Goal: Task Accomplishment & Management: Complete application form

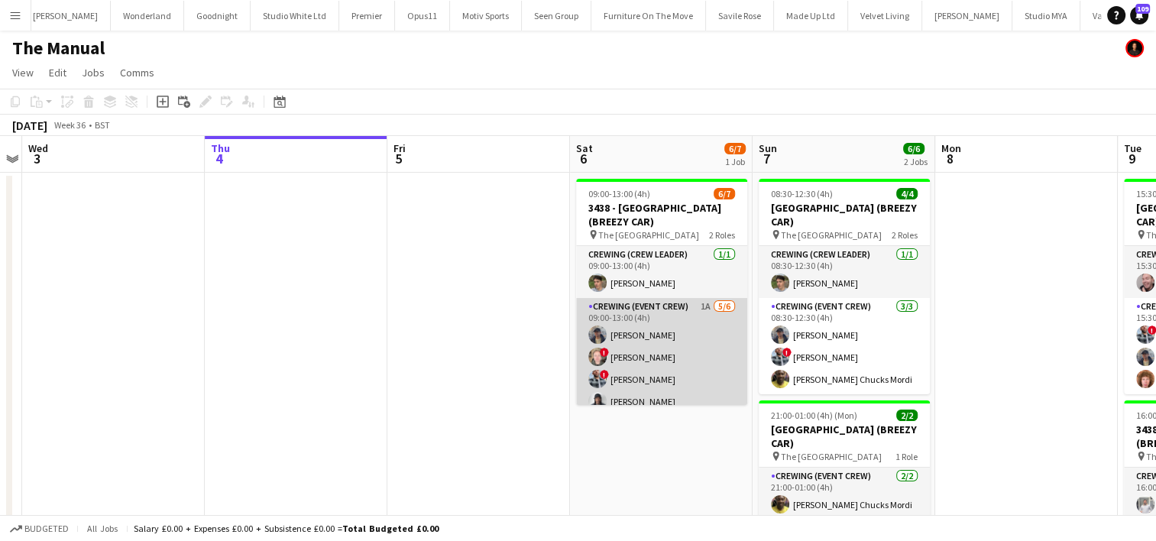
scroll to position [55, 0]
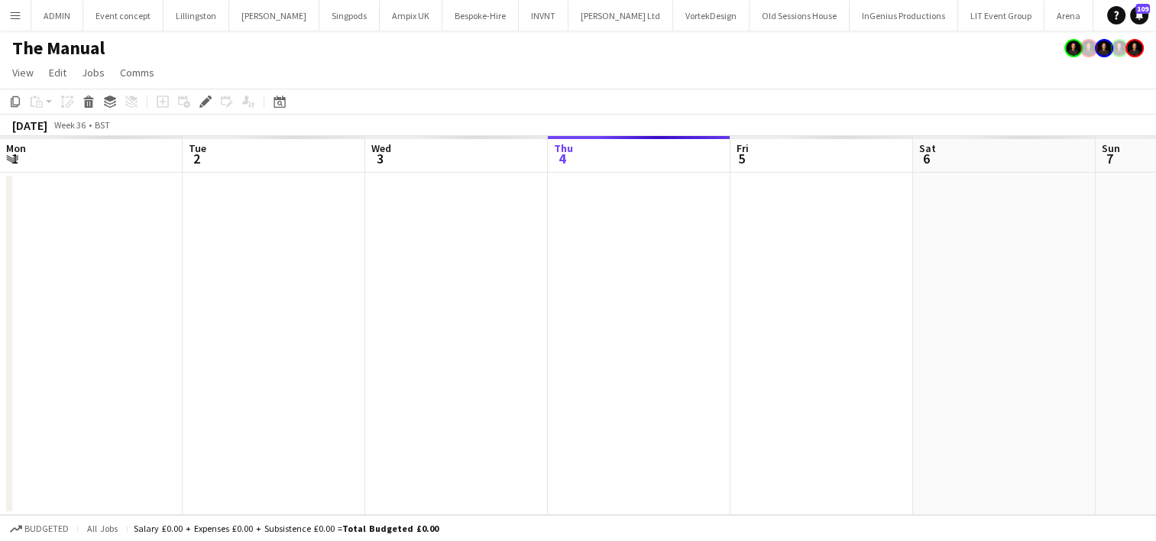
scroll to position [0, 526]
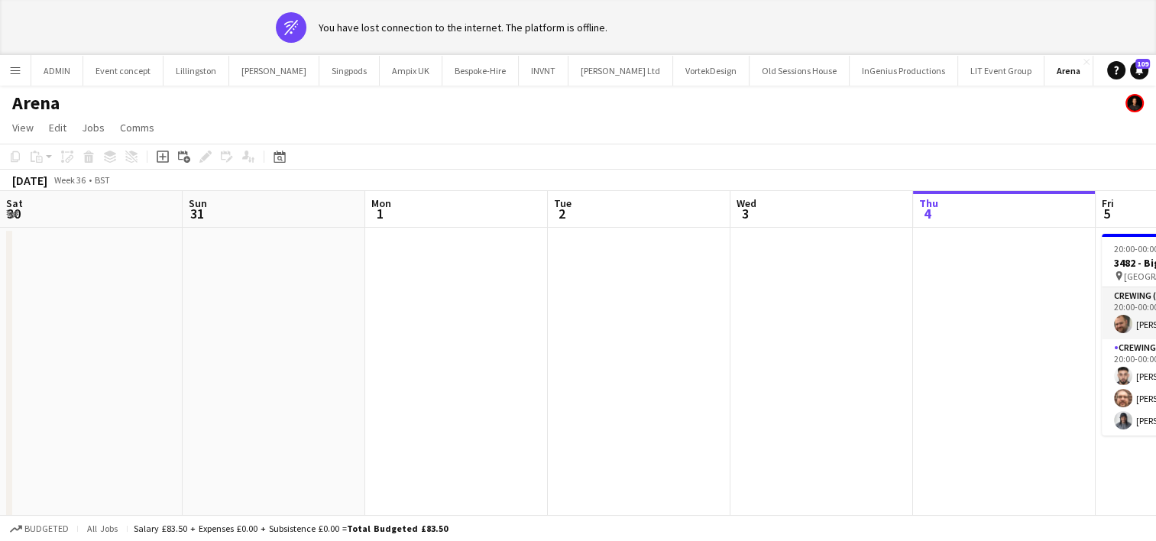
scroll to position [0, 526]
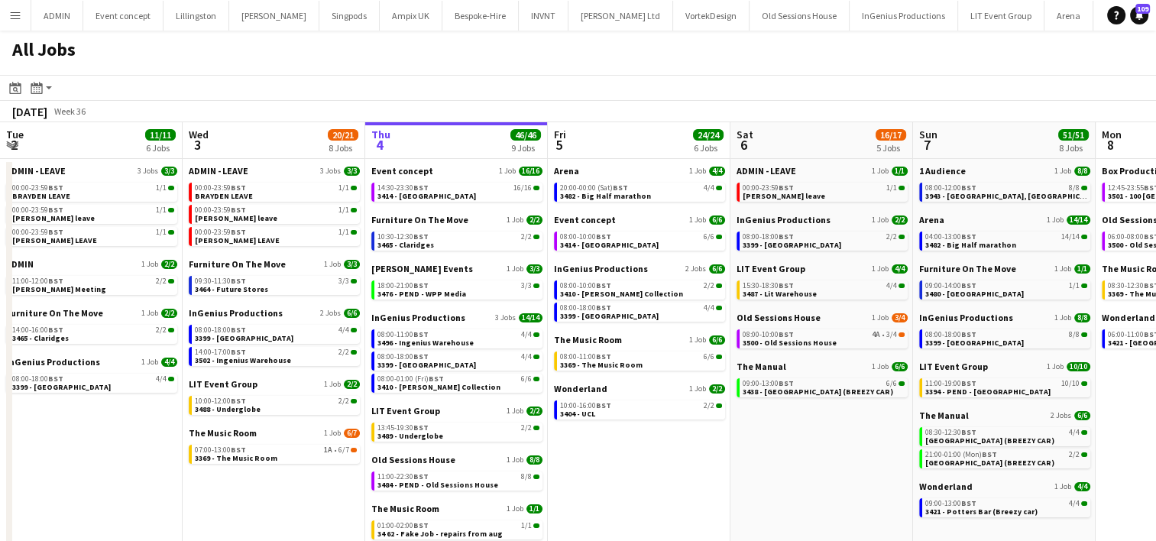
scroll to position [0, 555]
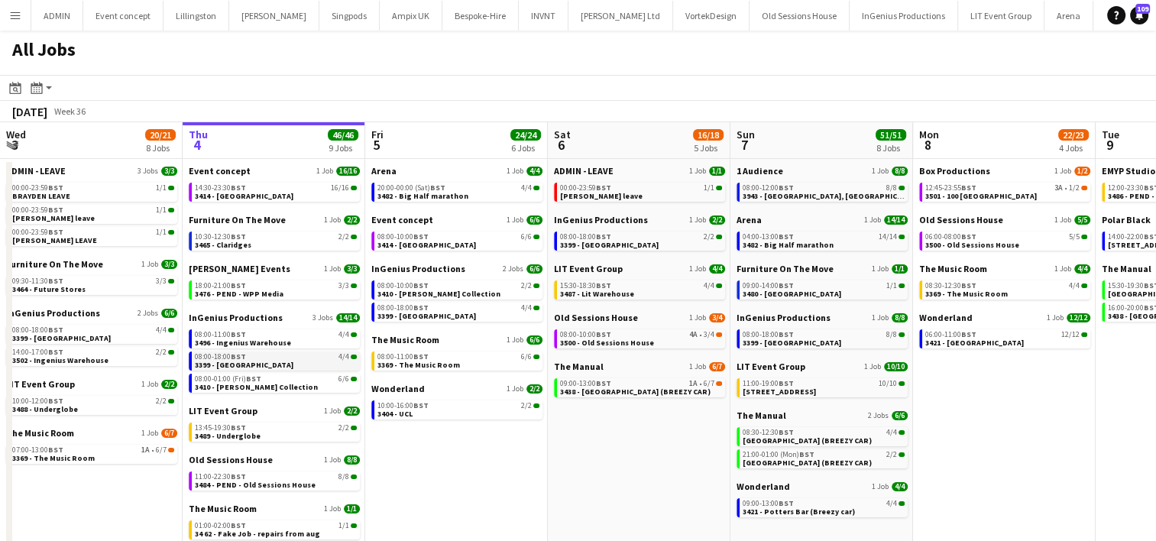
click at [296, 367] on link "08:00-18:00 BST 4/4 3399 - King's Observatory" at bounding box center [276, 361] width 162 height 18
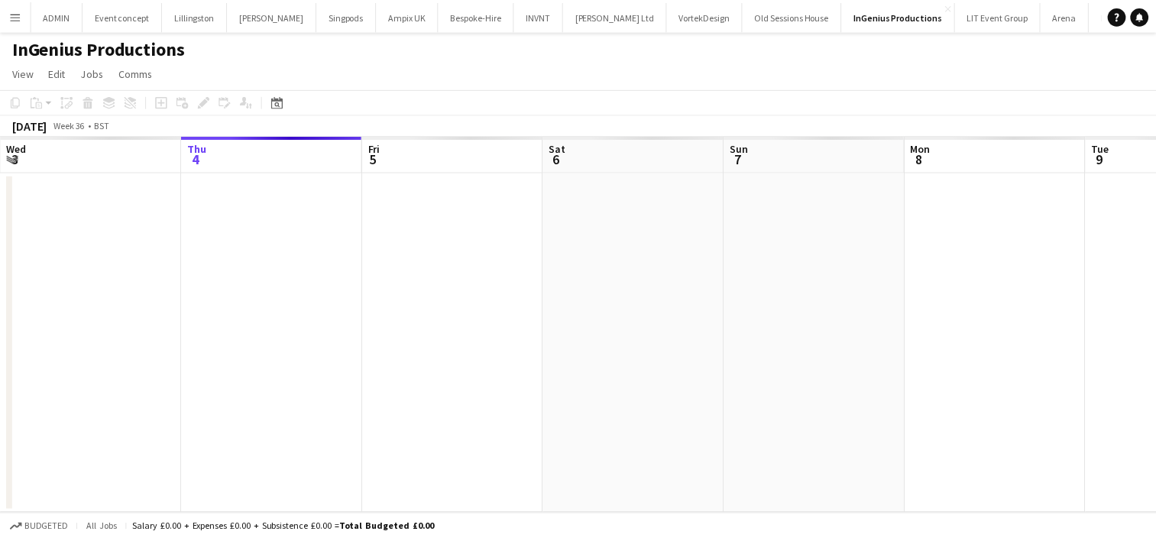
scroll to position [0, 526]
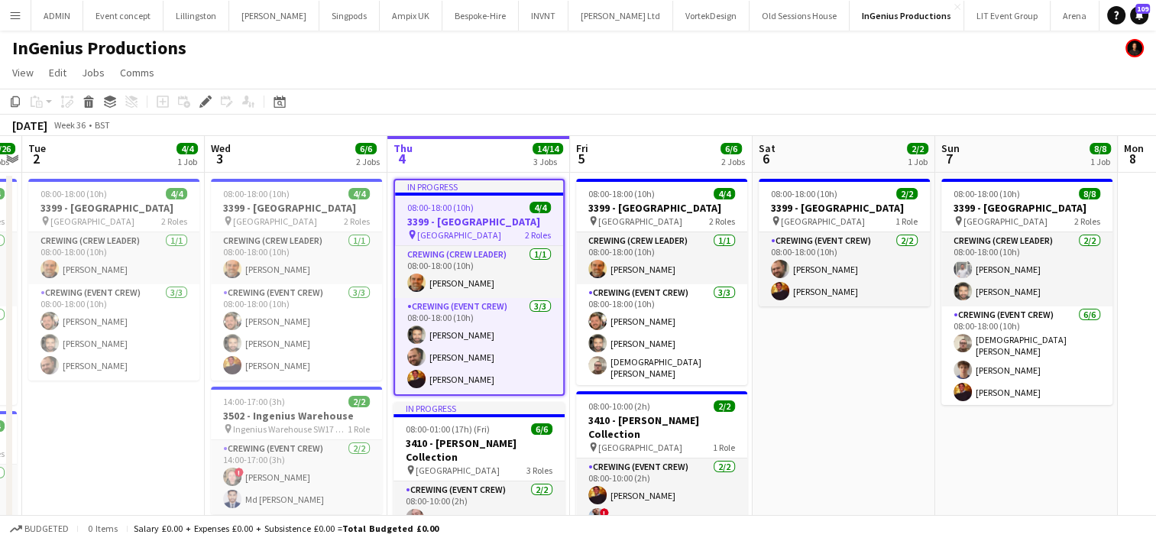
click at [296, 367] on app-card-role "Crewing (Event Crew) 3/3 08:00-18:00 (10h) Adam McCarter John Vidal Sam Kermode" at bounding box center [296, 332] width 171 height 96
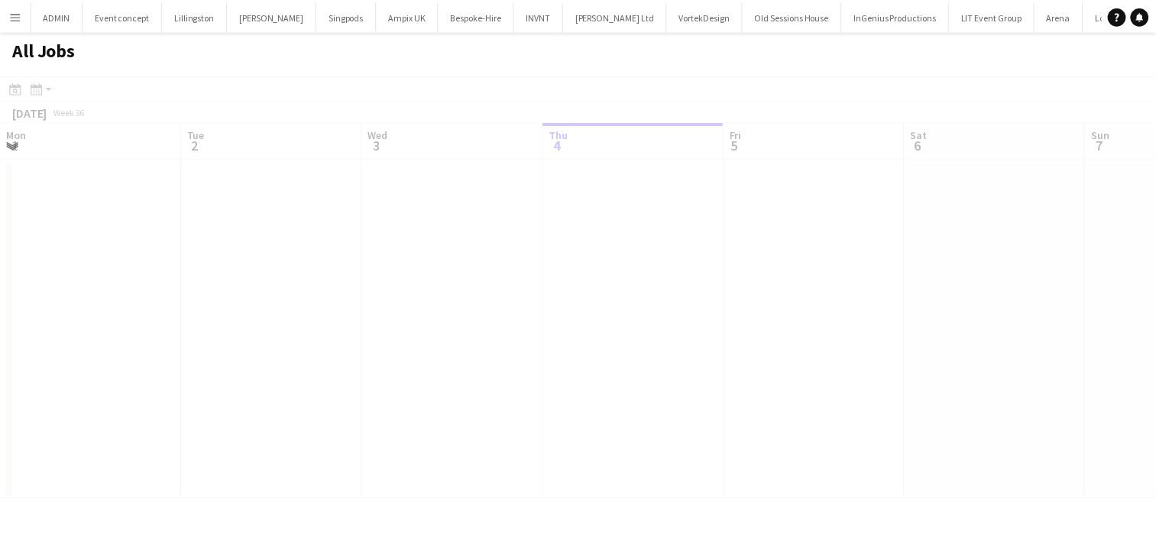
scroll to position [0, 365]
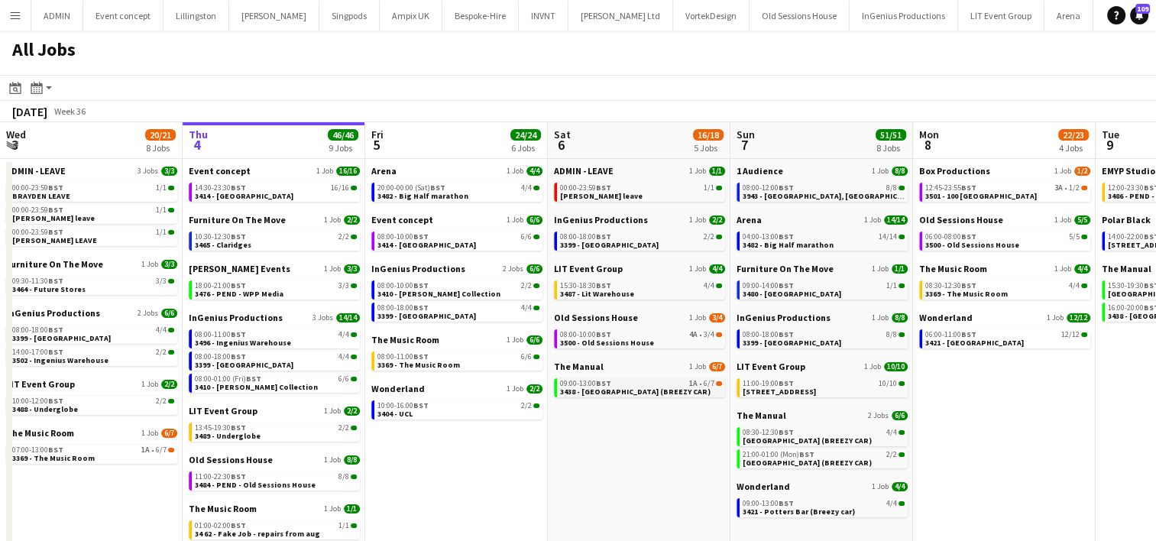
click at [667, 394] on span "3438 - [GEOGRAPHIC_DATA] (BREEZY CAR)" at bounding box center [635, 392] width 151 height 10
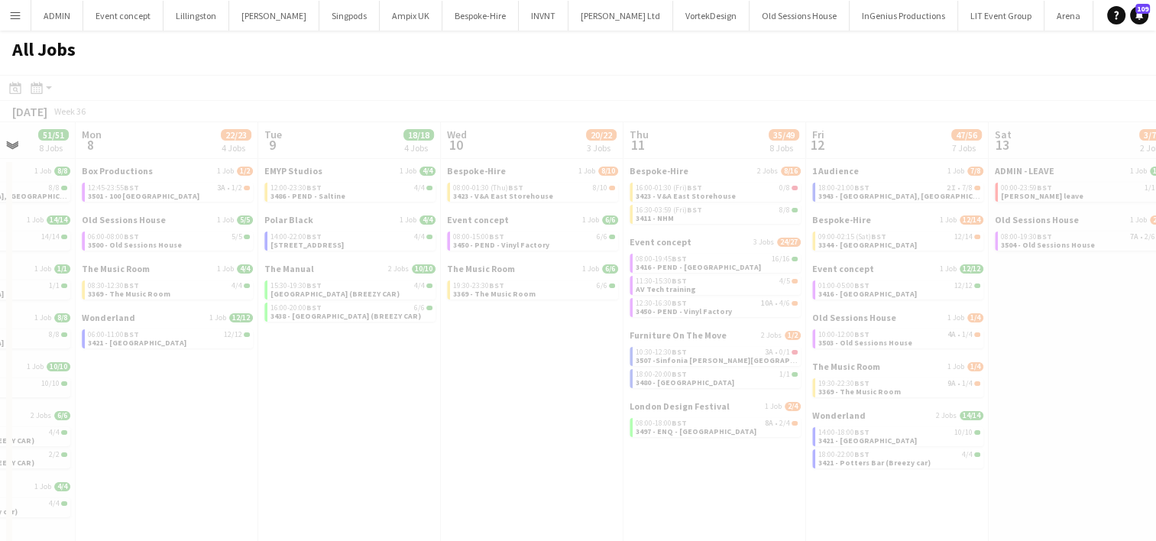
scroll to position [0, 475]
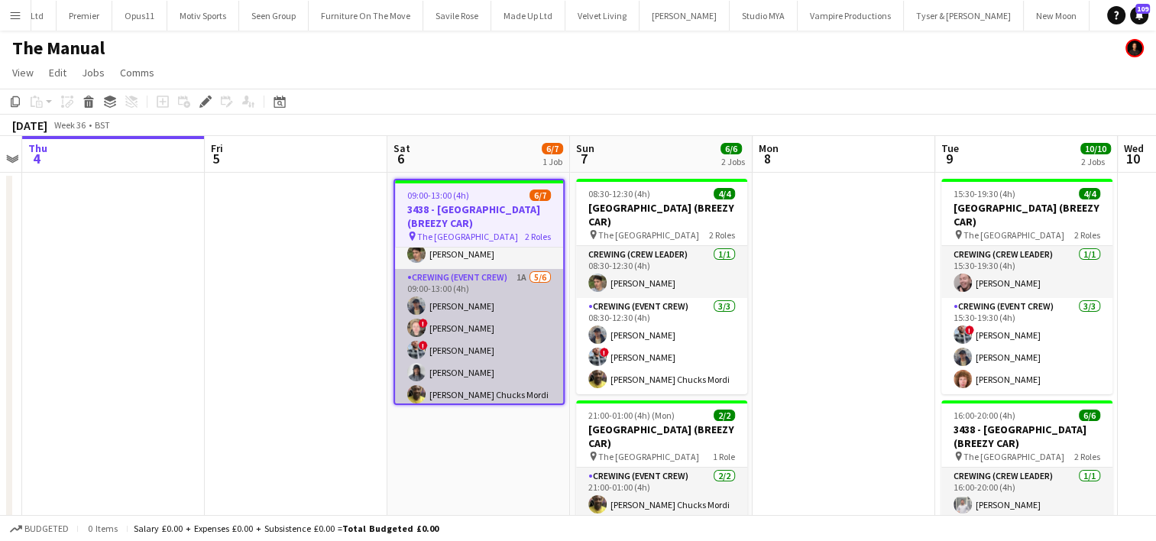
scroll to position [58, 0]
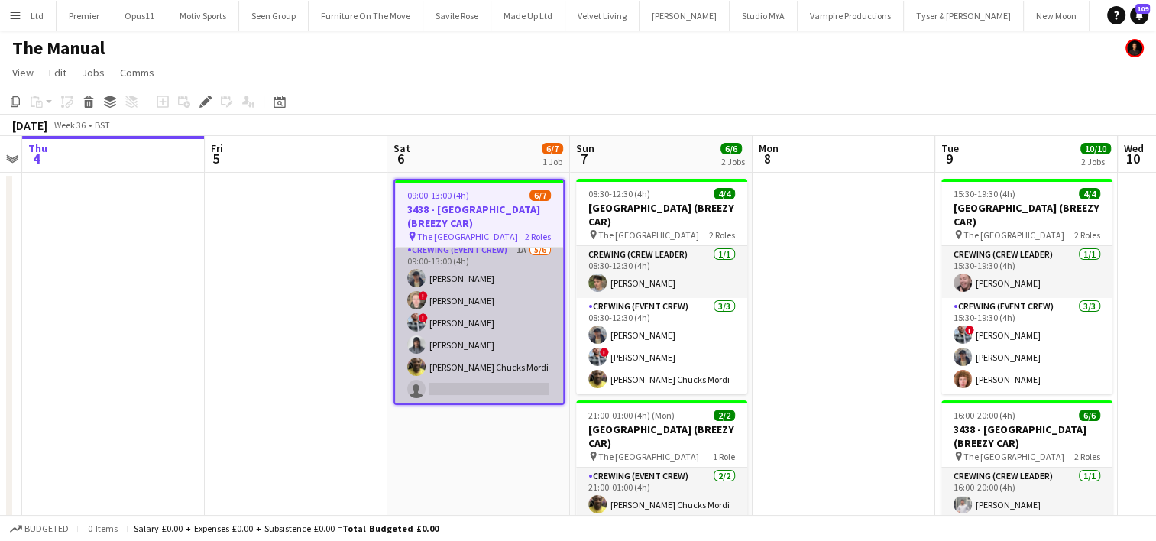
click at [495, 385] on app-card-role "Crewing (Event Crew) 1A 5/6 09:00-13:00 (4h) William Connor ! Calum Ward ! Kier…" at bounding box center [479, 323] width 168 height 163
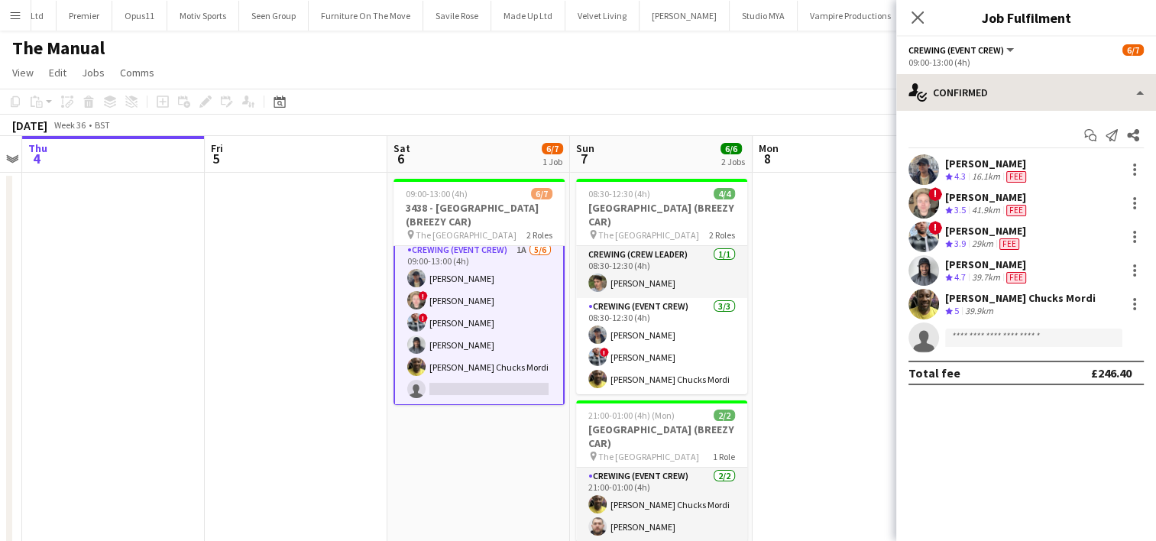
scroll to position [0, 0]
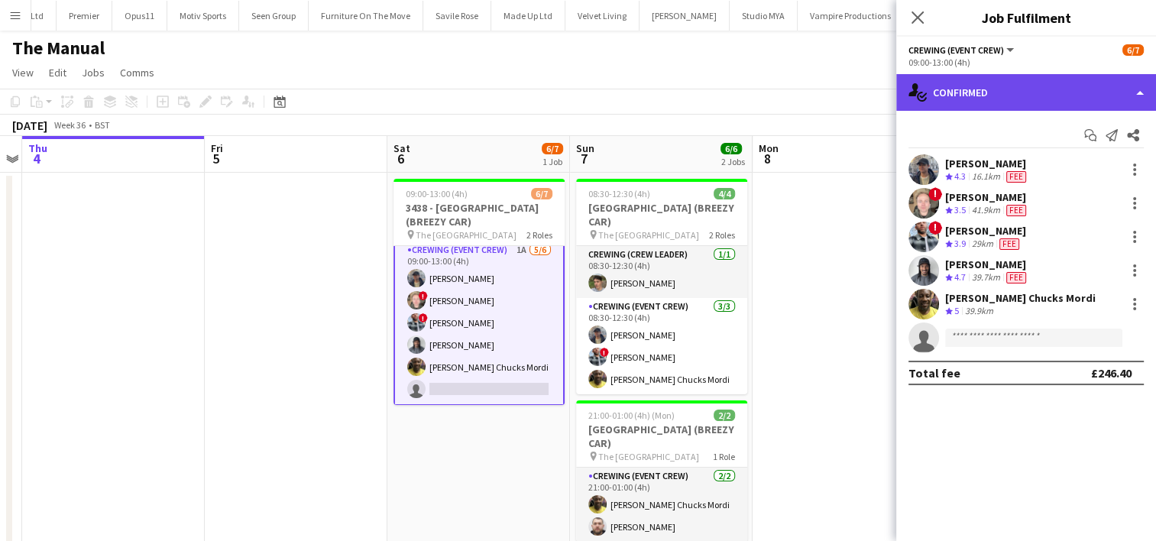
click at [1049, 97] on div "single-neutral-actions-check-2 Confirmed" at bounding box center [1027, 92] width 260 height 37
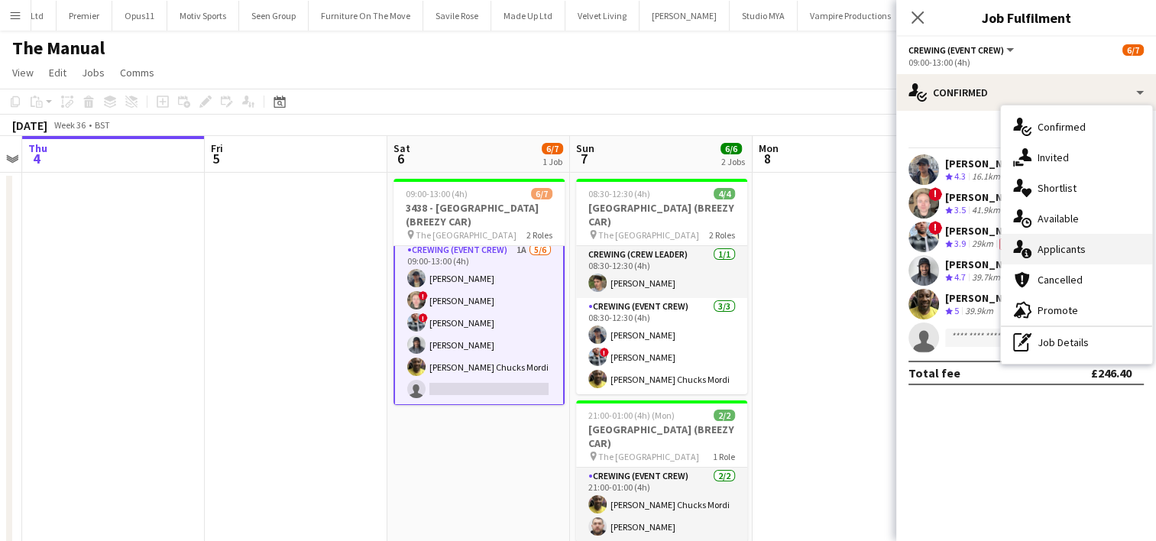
click at [1085, 261] on div "single-neutral-actions-information Applicants" at bounding box center [1076, 249] width 151 height 31
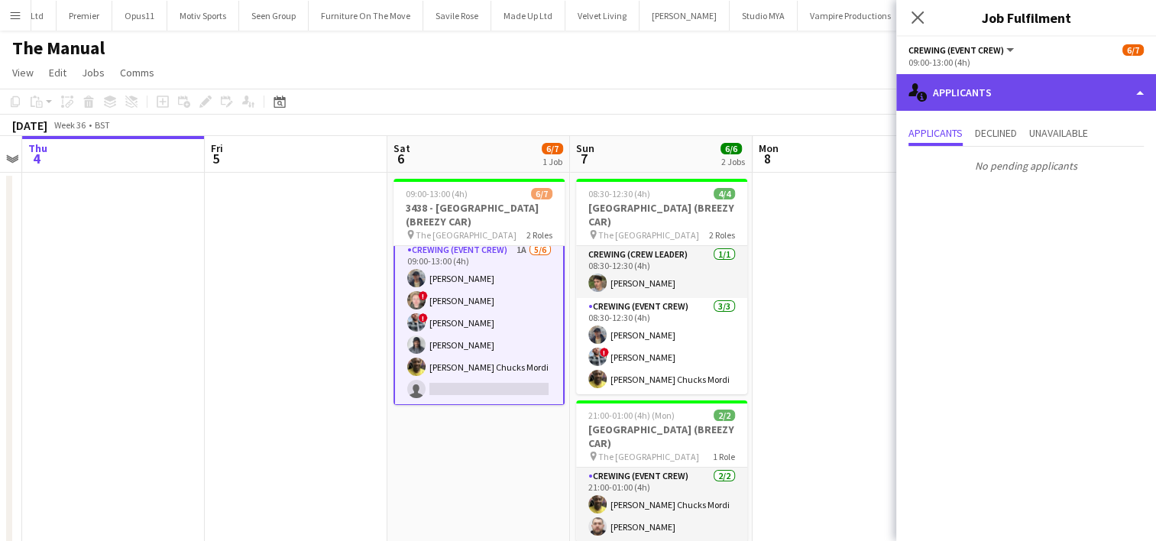
drag, startPoint x: 1059, startPoint y: 95, endPoint x: 1014, endPoint y: 96, distance: 44.4
click at [1014, 96] on div "single-neutral-actions-information Applicants" at bounding box center [1027, 92] width 260 height 37
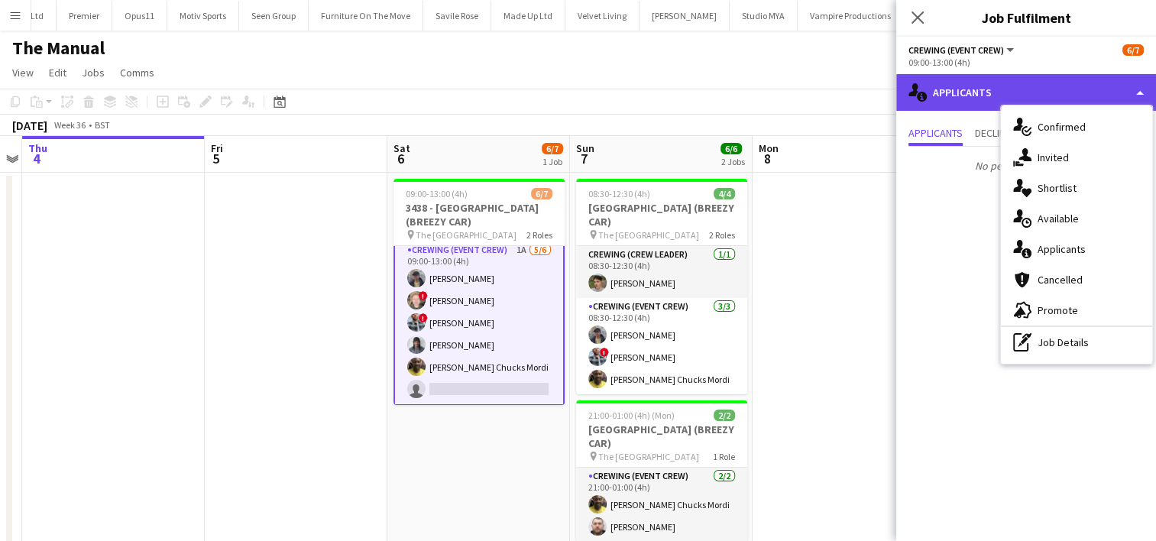
click at [1014, 96] on div "single-neutral-actions-information Applicants" at bounding box center [1027, 92] width 260 height 37
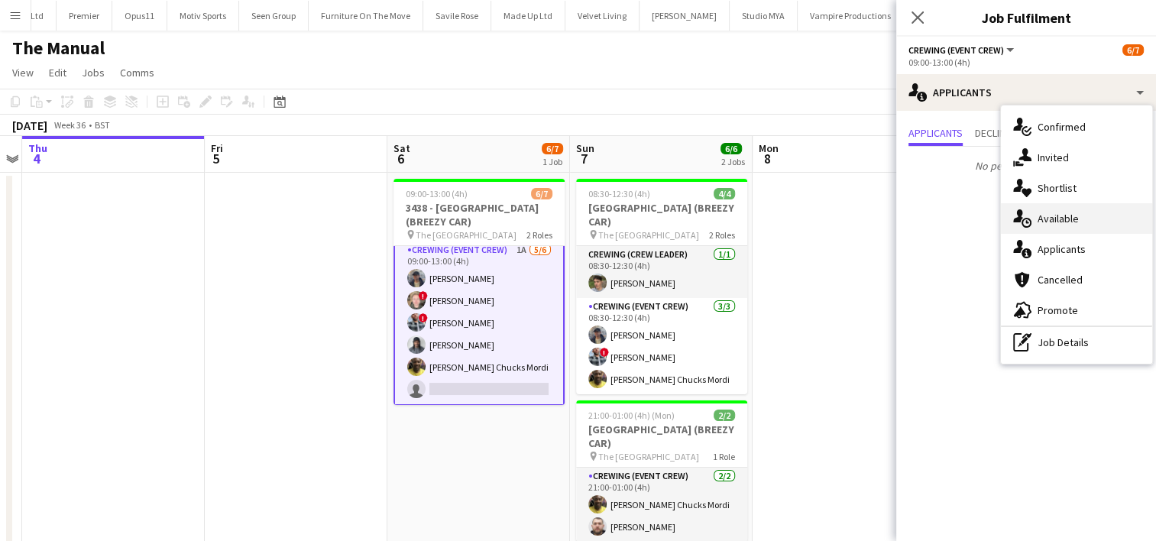
click at [1088, 220] on div "single-neutral-actions-upload Available" at bounding box center [1076, 218] width 151 height 31
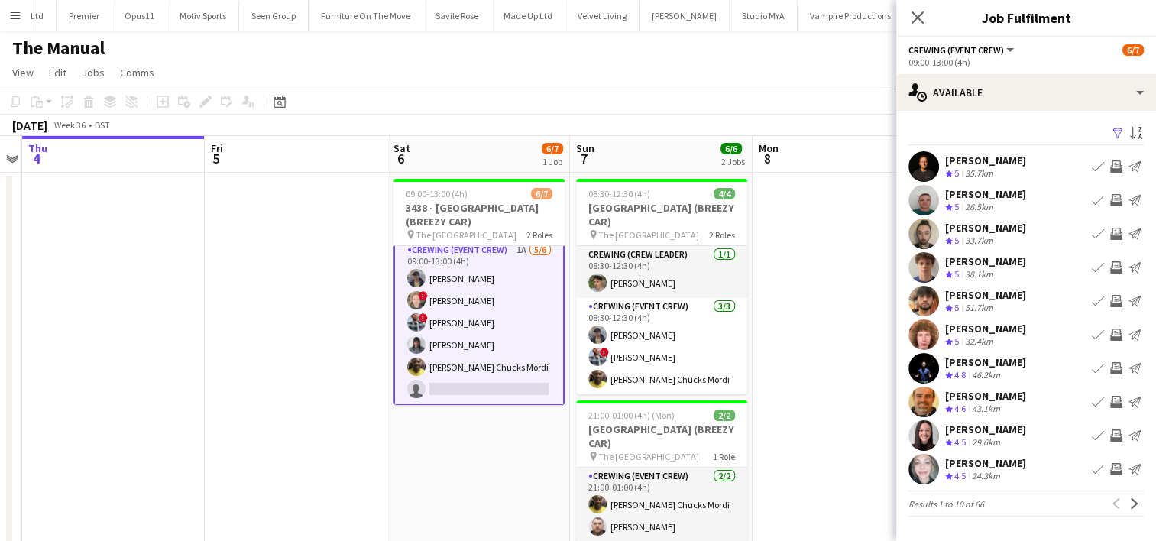
click at [1119, 266] on app-icon "Invite crew" at bounding box center [1117, 267] width 12 height 12
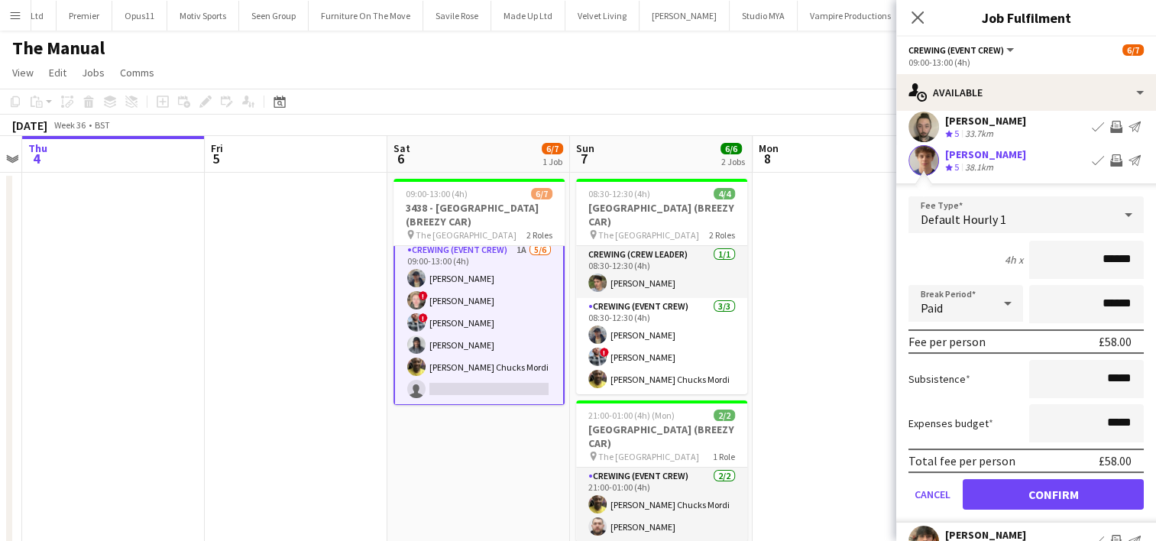
scroll to position [107, 0]
click at [1099, 485] on button "Confirm" at bounding box center [1053, 494] width 181 height 31
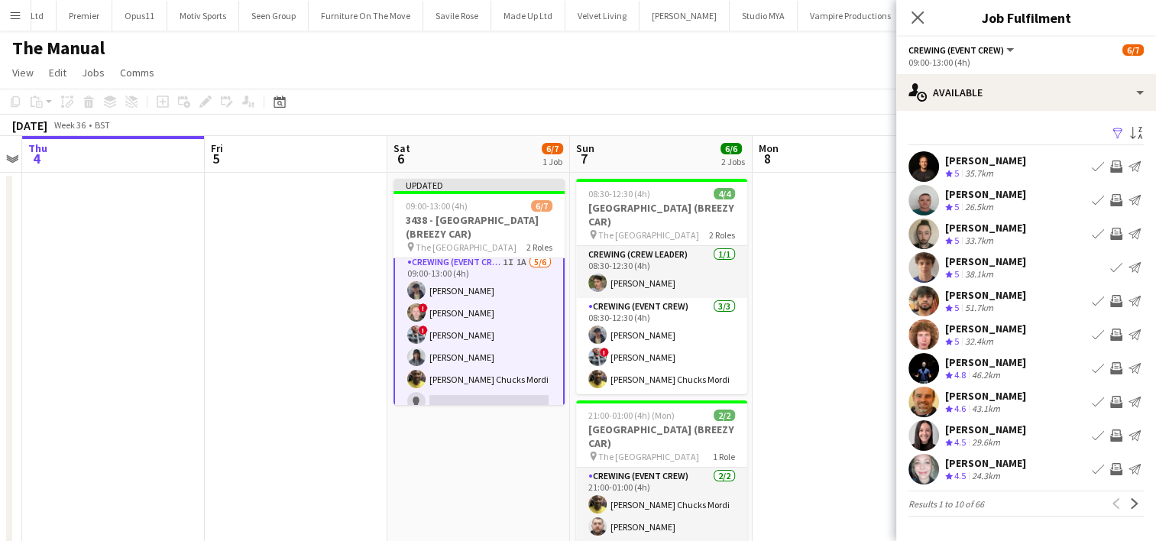
click at [830, 268] on app-date-cell at bounding box center [844, 416] width 183 height 486
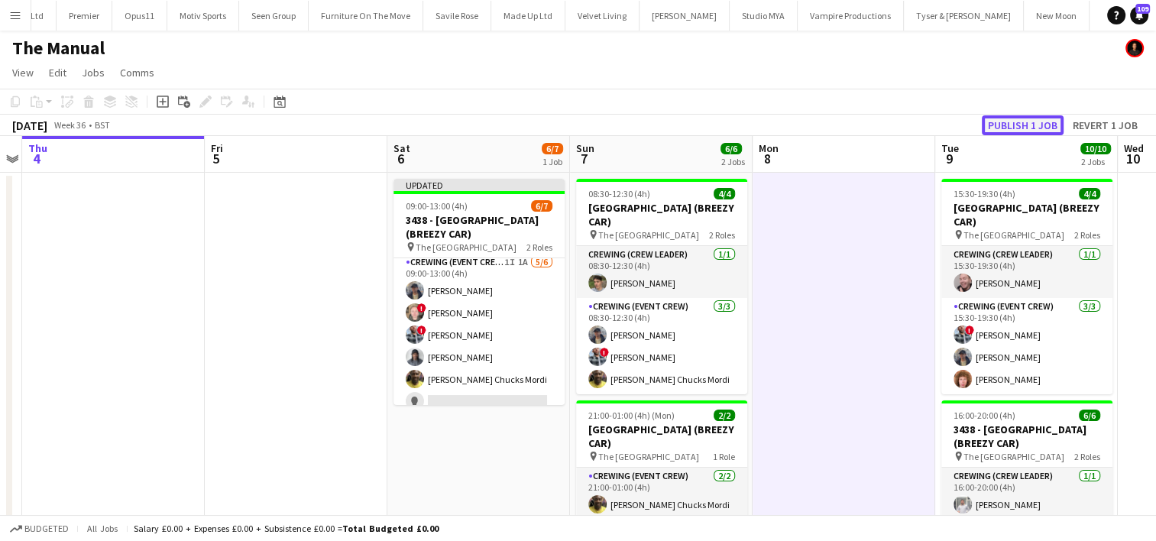
click at [1012, 131] on button "Publish 1 job" at bounding box center [1023, 125] width 82 height 20
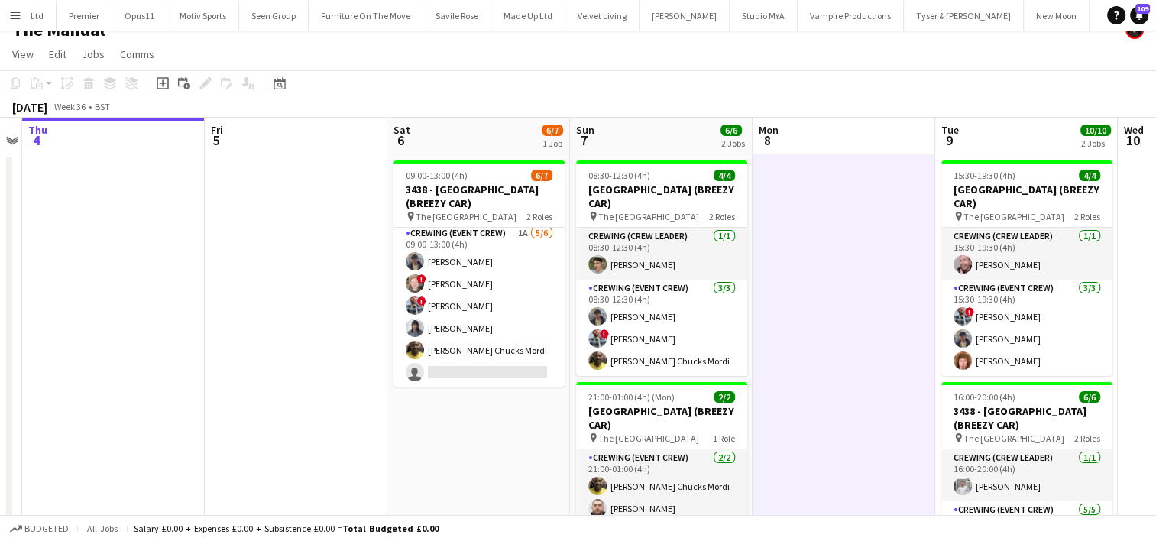
scroll to position [11, 0]
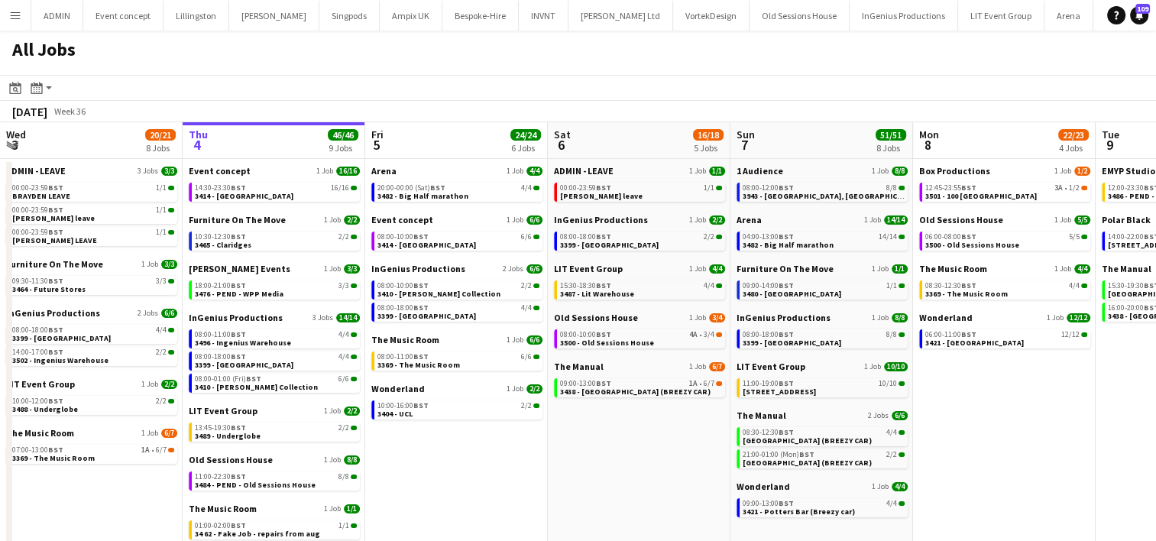
click at [15, 19] on app-icon "Menu" at bounding box center [15, 15] width 12 height 12
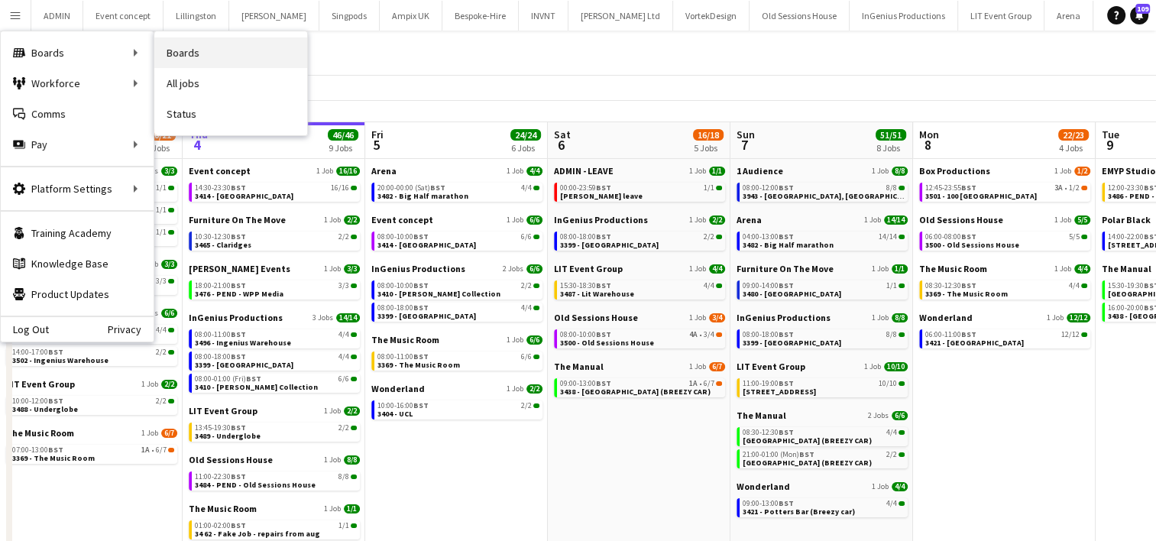
click at [183, 55] on link "Boards" at bounding box center [230, 52] width 153 height 31
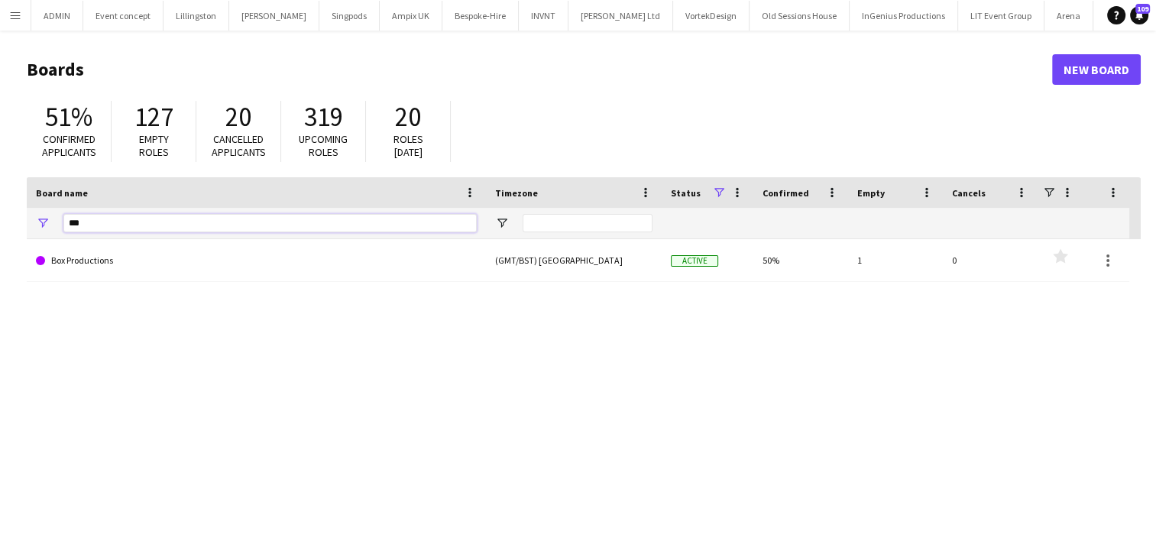
click at [112, 229] on input "***" at bounding box center [270, 223] width 414 height 18
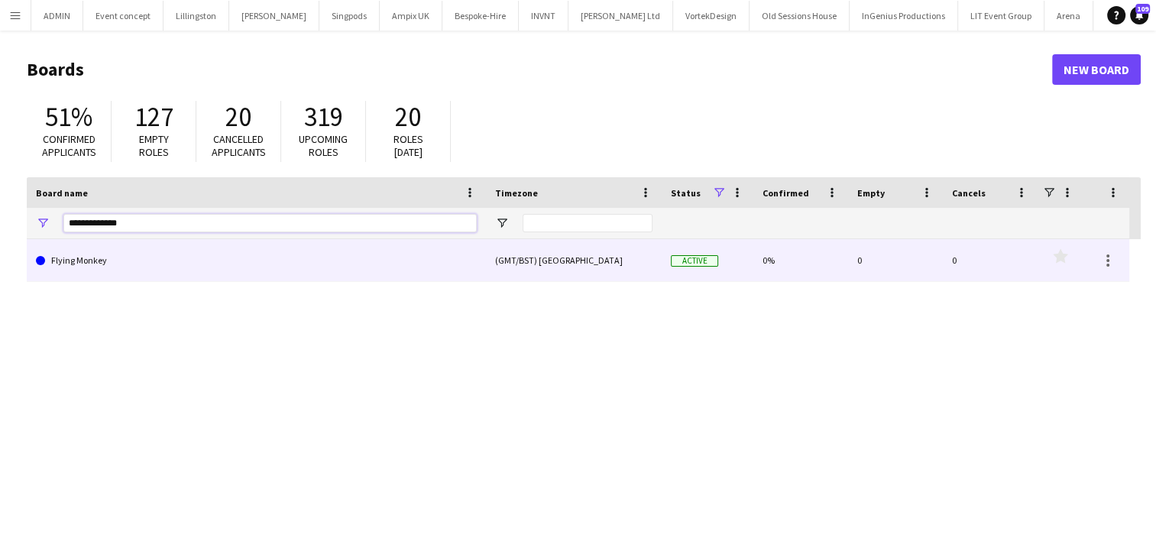
type input "**********"
click at [110, 253] on link "Flying Monkey" at bounding box center [256, 260] width 441 height 43
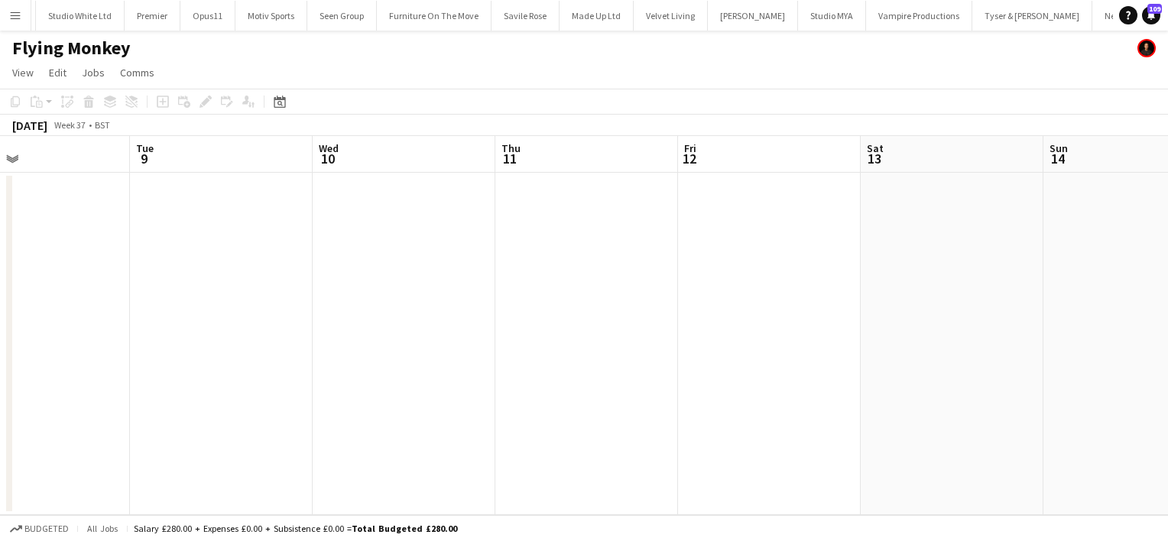
scroll to position [0, 603]
click at [725, 187] on app-date-cell at bounding box center [767, 344] width 183 height 342
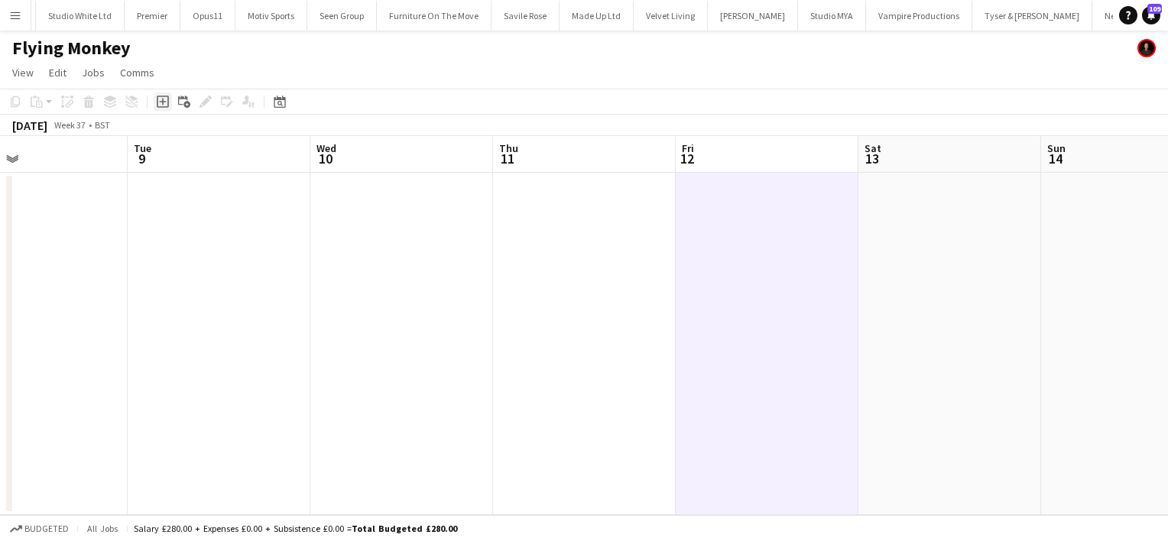
click at [162, 105] on icon at bounding box center [162, 102] width 7 height 7
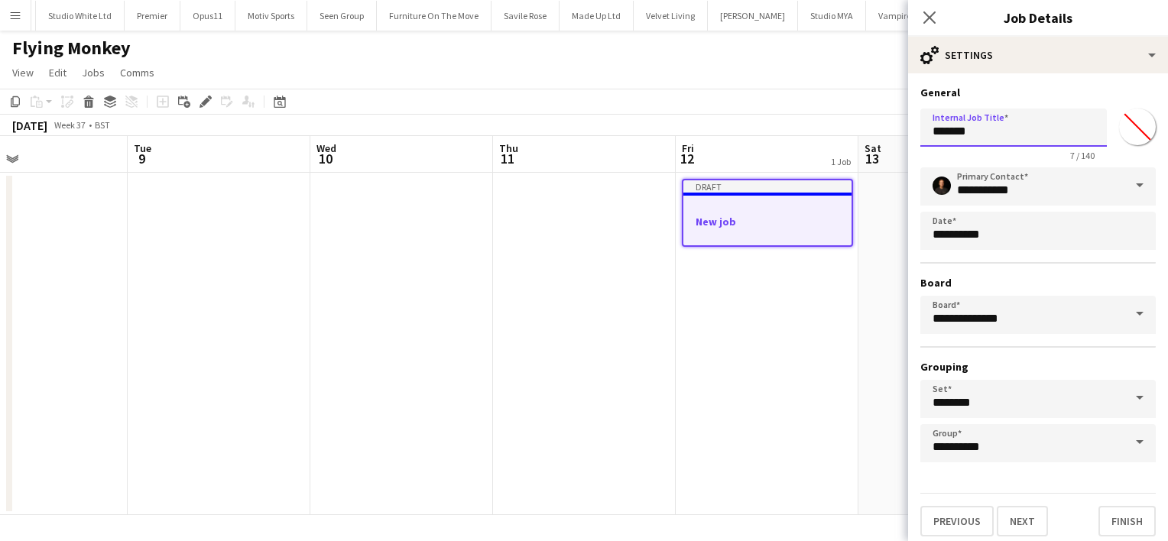
click at [953, 134] on input "*******" at bounding box center [1013, 128] width 187 height 38
click at [1022, 131] on input "**********" at bounding box center [1013, 128] width 187 height 38
type input "**********"
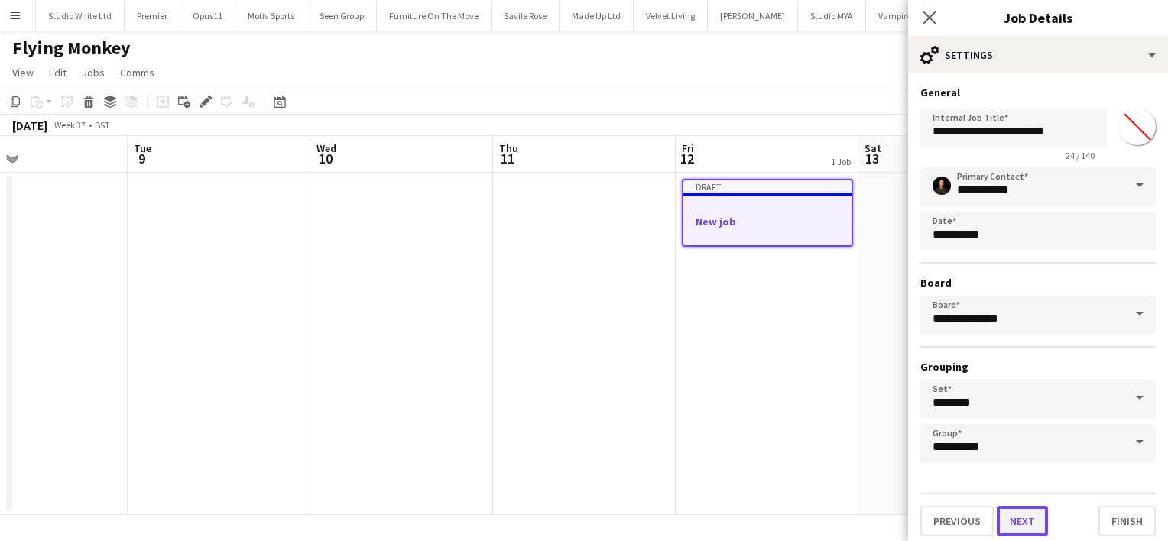
click at [1036, 514] on button "Next" at bounding box center [1022, 521] width 51 height 31
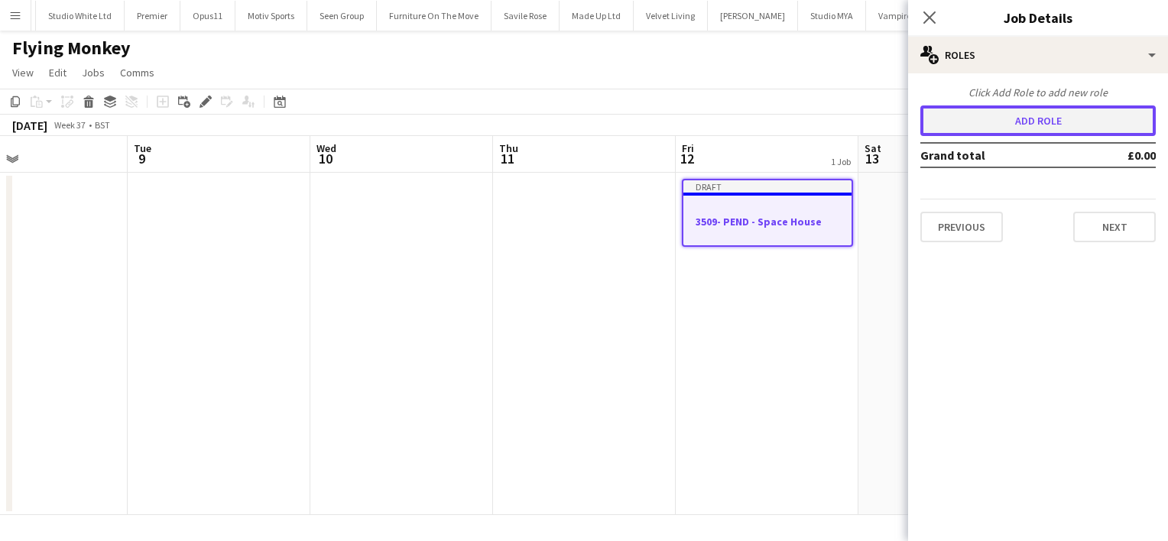
click at [1061, 131] on button "Add role" at bounding box center [1037, 120] width 235 height 31
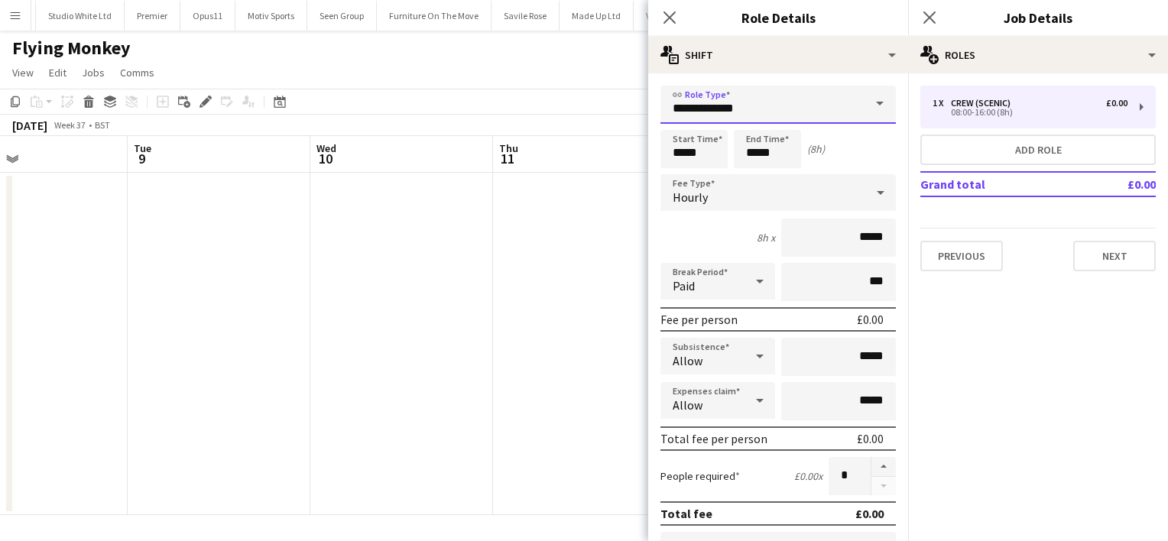
click at [836, 99] on input "**********" at bounding box center [777, 105] width 235 height 38
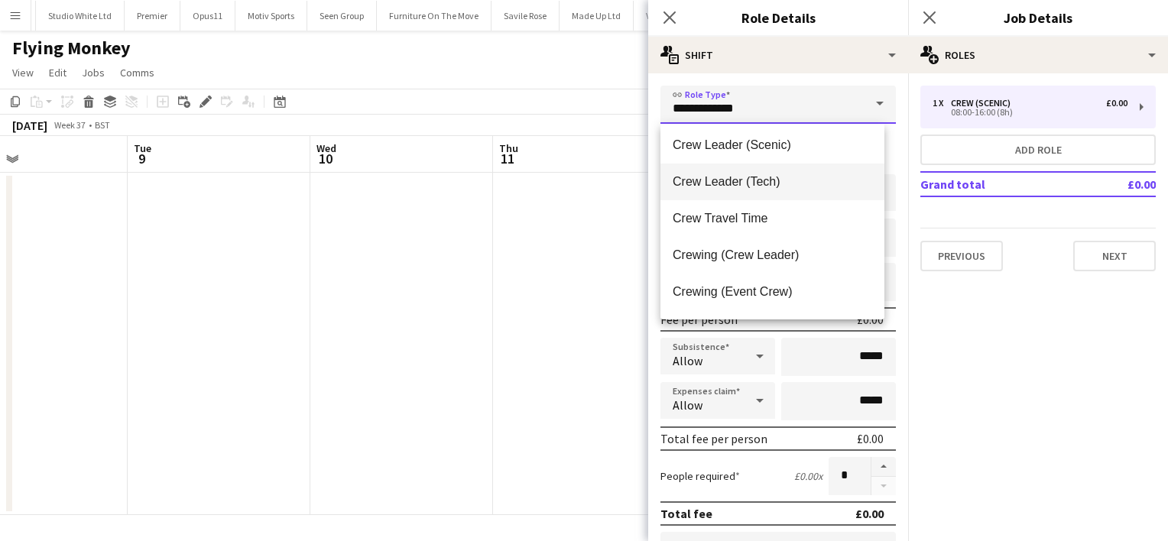
scroll to position [82, 0]
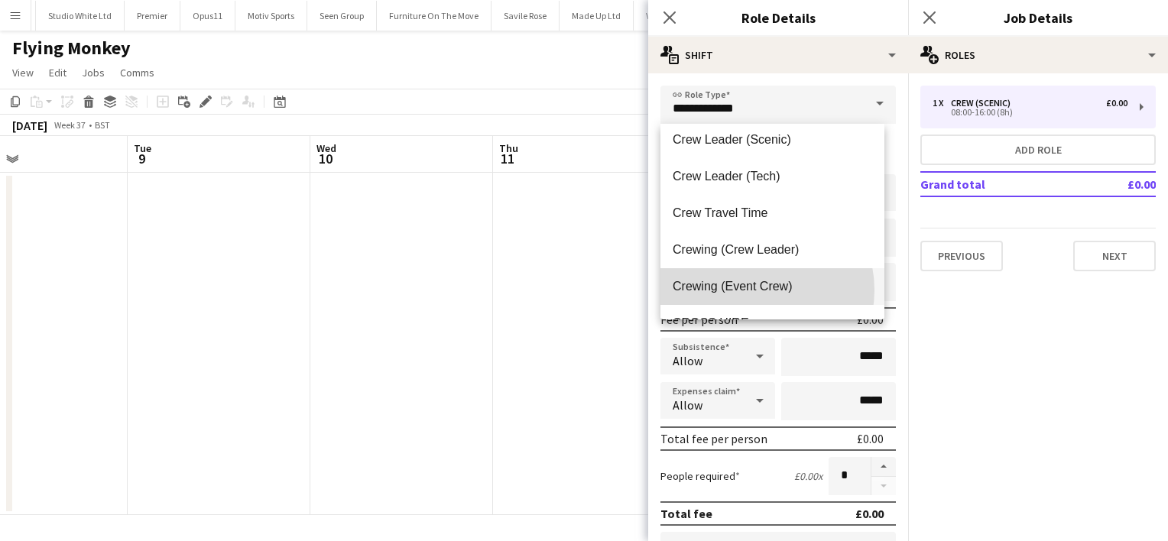
click at [758, 290] on span "Crewing (Event Crew)" at bounding box center [772, 286] width 199 height 15
type input "**********"
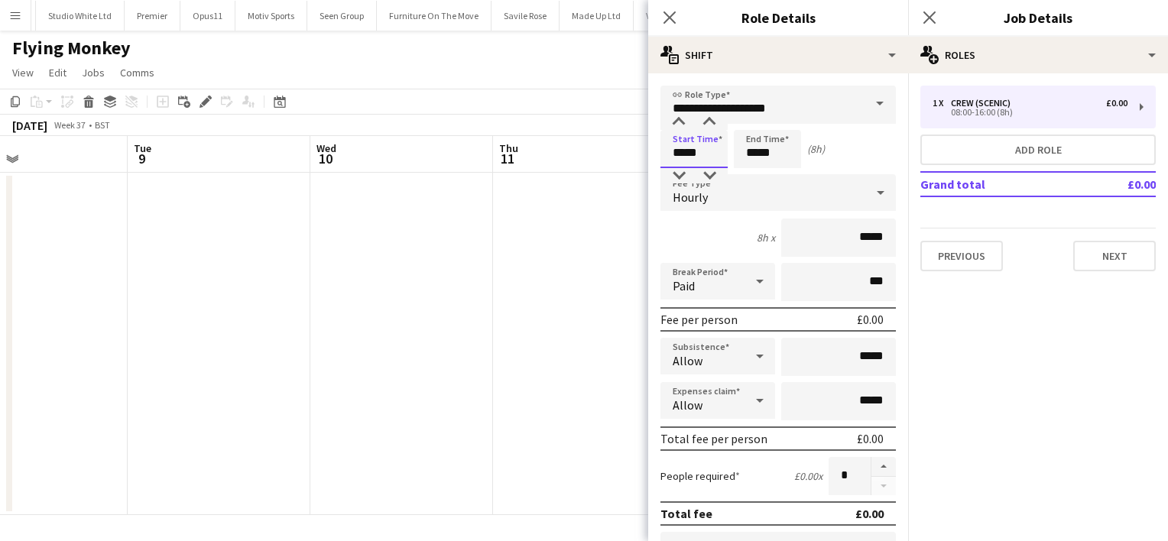
click at [680, 156] on input "*****" at bounding box center [693, 149] width 67 height 38
click at [681, 119] on div at bounding box center [678, 122] width 31 height 15
type input "*****"
click at [681, 119] on div at bounding box center [678, 122] width 31 height 15
drag, startPoint x: 748, startPoint y: 151, endPoint x: 767, endPoint y: 186, distance: 39.0
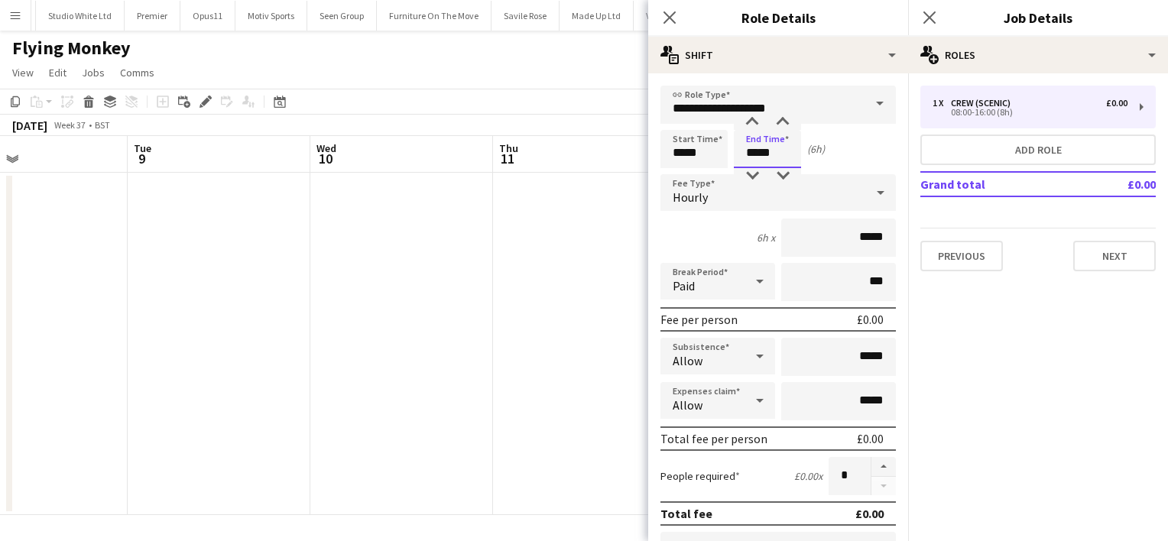
click at [767, 186] on form "**********" at bounding box center [778, 521] width 260 height 871
click at [756, 175] on div at bounding box center [752, 175] width 31 height 15
type input "*****"
click at [756, 175] on div at bounding box center [752, 175] width 31 height 15
click at [1111, 263] on button "Next" at bounding box center [1114, 256] width 83 height 31
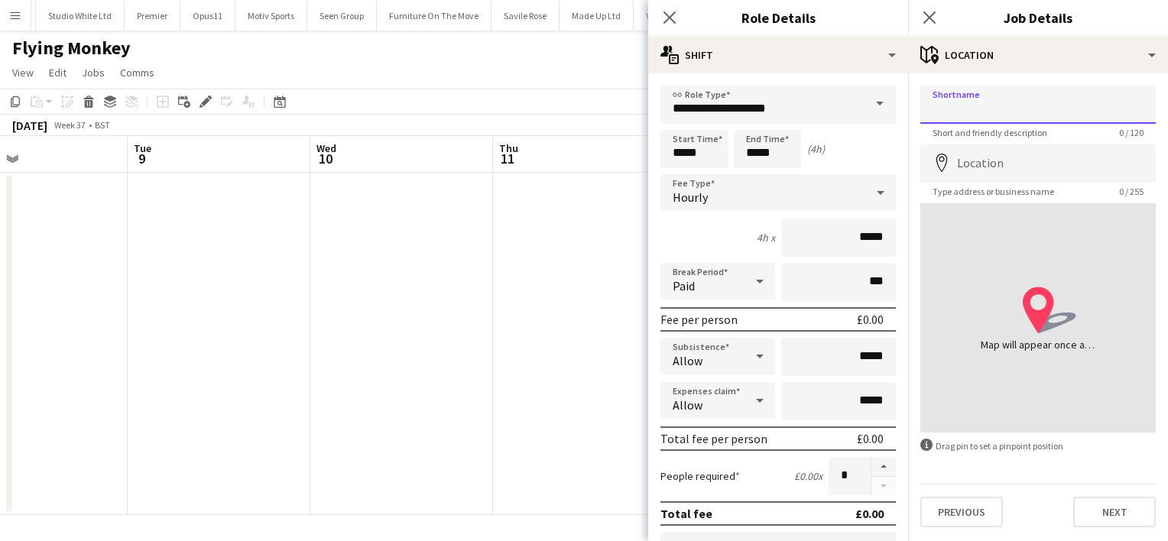
click at [1058, 110] on input "Shortname" at bounding box center [1037, 105] width 235 height 38
type input "**********"
click at [1010, 172] on input "Location" at bounding box center [1037, 163] width 235 height 38
click at [984, 167] on input "Location" at bounding box center [1037, 163] width 235 height 38
paste input "**********"
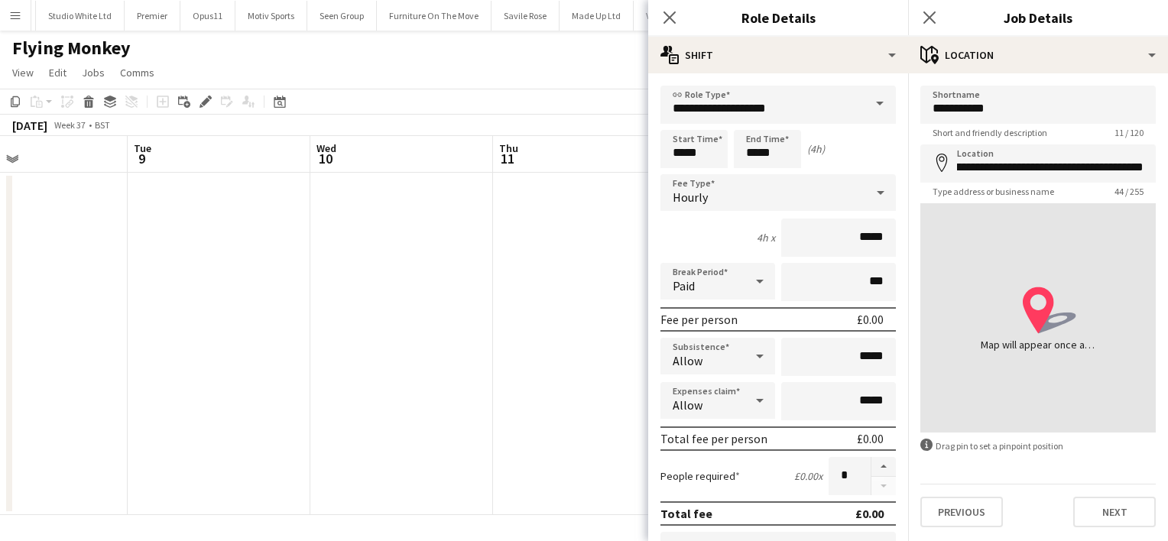
scroll to position [0, 0]
type input "**********"
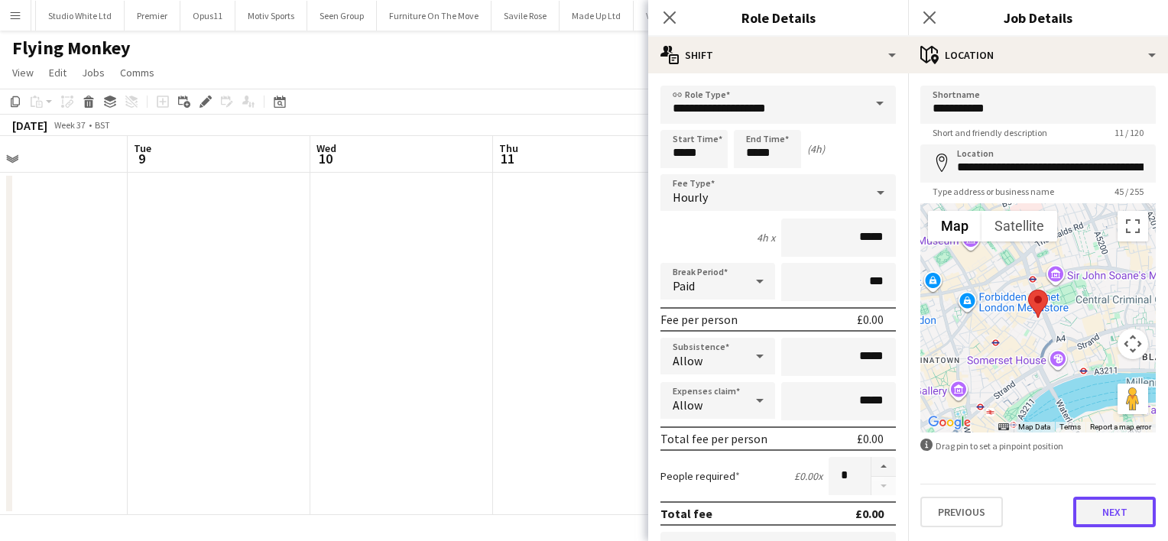
click at [1097, 501] on button "Next" at bounding box center [1114, 512] width 83 height 31
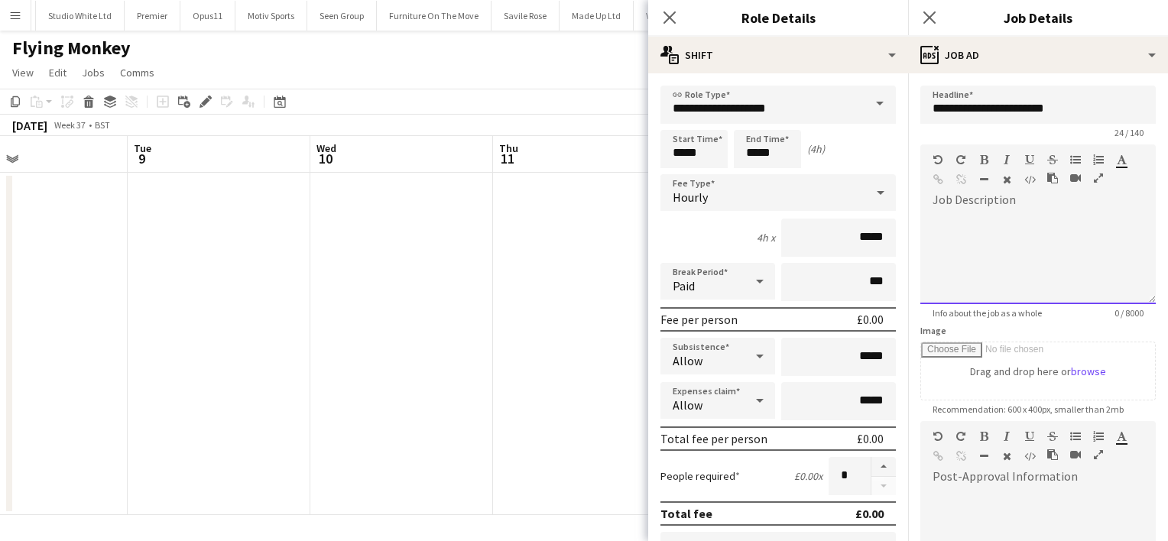
click at [980, 250] on div at bounding box center [1037, 258] width 235 height 92
paste div
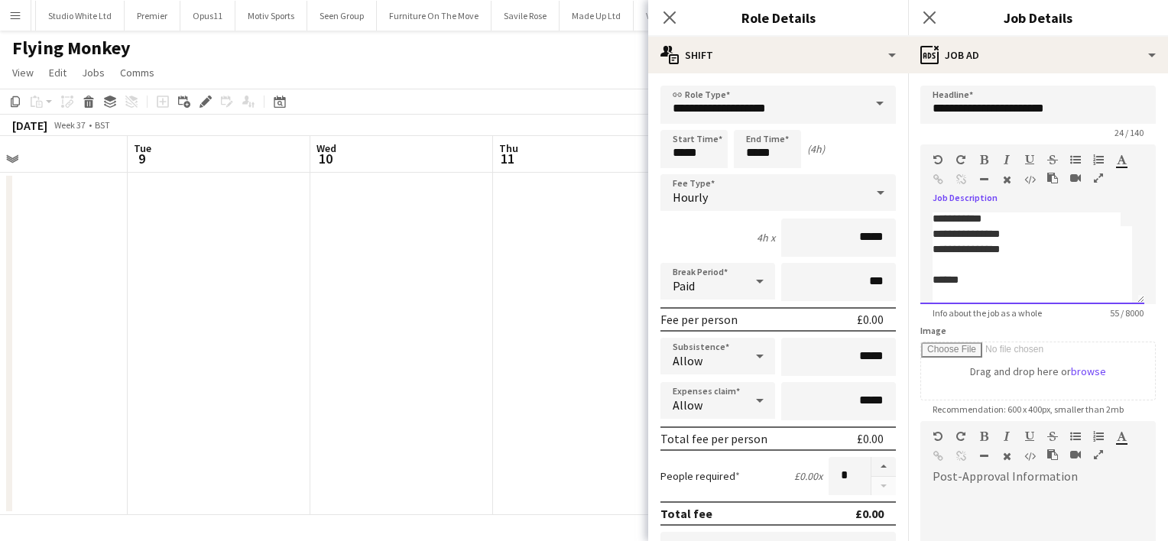
scroll to position [17, 0]
click at [957, 281] on div at bounding box center [1032, 279] width 199 height 15
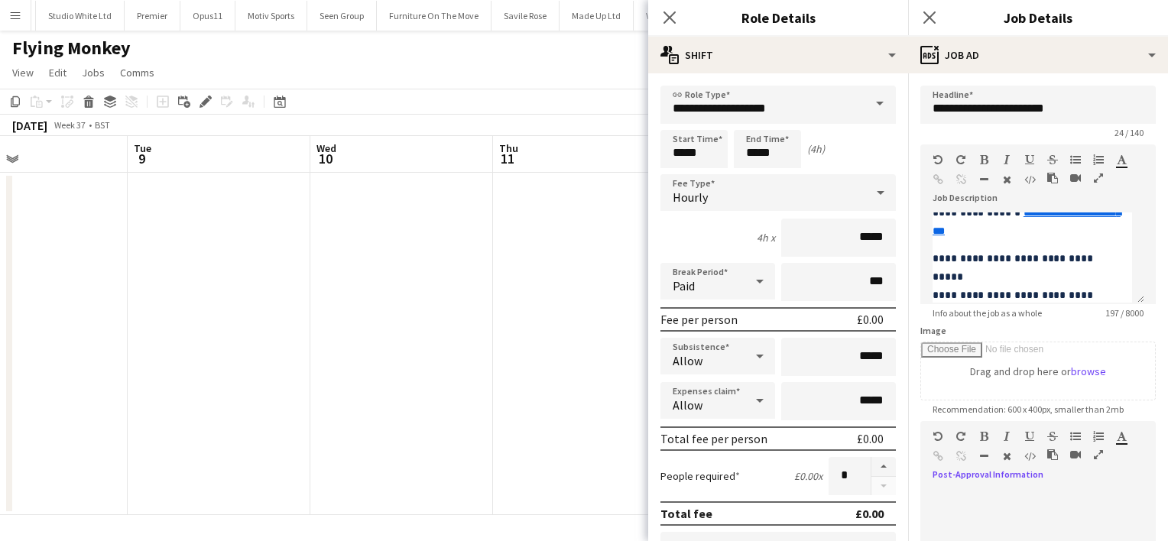
click at [1015, 484] on div at bounding box center [1037, 529] width 235 height 102
click at [997, 495] on div "******* ********" at bounding box center [1032, 535] width 224 height 92
click at [1021, 510] on div "********" at bounding box center [1032, 511] width 199 height 15
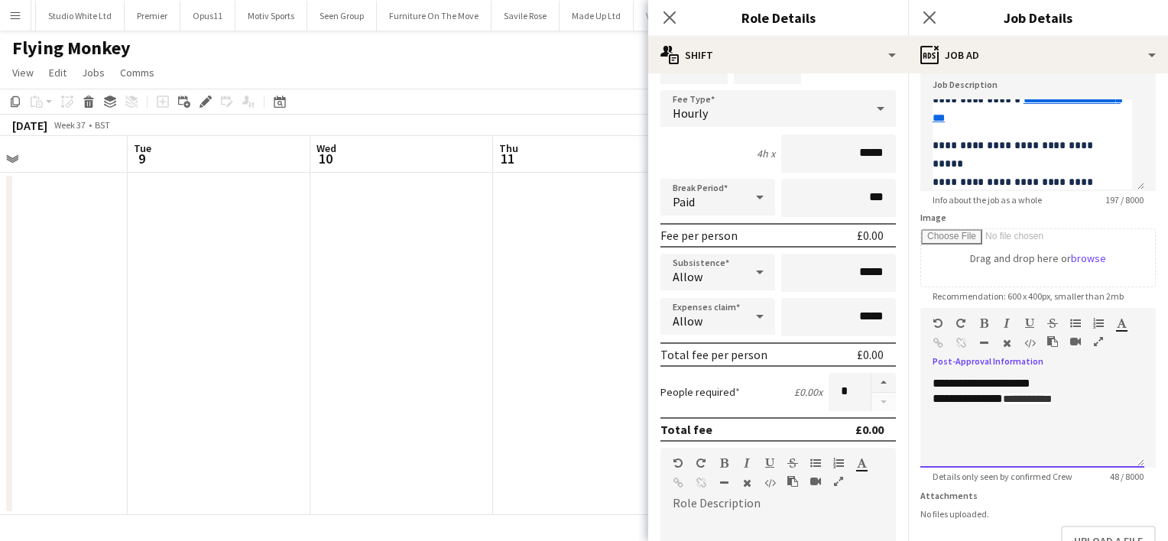
scroll to position [87, 0]
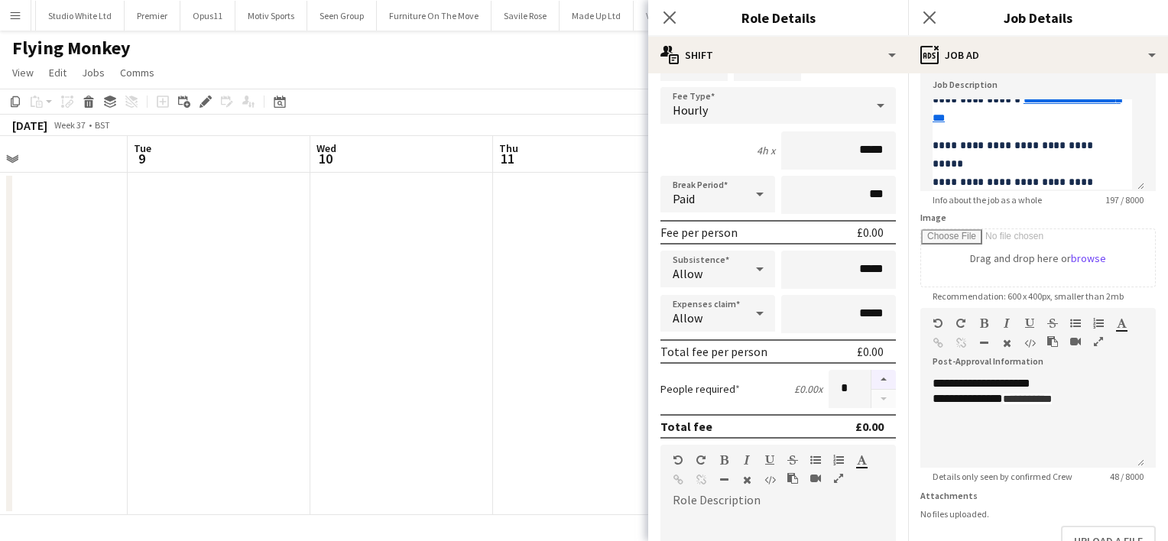
click at [873, 375] on button "button" at bounding box center [883, 380] width 24 height 20
type input "*"
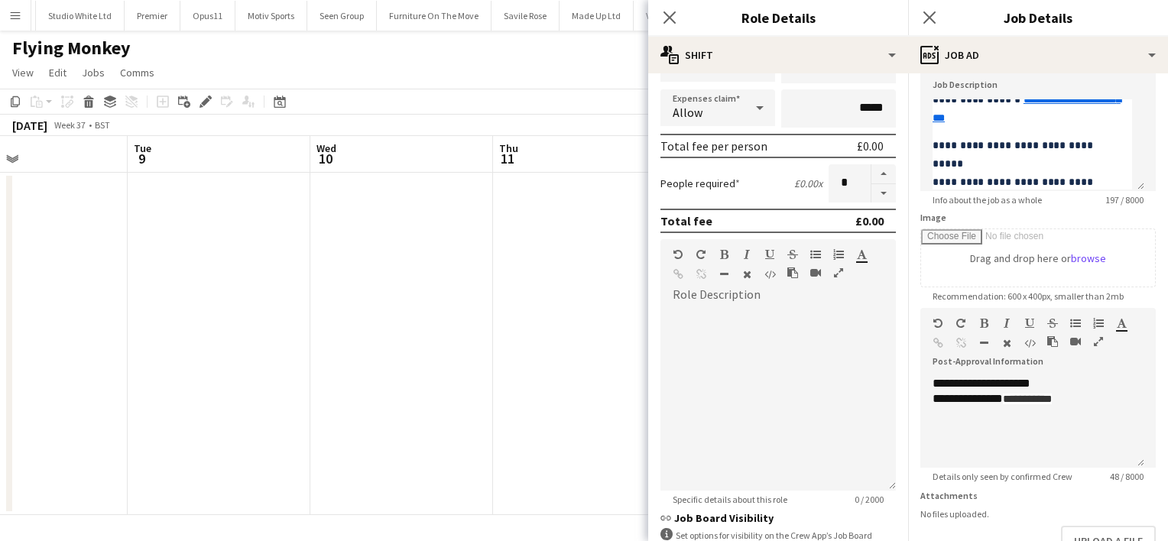
scroll to position [413, 0]
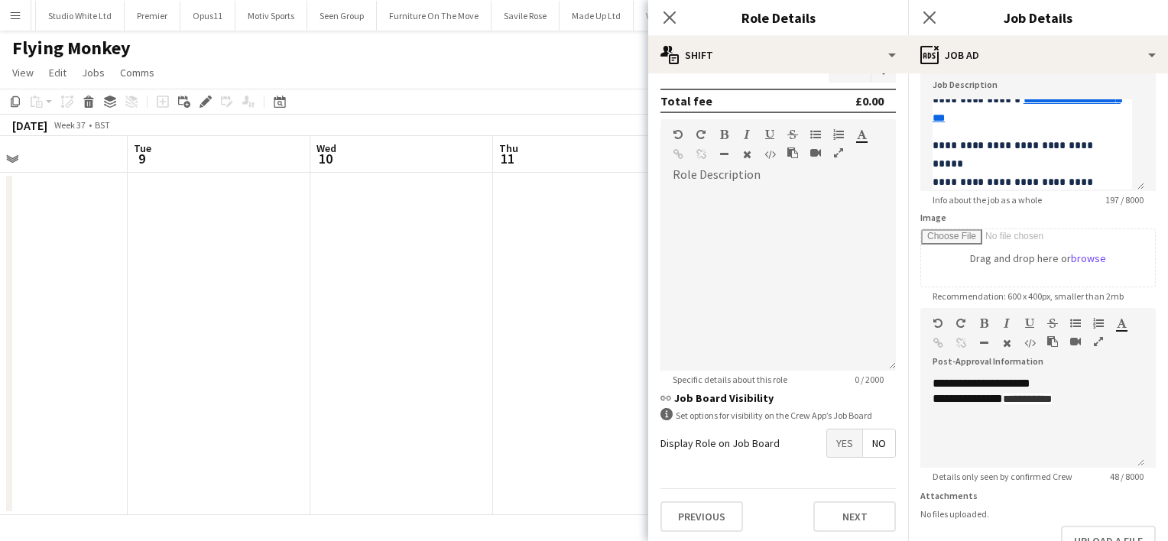
click at [829, 452] on span "Yes" at bounding box center [844, 444] width 35 height 28
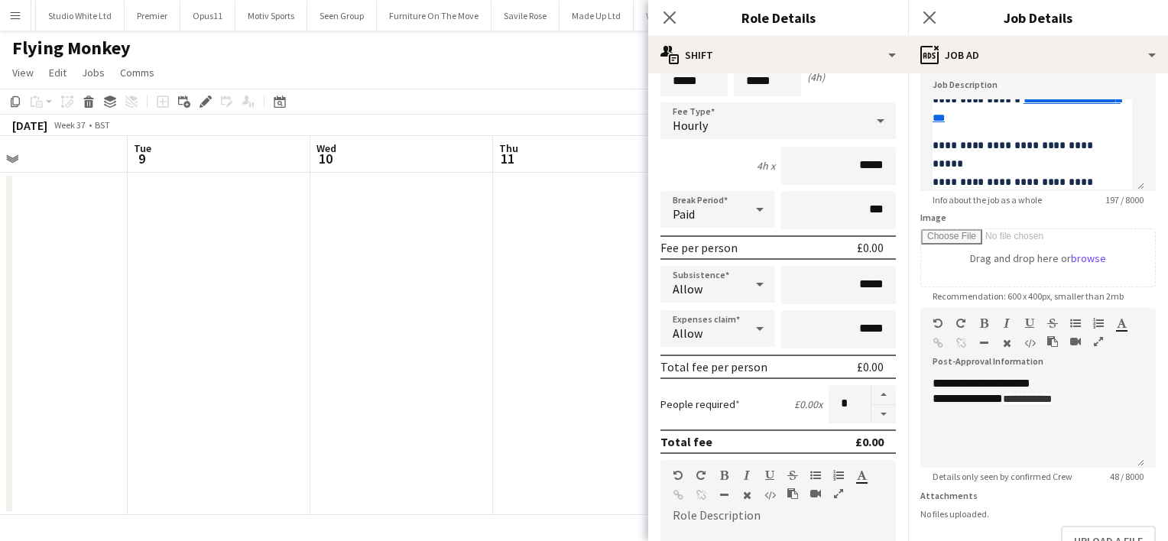
scroll to position [0, 0]
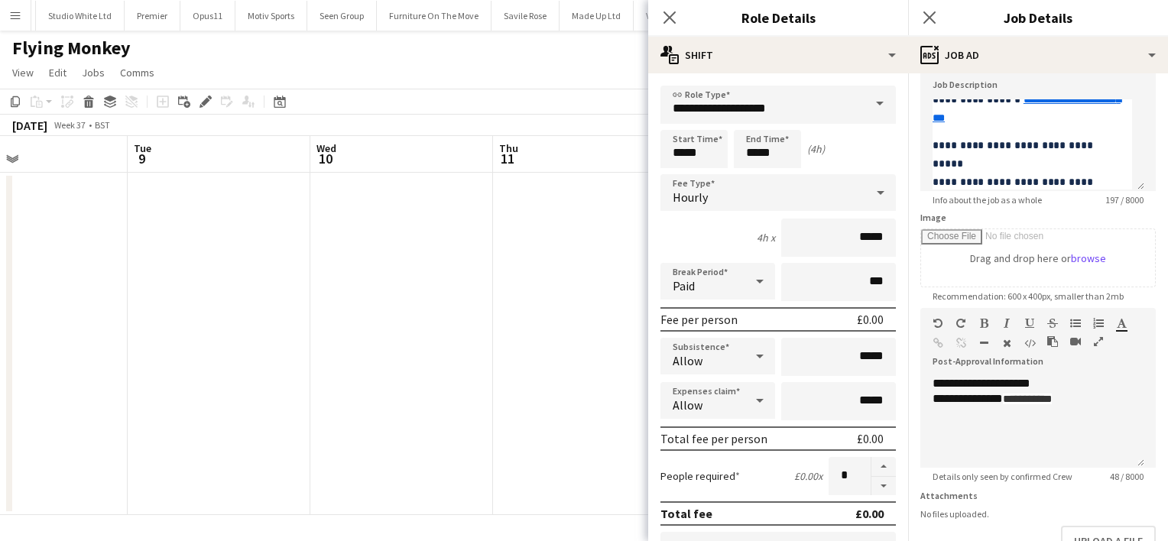
click at [607, 271] on app-date-cell at bounding box center [584, 344] width 183 height 342
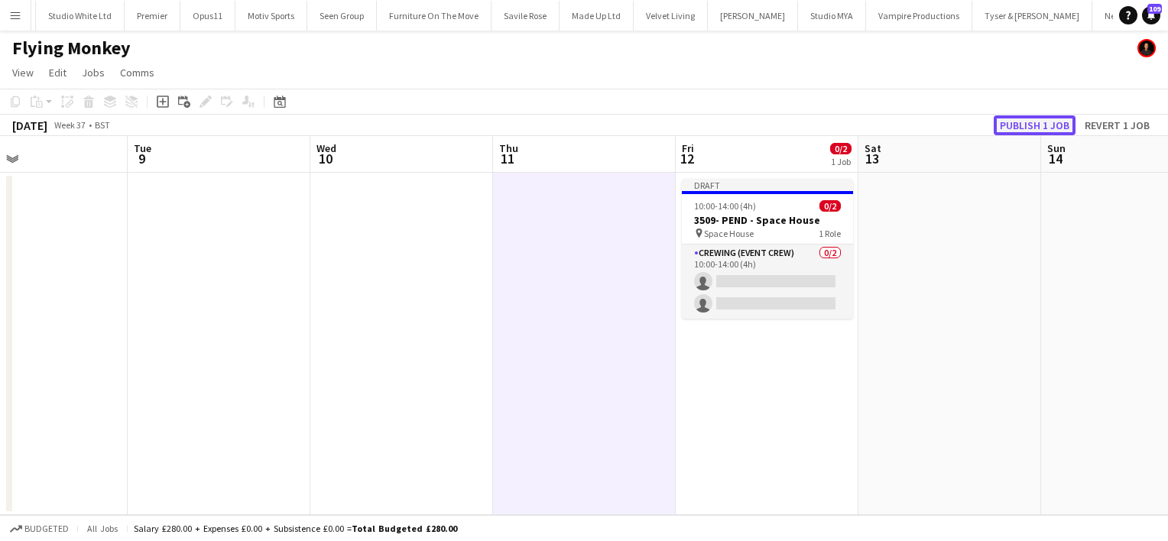
click at [1023, 129] on button "Publish 1 job" at bounding box center [1035, 125] width 82 height 20
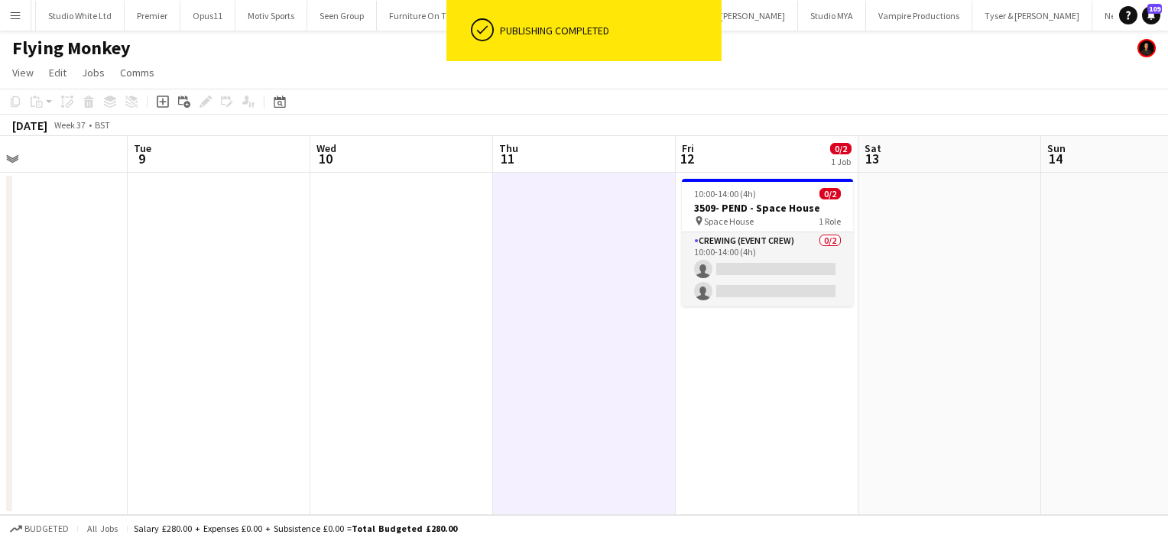
click at [966, 193] on app-date-cell at bounding box center [949, 344] width 183 height 342
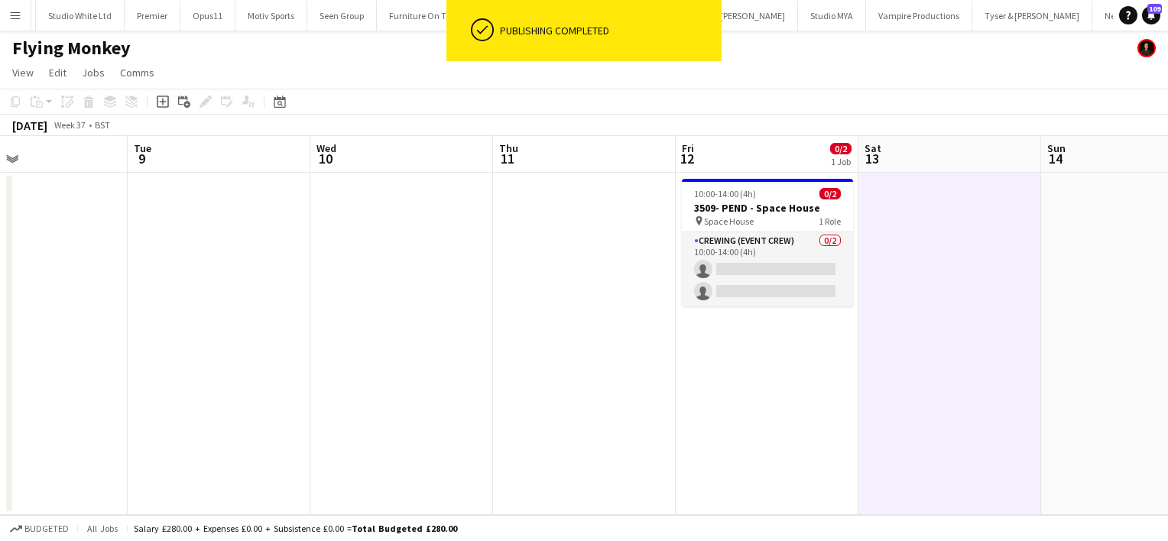
click at [579, 245] on app-date-cell at bounding box center [584, 344] width 183 height 342
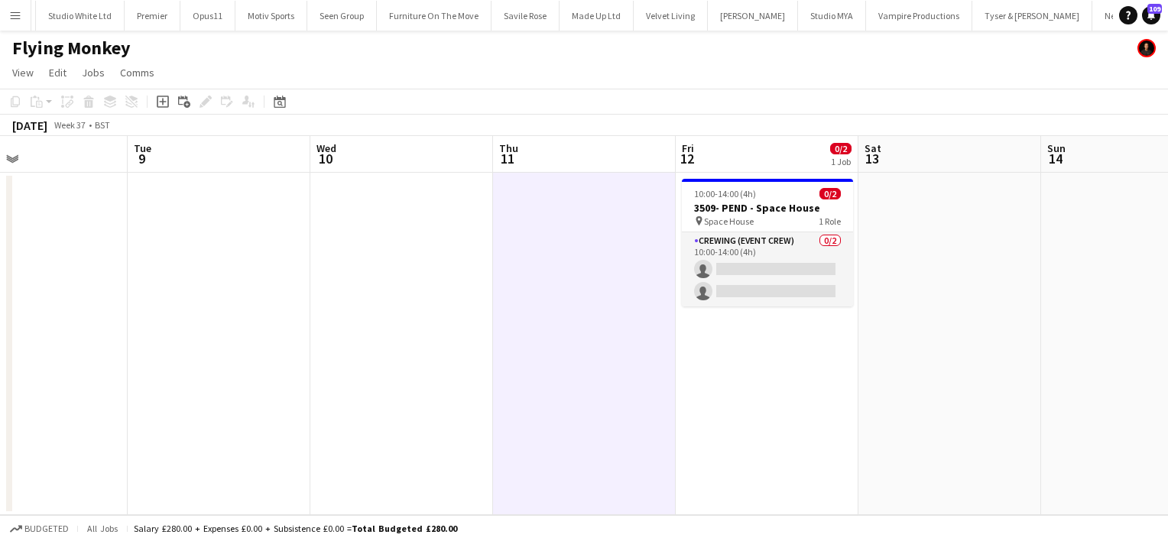
click at [362, 194] on app-date-cell at bounding box center [401, 344] width 183 height 342
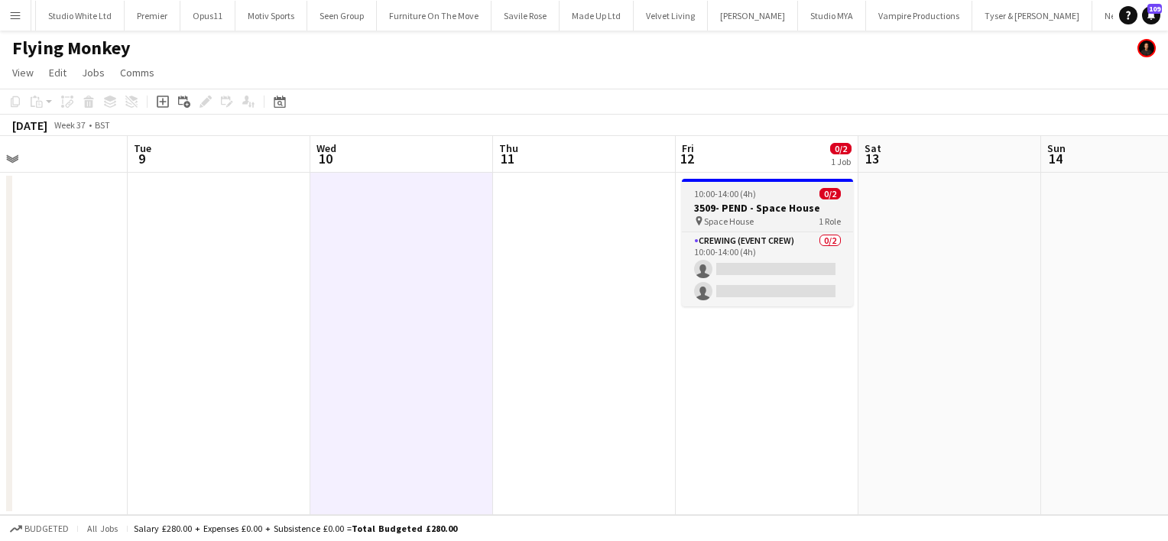
click at [740, 198] on span "10:00-14:00 (4h)" at bounding box center [725, 193] width 62 height 11
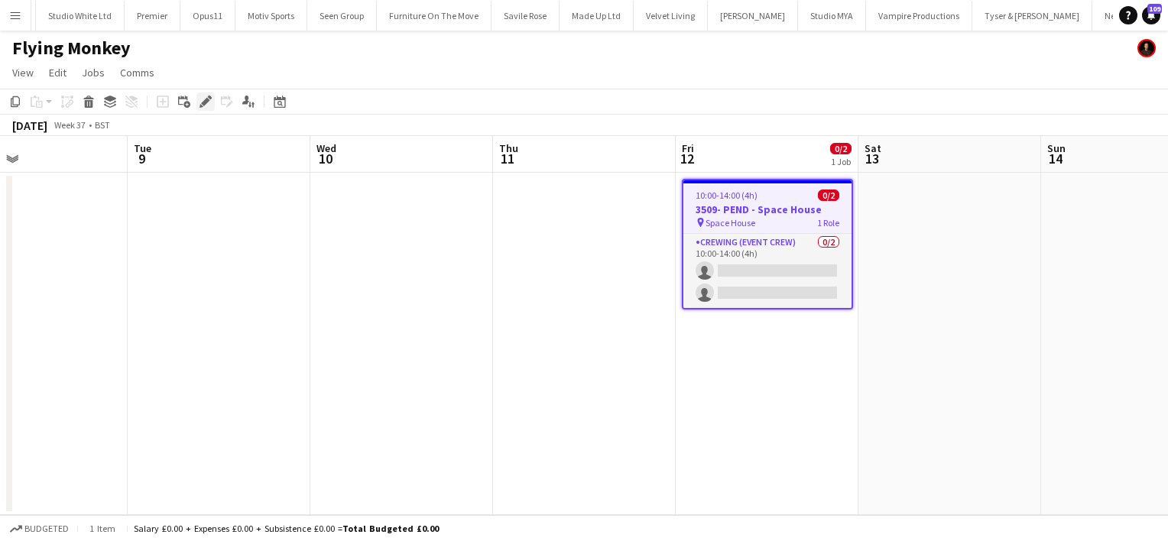
click at [209, 103] on icon "Edit" at bounding box center [205, 102] width 12 height 12
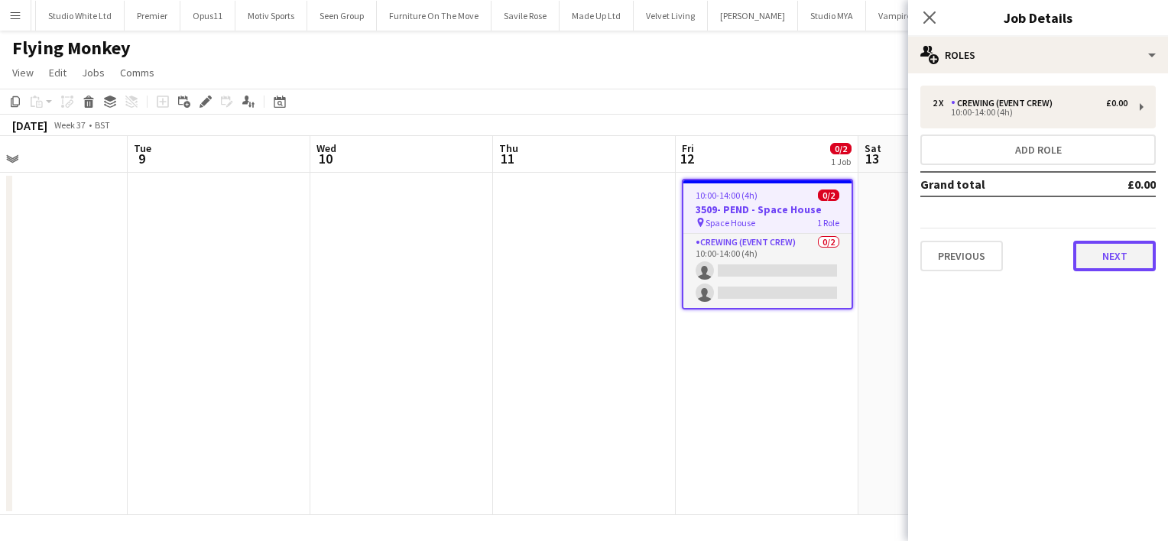
click at [1088, 262] on button "Next" at bounding box center [1114, 256] width 83 height 31
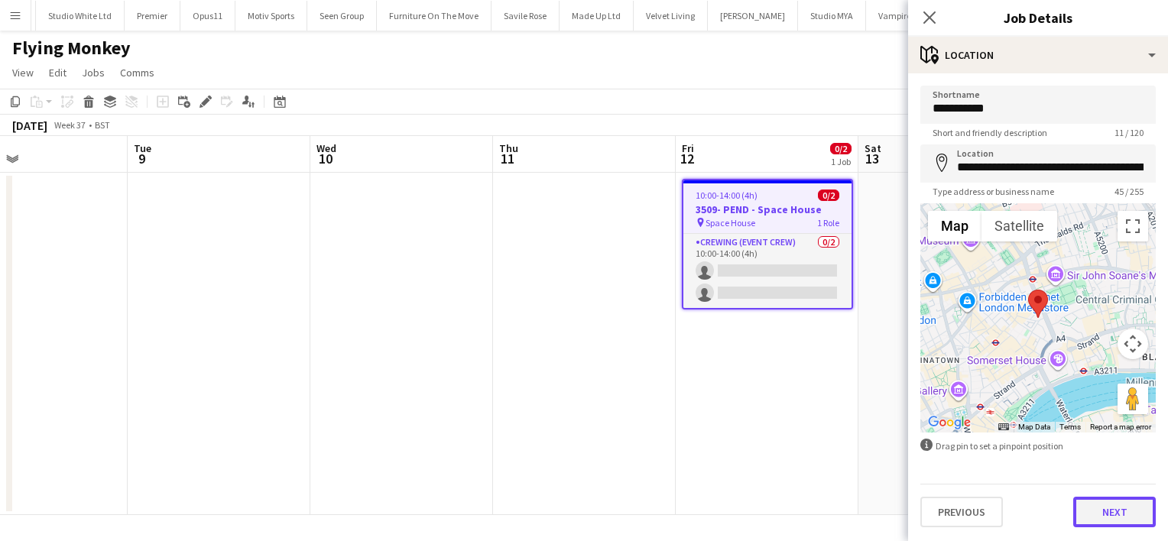
click at [1107, 517] on button "Next" at bounding box center [1114, 512] width 83 height 31
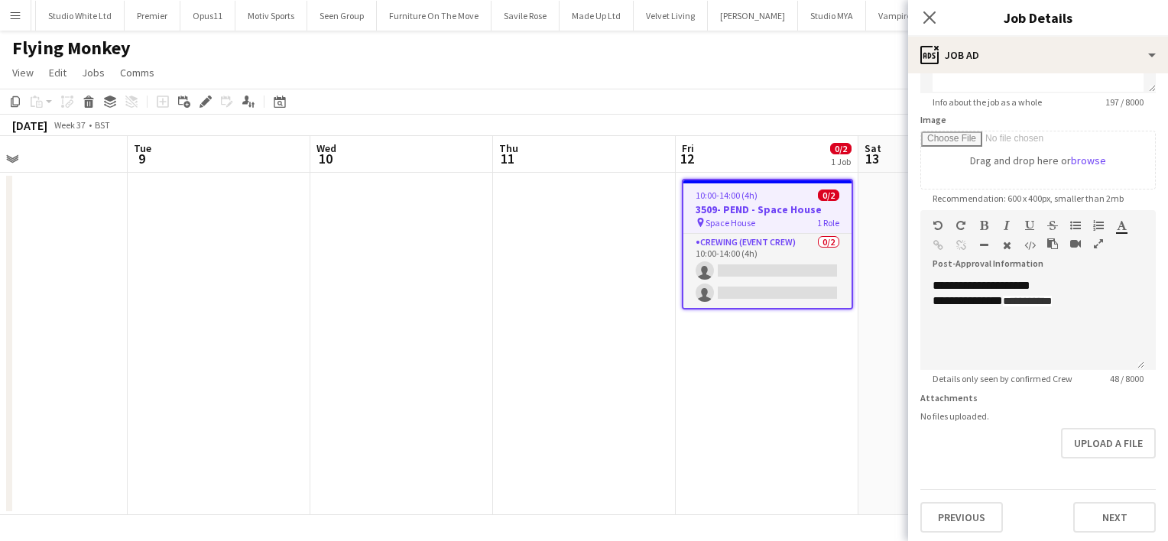
scroll to position [212, 0]
click at [795, 381] on app-date-cell "10:00-14:00 (4h) 0/2 3509- PEND - Space House pin Space House 1 Role Crewing (E…" at bounding box center [767, 344] width 183 height 342
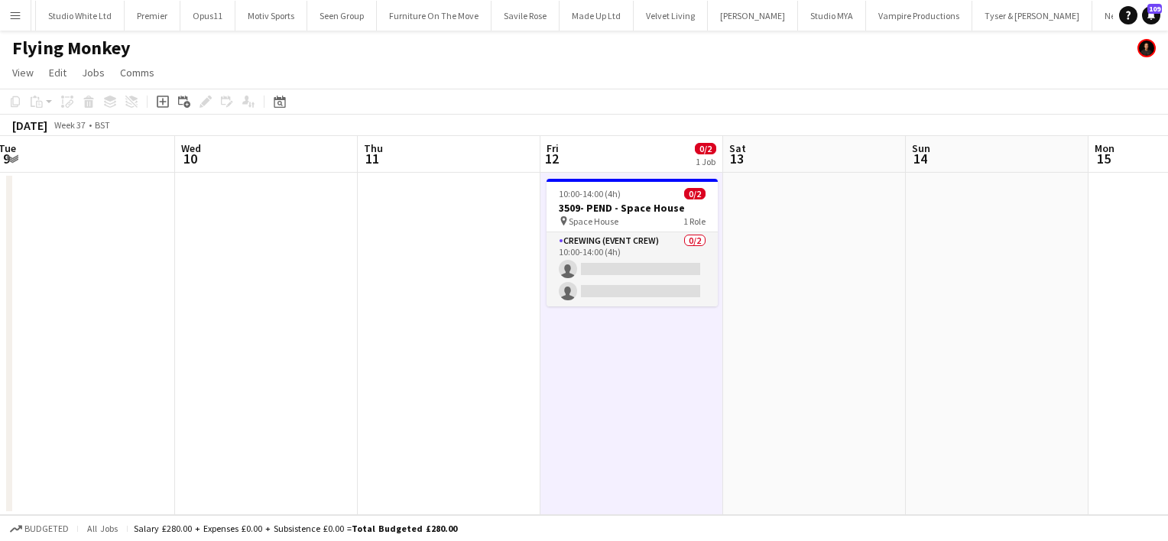
scroll to position [0, 370]
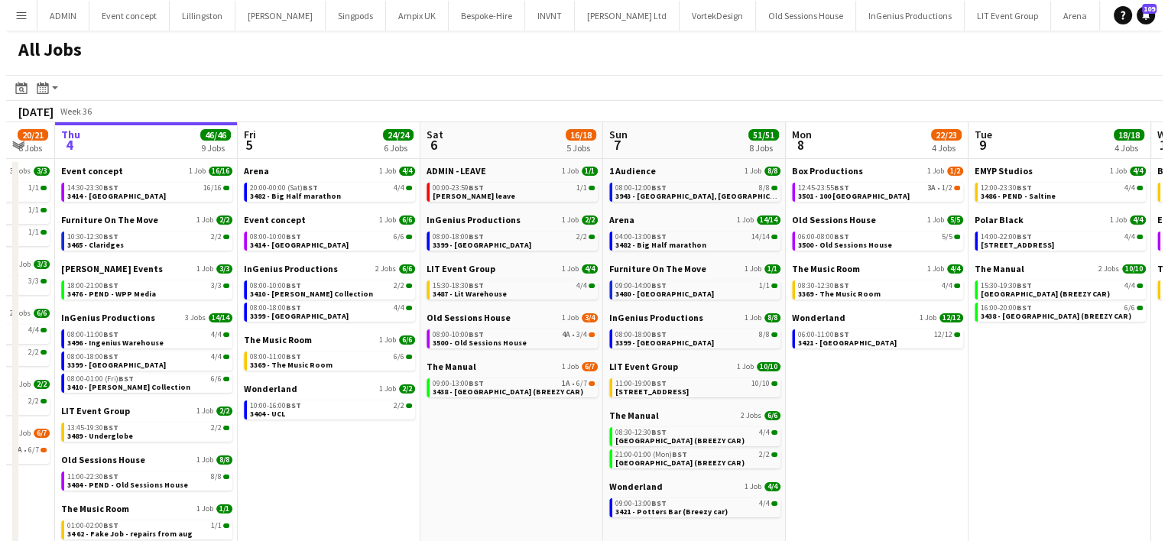
scroll to position [0, 500]
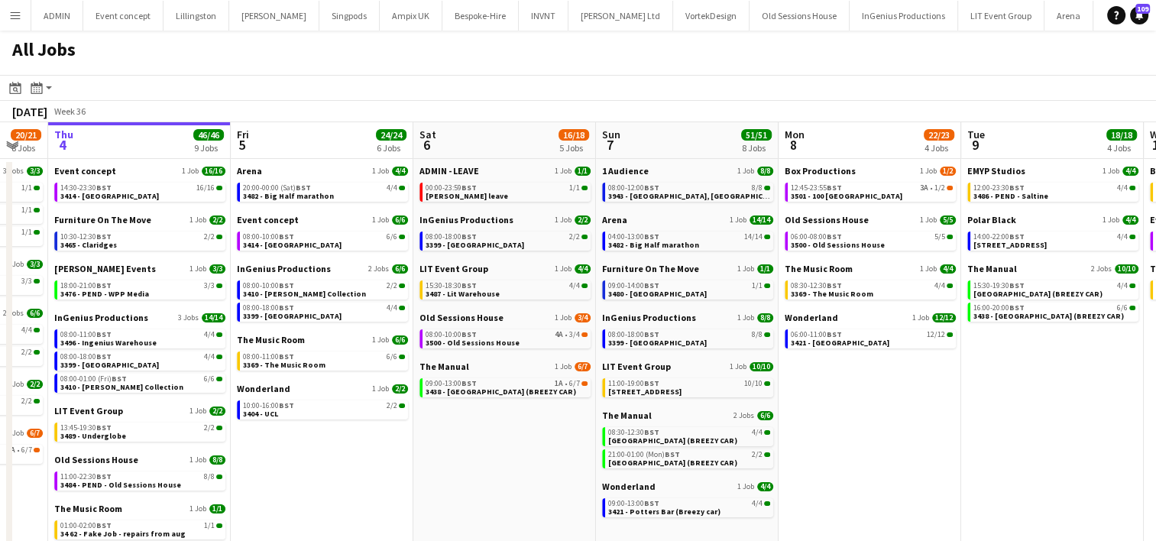
click at [13, 23] on button "Menu" at bounding box center [15, 15] width 31 height 31
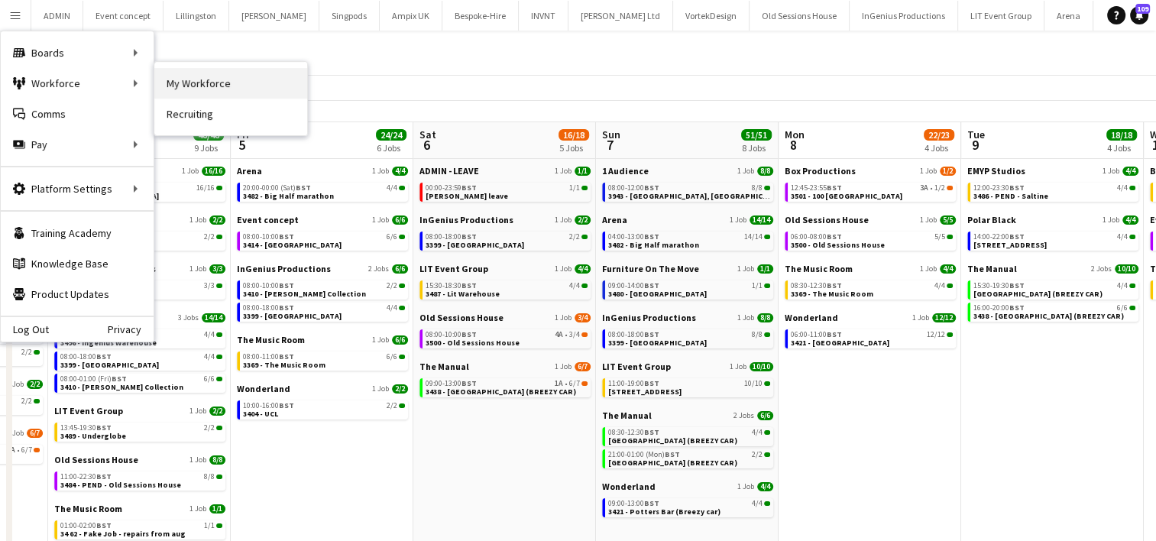
click at [170, 79] on link "My Workforce" at bounding box center [230, 83] width 153 height 31
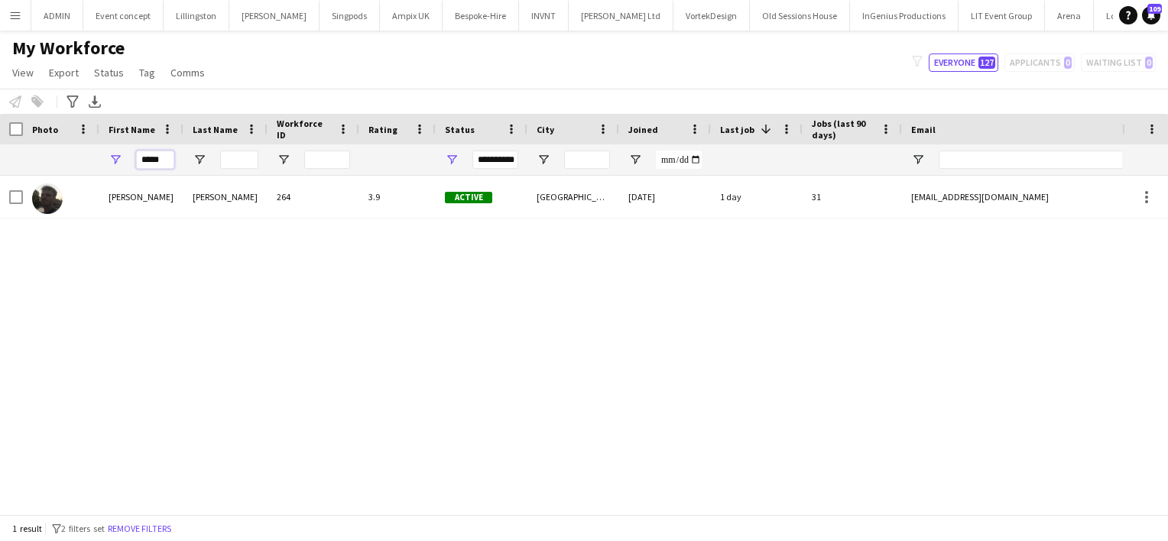
click at [147, 163] on input "*****" at bounding box center [155, 160] width 38 height 18
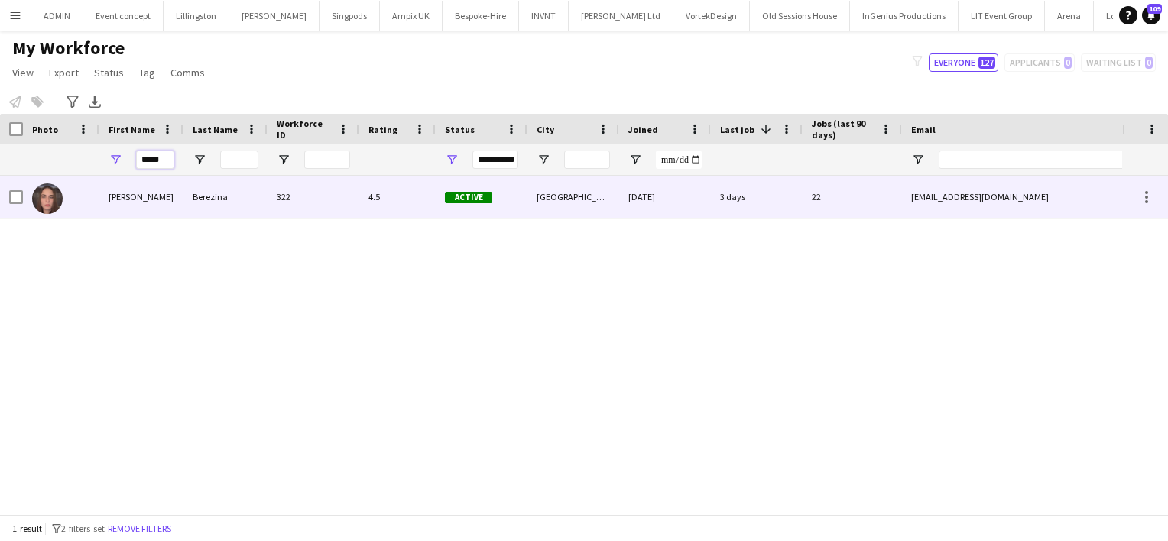
type input "*****"
click at [135, 205] on div "Jekaterina" at bounding box center [141, 197] width 84 height 42
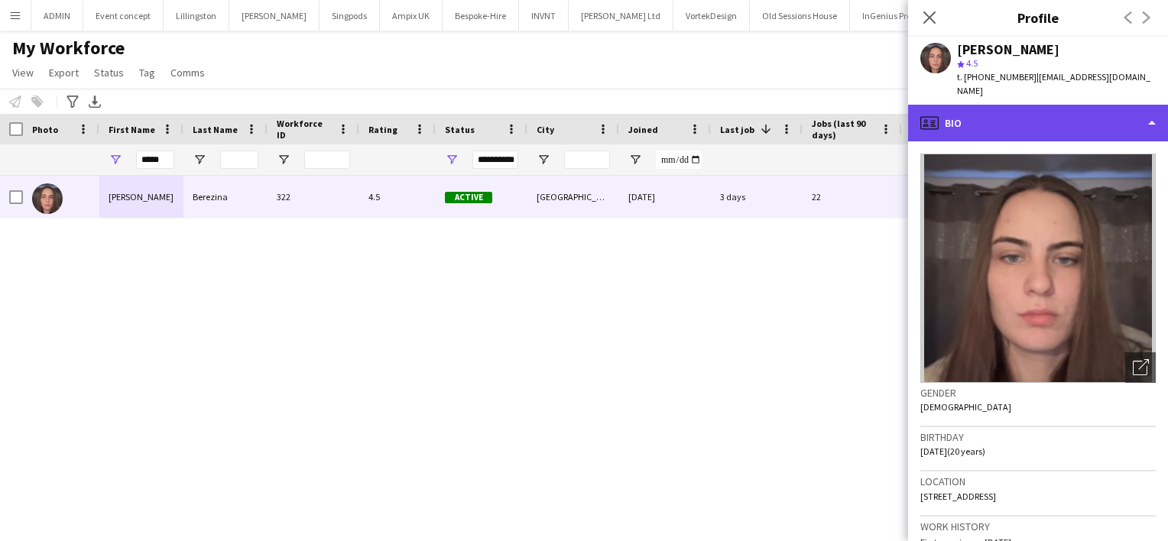
click at [1127, 115] on div "profile Bio" at bounding box center [1038, 123] width 260 height 37
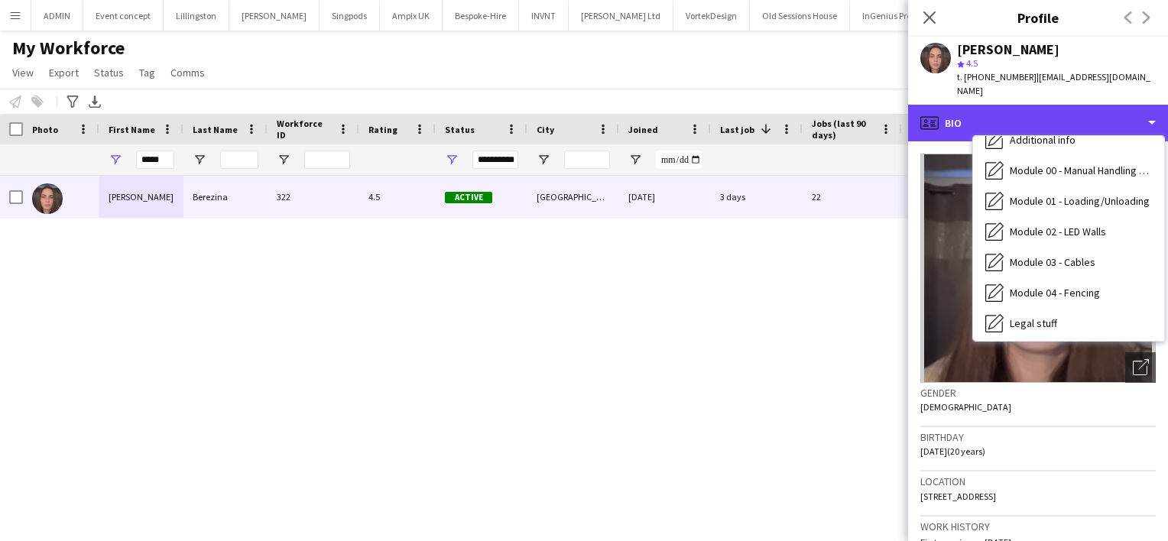
scroll to position [327, 0]
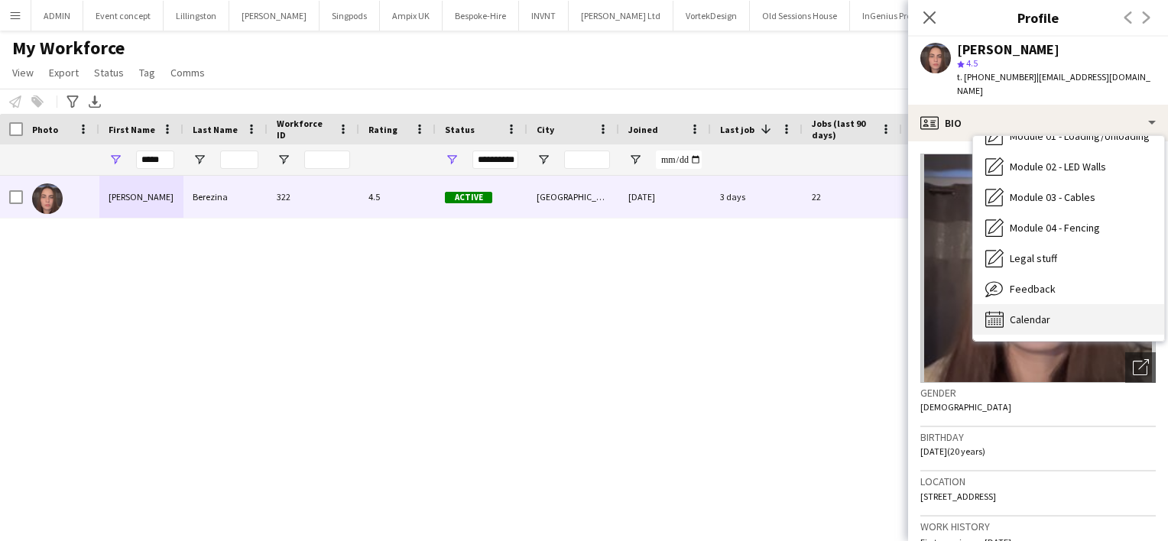
click at [1070, 304] on div "Calendar Calendar" at bounding box center [1068, 319] width 191 height 31
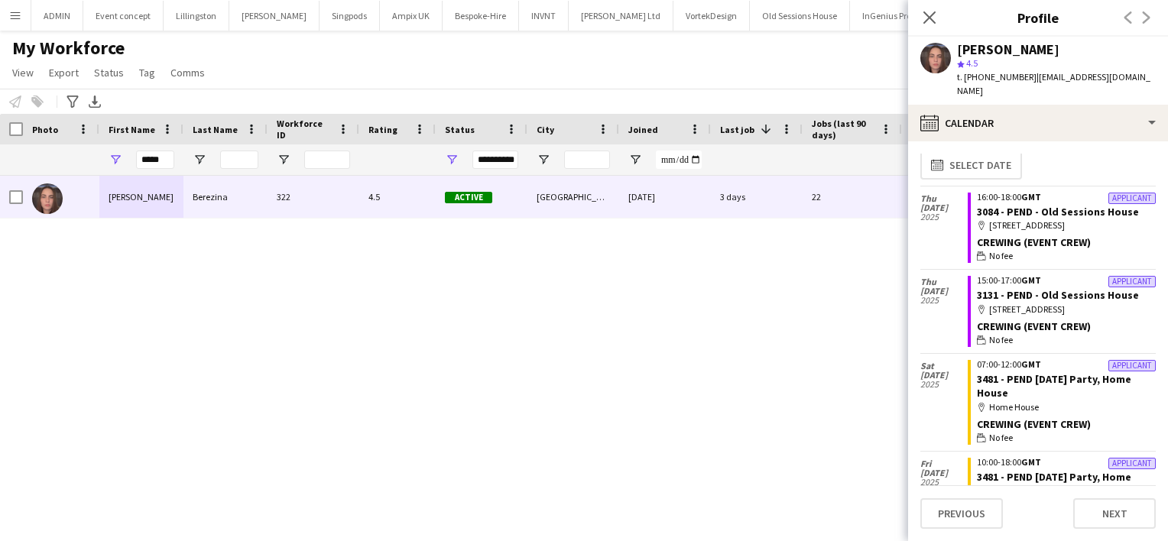
scroll to position [0, 0]
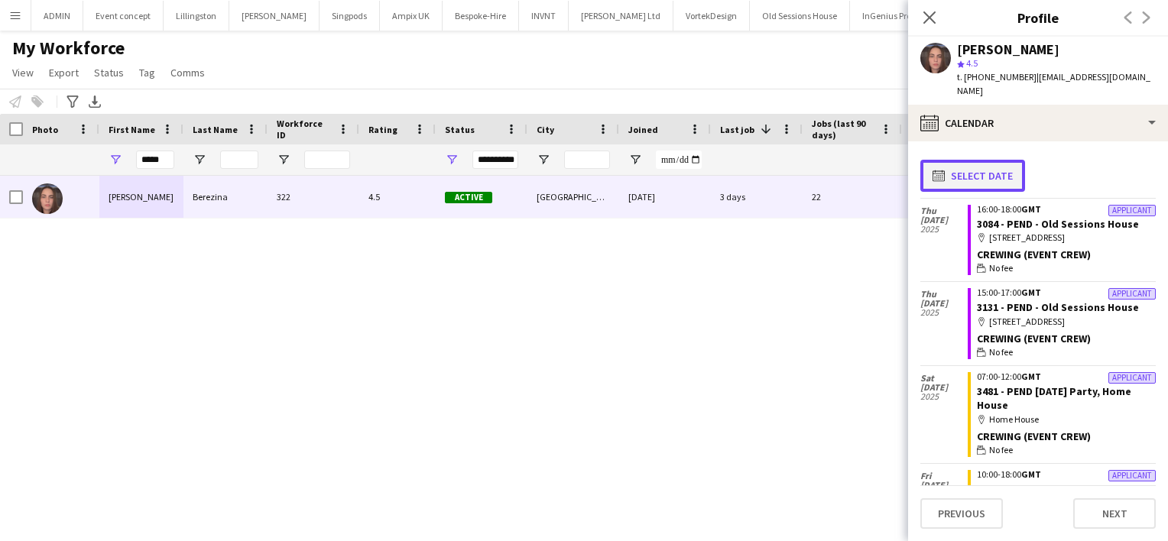
click at [977, 160] on button "calendar-full Select date" at bounding box center [972, 176] width 105 height 32
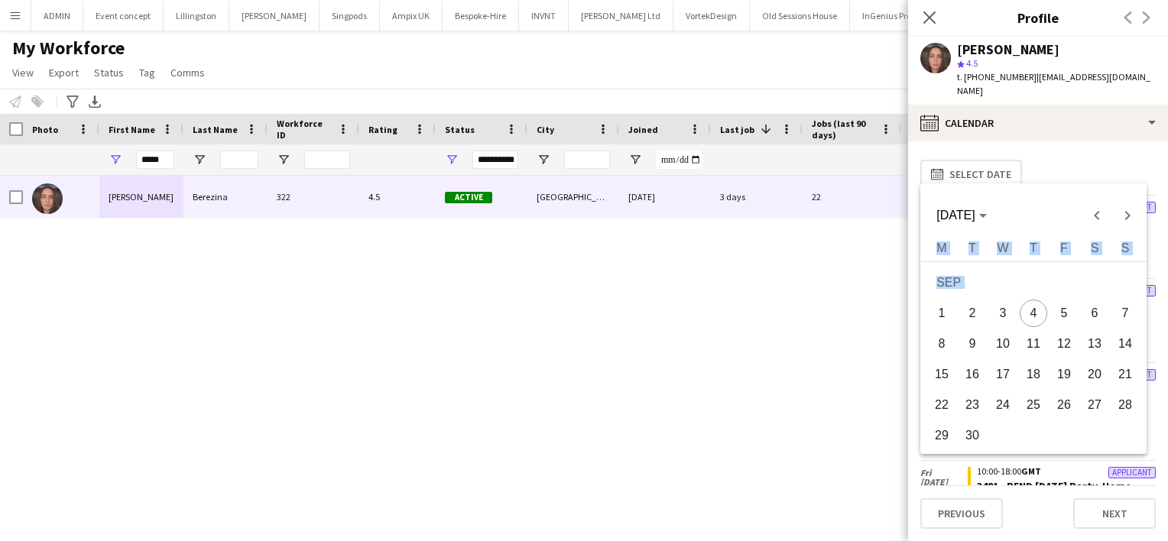
drag, startPoint x: 977, startPoint y: 154, endPoint x: 1023, endPoint y: 337, distance: 188.4
click at [1023, 337] on div "SEP 2025 SEP 2025 Monday M Tuesday T Wednesday W Thursday T Friday F Saturday S…" at bounding box center [584, 270] width 1168 height 541
drag, startPoint x: 1023, startPoint y: 337, endPoint x: 1028, endPoint y: 317, distance: 20.6
click at [1028, 317] on span "4" at bounding box center [1034, 314] width 28 height 28
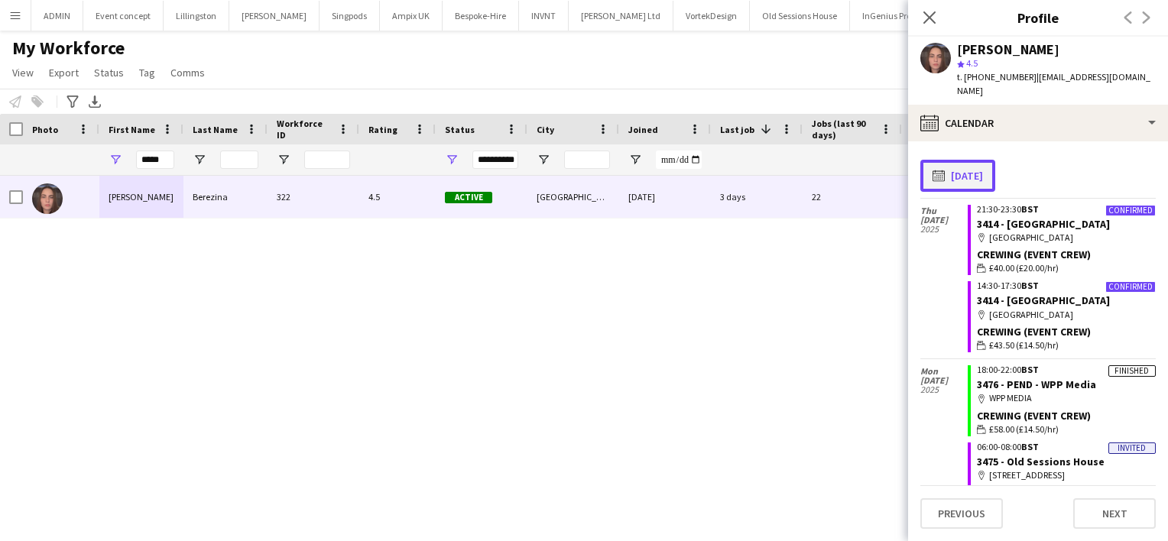
click at [971, 167] on button "calendar-full 04-09-2025" at bounding box center [957, 176] width 75 height 32
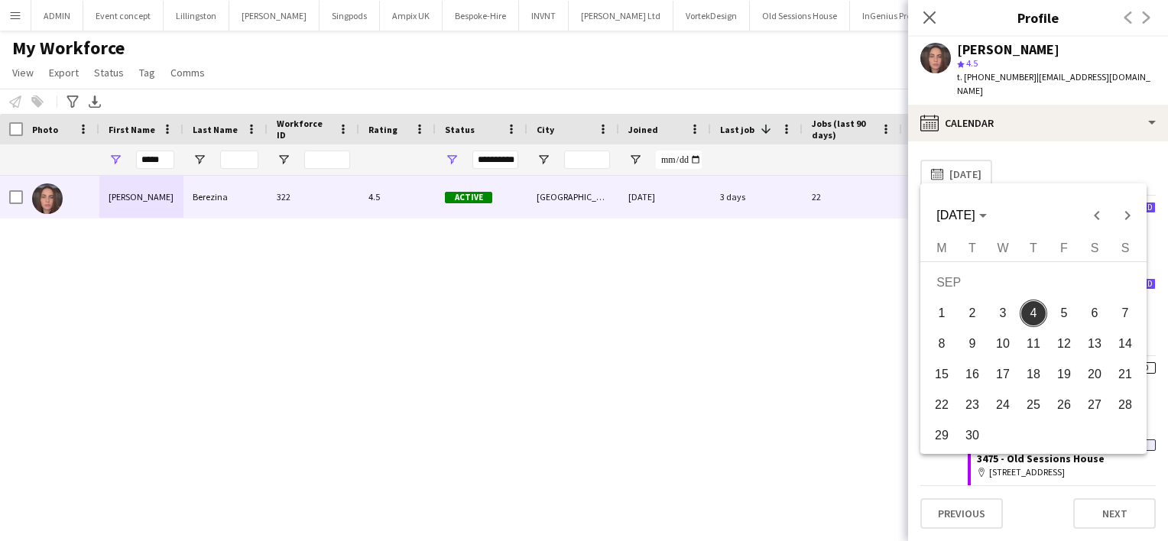
click at [1130, 329] on button "7" at bounding box center [1125, 313] width 31 height 31
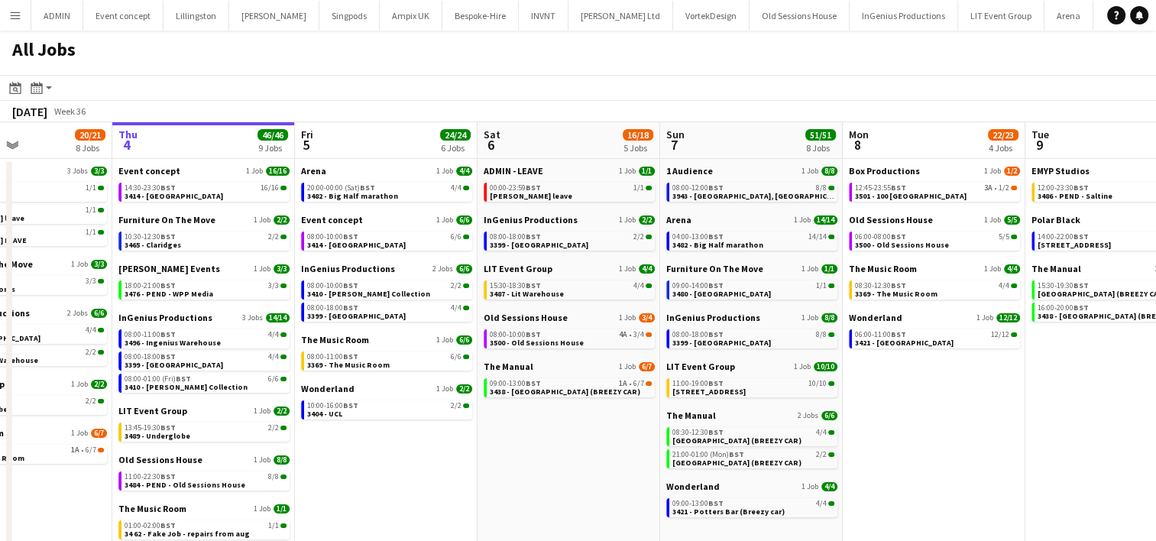
scroll to position [0, 438]
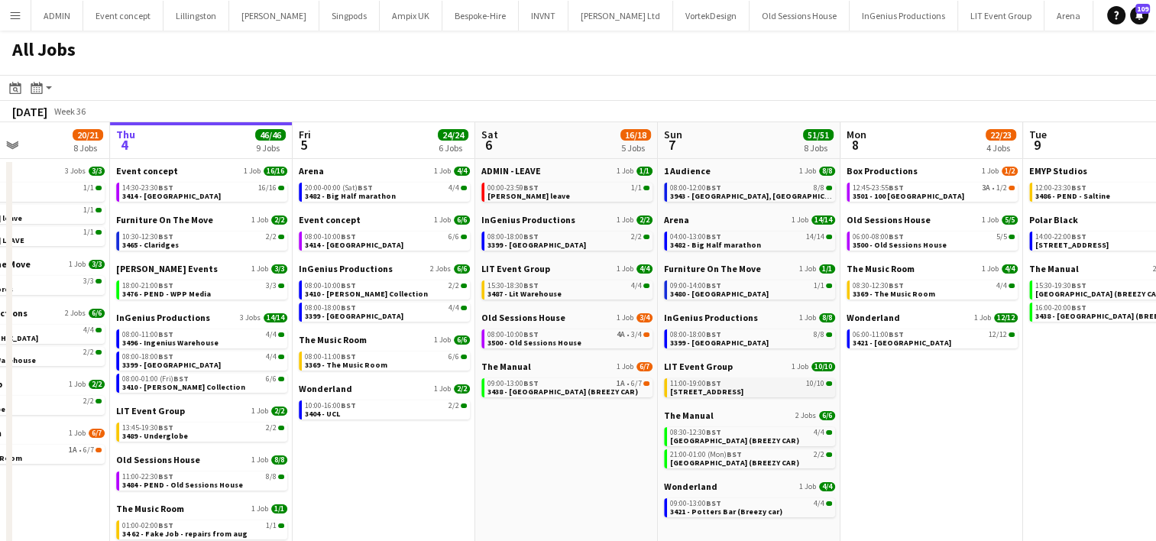
click at [744, 391] on span "[STREET_ADDRESS]" at bounding box center [706, 392] width 73 height 10
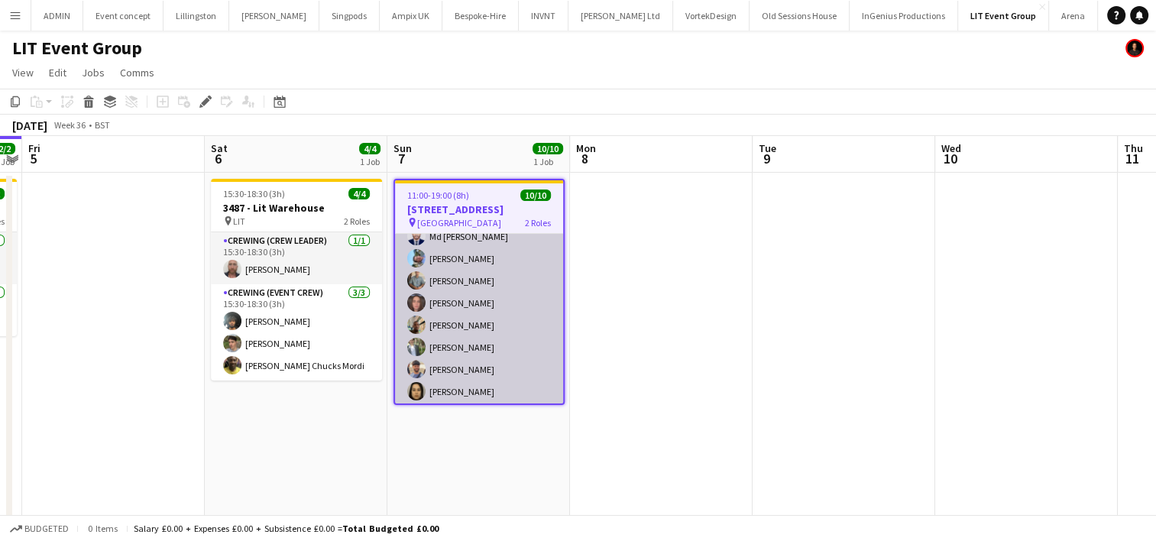
scroll to position [107, 0]
click at [481, 323] on app-card-role "Crewing (Event Crew) [DATE] 11:00-19:00 (8h) Md [PERSON_NAME] [PERSON_NAME] [PE…" at bounding box center [479, 304] width 168 height 207
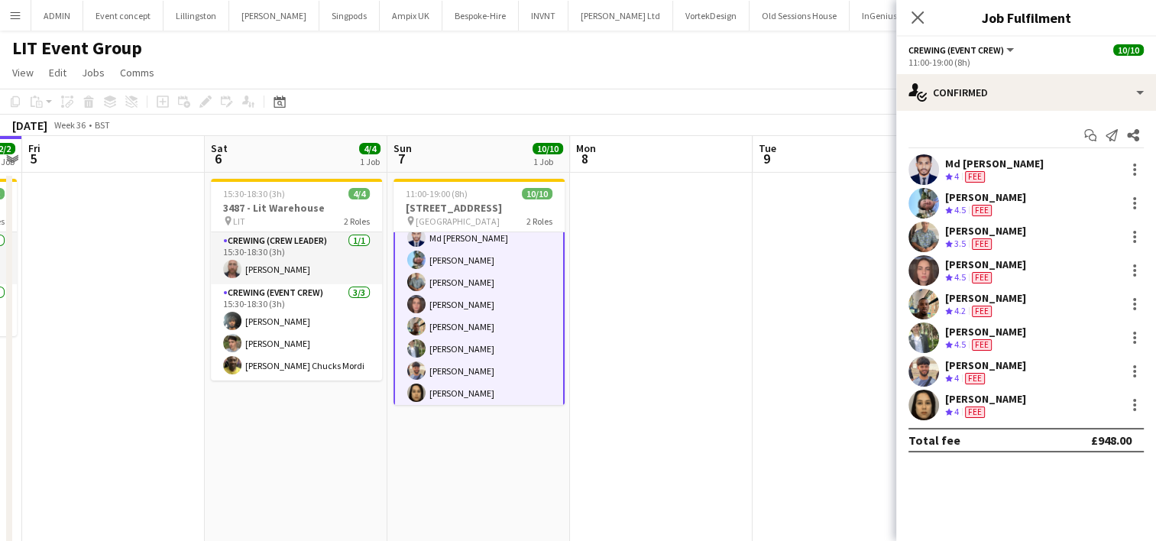
scroll to position [109, 0]
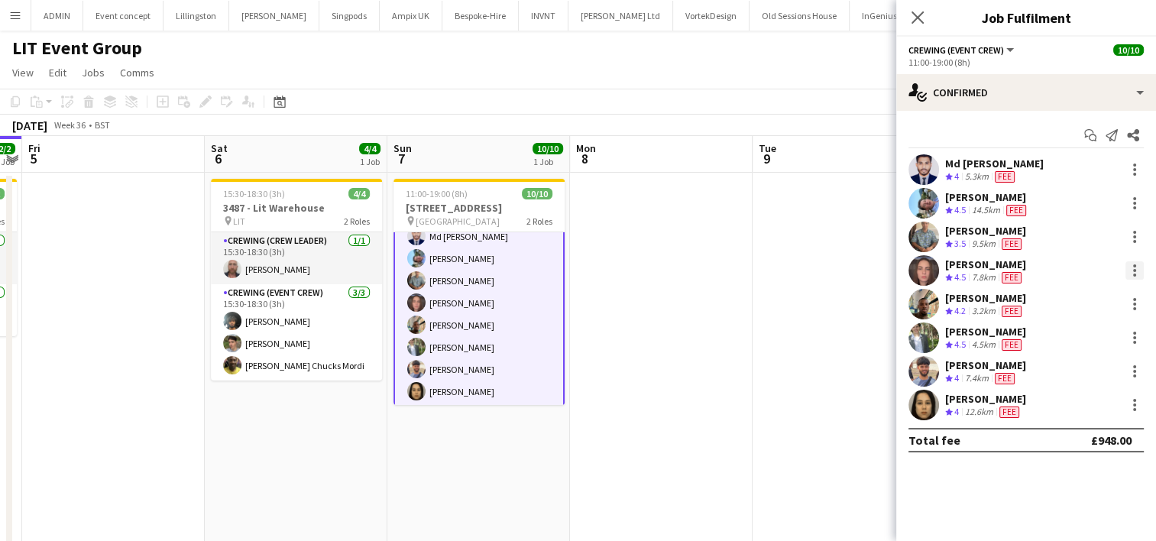
click at [1137, 271] on div at bounding box center [1135, 270] width 18 height 18
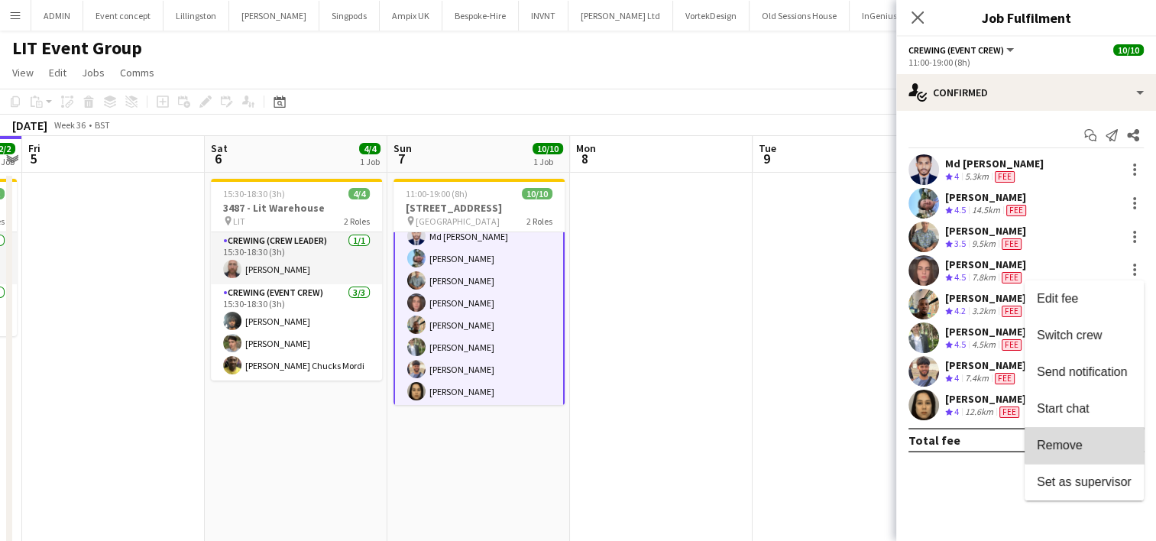
click at [1101, 442] on span "Remove" at bounding box center [1084, 446] width 95 height 14
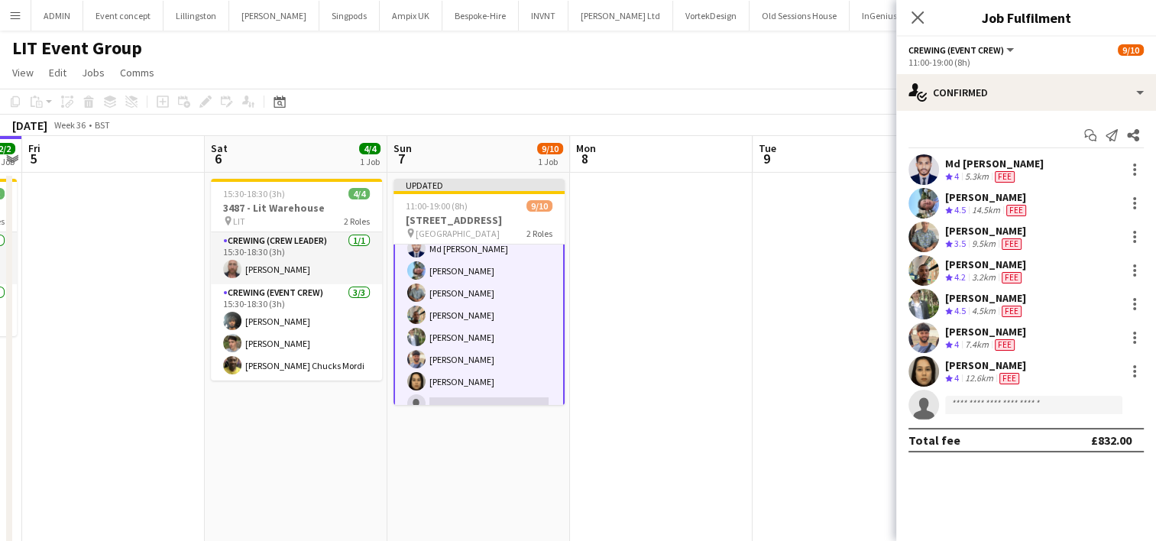
click at [754, 287] on app-date-cell at bounding box center [844, 368] width 183 height 390
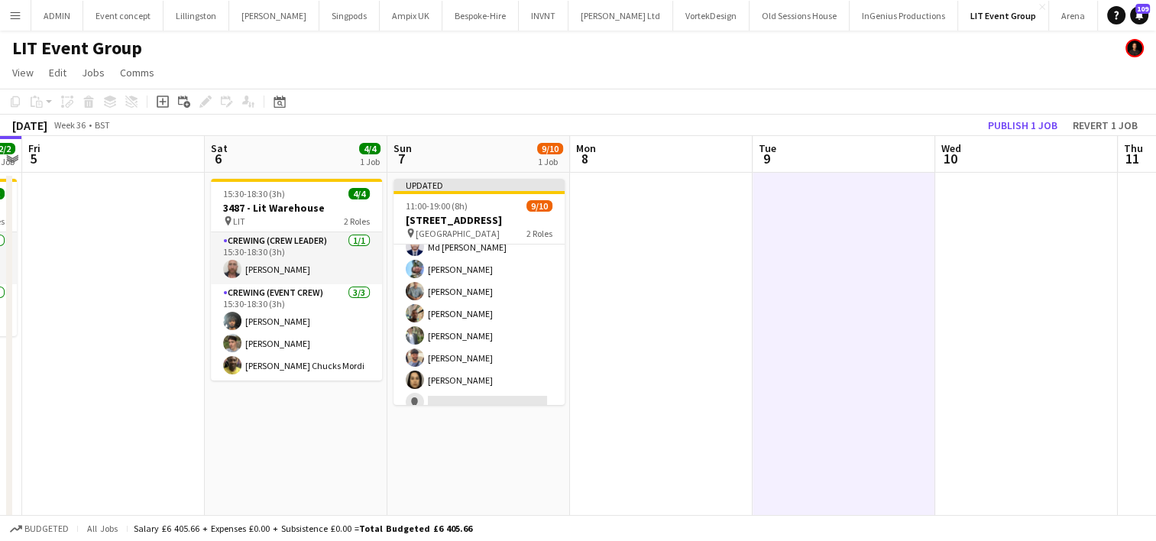
scroll to position [107, 0]
click at [991, 125] on button "Publish 1 job" at bounding box center [1023, 125] width 82 height 20
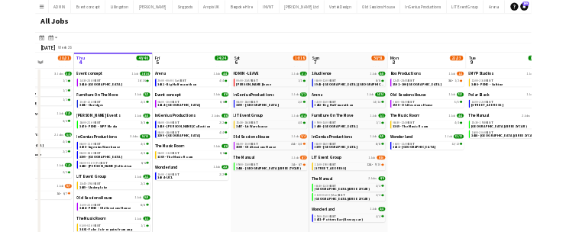
scroll to position [0, 453]
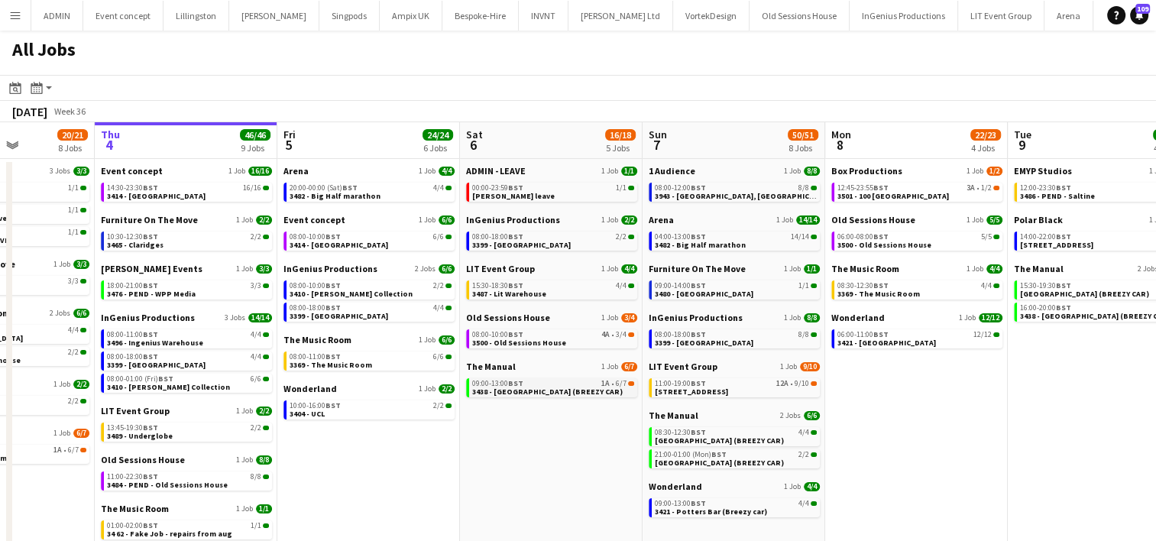
click at [594, 382] on div "09:00-13:00 BST 1A • 6/7" at bounding box center [553, 384] width 162 height 8
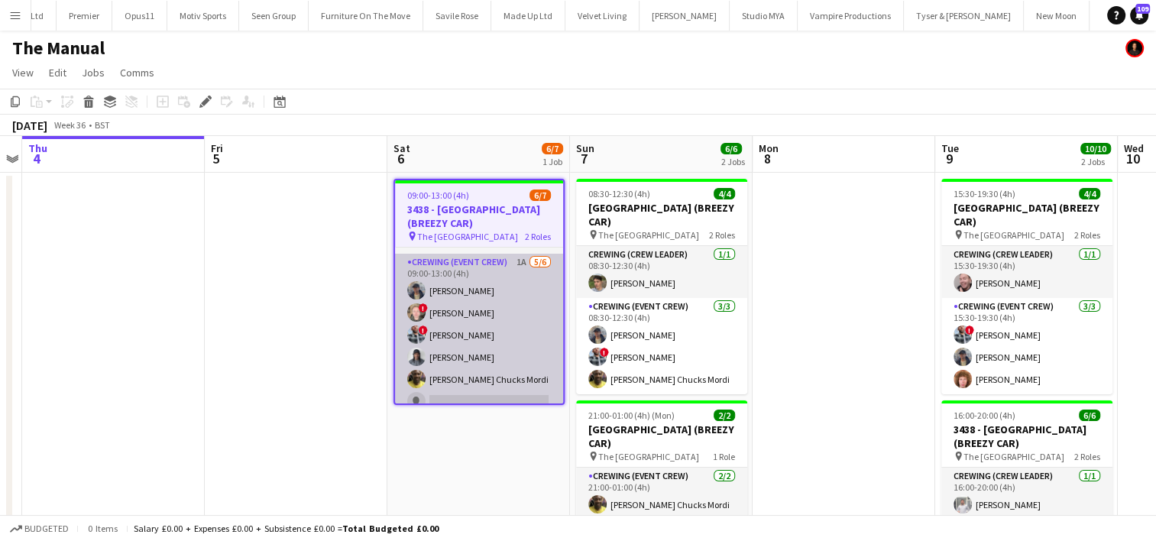
scroll to position [58, 0]
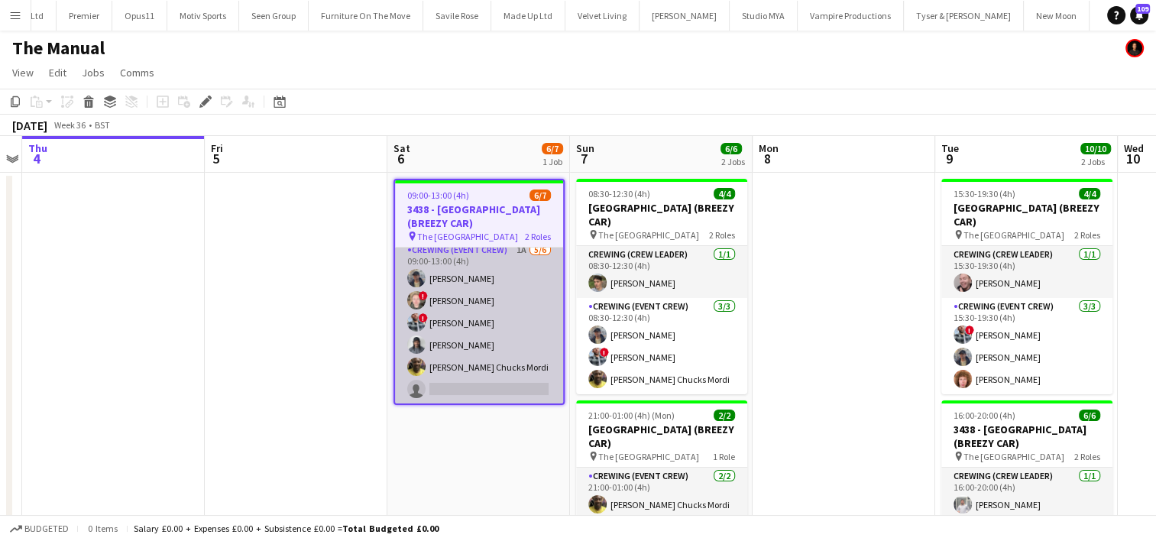
click at [523, 371] on app-card-role "Crewing (Event Crew) 1A [DATE] 09:00-13:00 (4h) [PERSON_NAME] ! [PERSON_NAME] !…" at bounding box center [479, 323] width 168 height 163
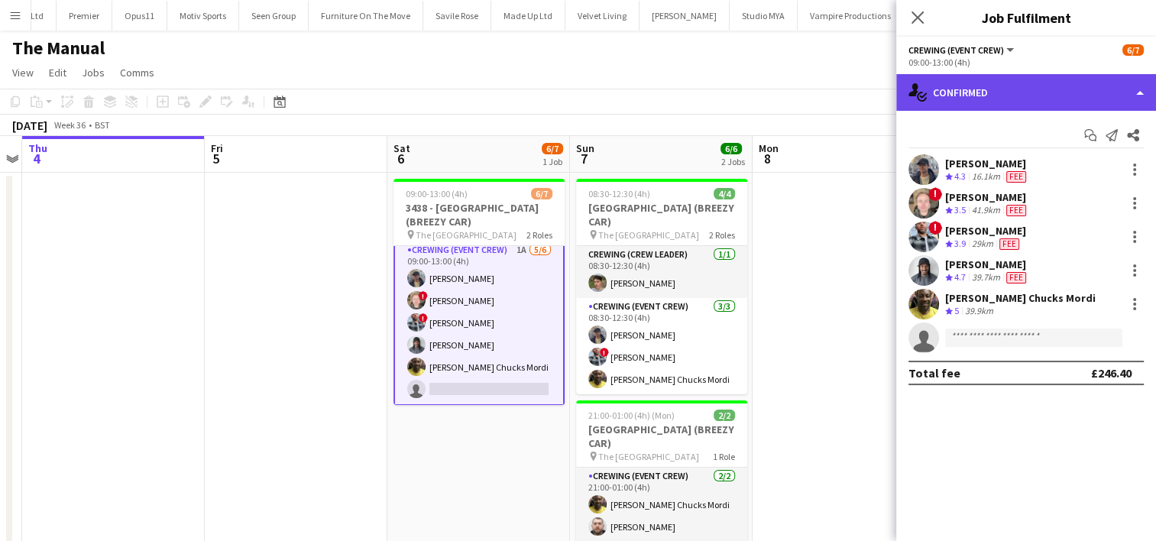
click at [1009, 87] on div "single-neutral-actions-check-2 Confirmed" at bounding box center [1027, 92] width 260 height 37
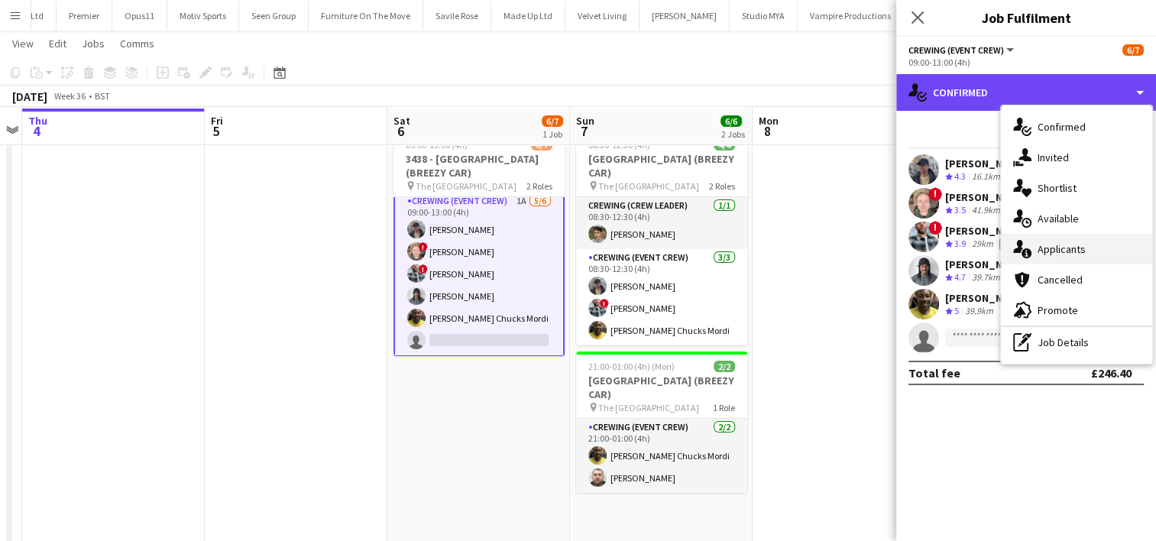
scroll to position [49, 0]
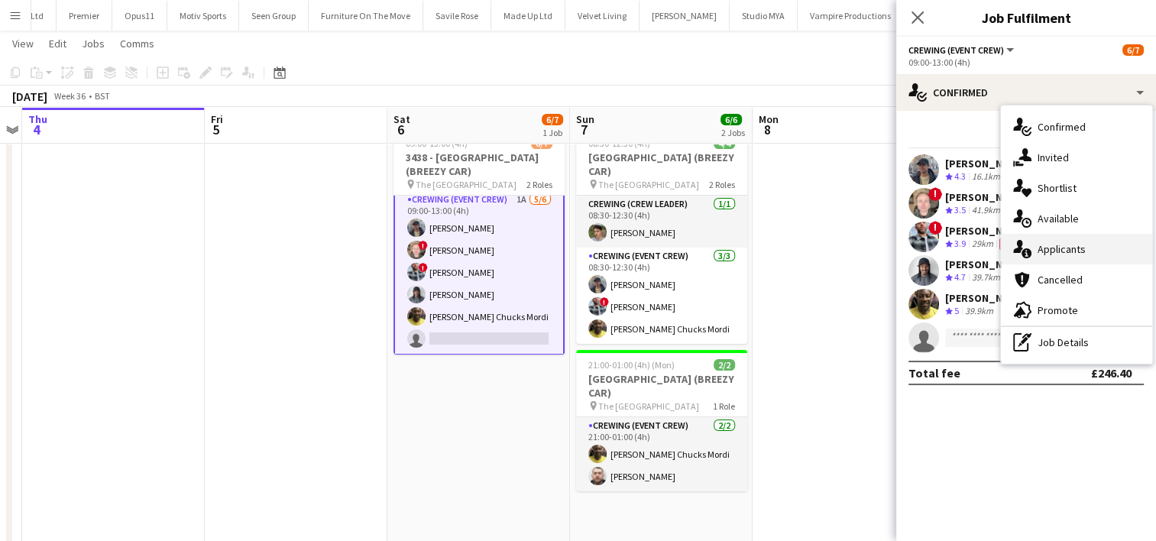
click at [1122, 251] on div "single-neutral-actions-information Applicants" at bounding box center [1076, 249] width 151 height 31
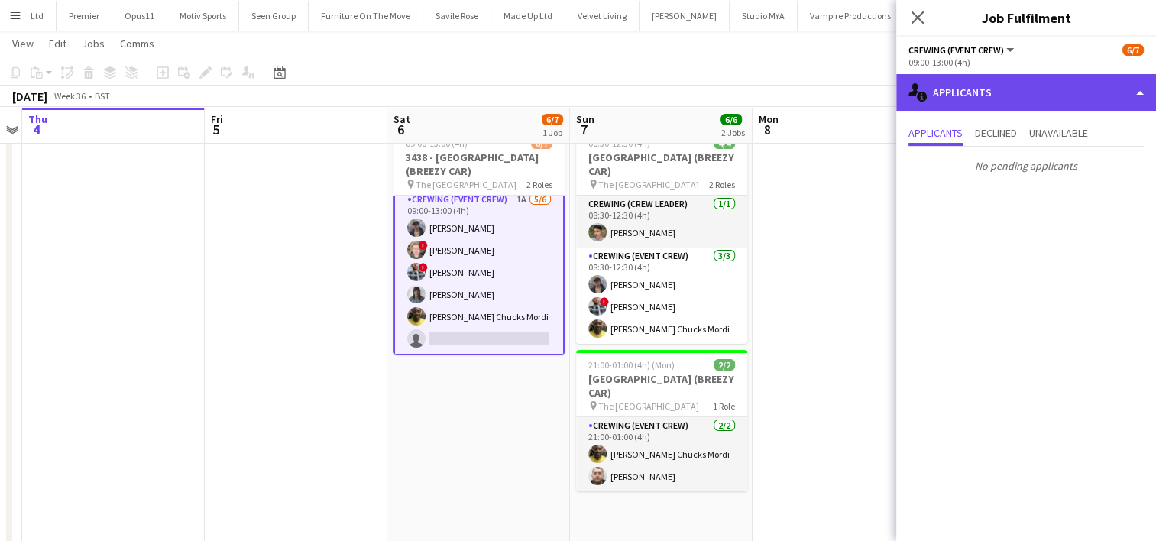
click at [1073, 98] on div "single-neutral-actions-information Applicants" at bounding box center [1027, 92] width 260 height 37
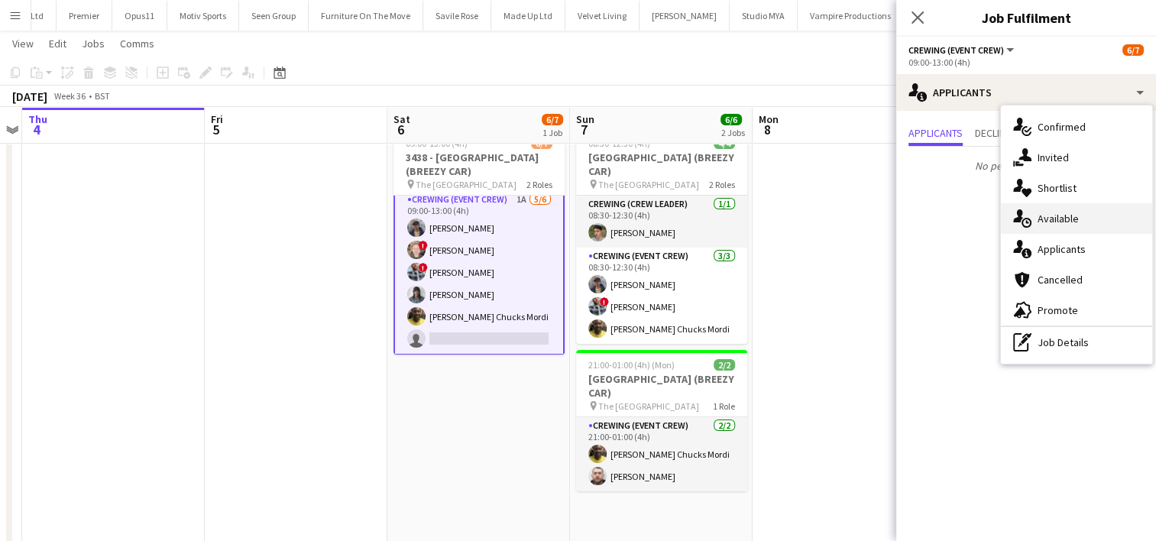
click at [1101, 223] on div "single-neutral-actions-upload Available" at bounding box center [1076, 218] width 151 height 31
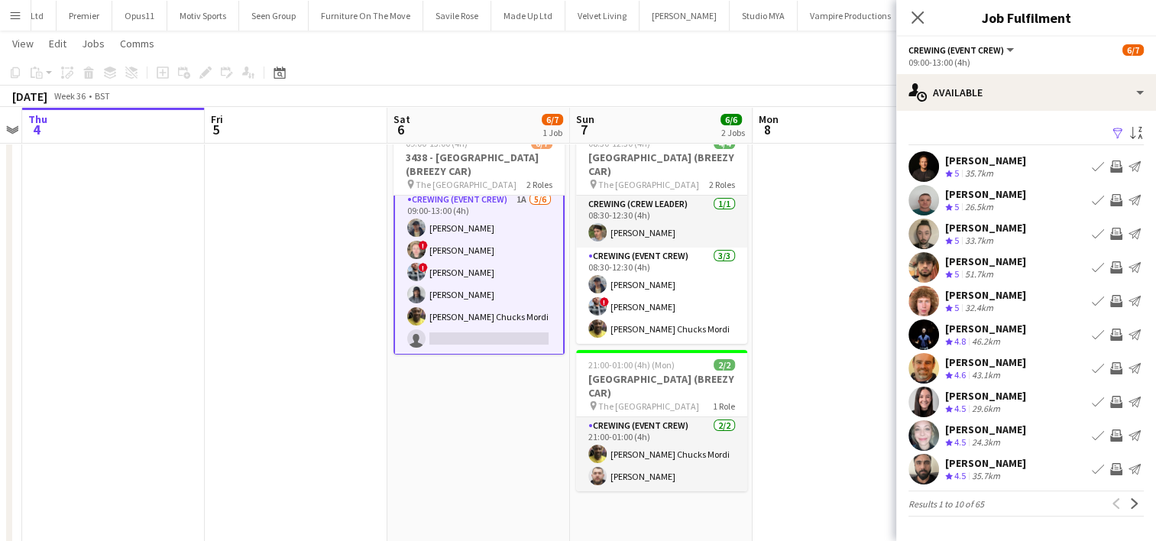
click at [1112, 296] on app-icon "Invite crew" at bounding box center [1117, 301] width 12 height 12
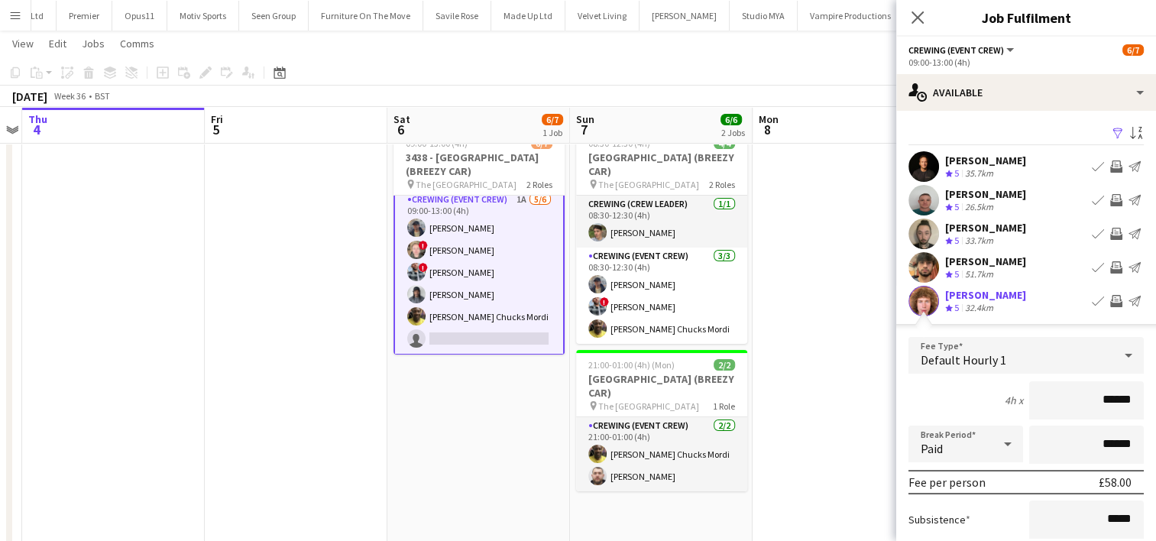
click at [1126, 294] on button "Send notification" at bounding box center [1135, 301] width 18 height 18
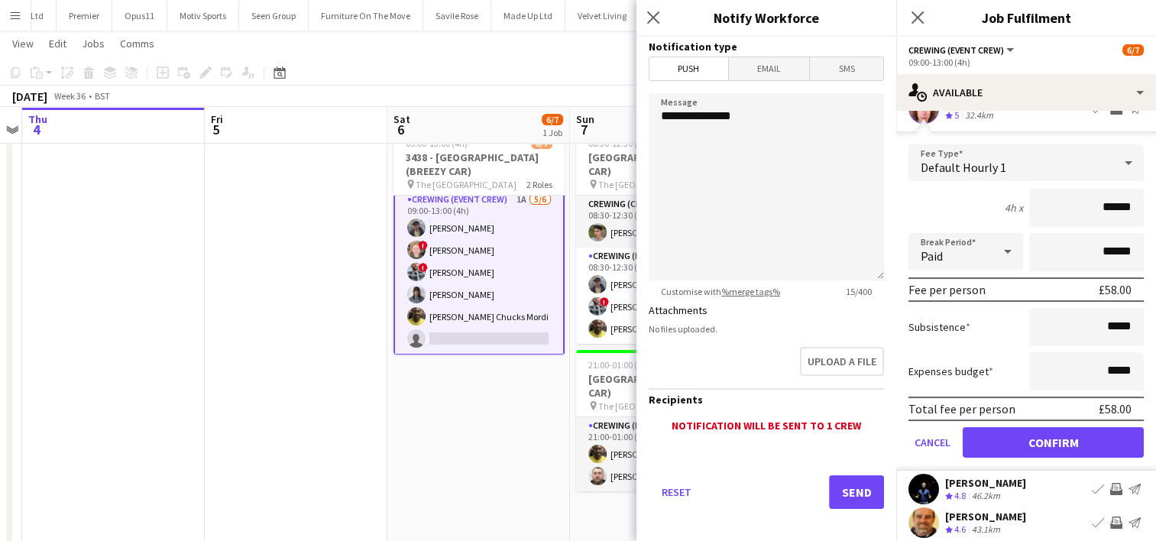
scroll to position [194, 0]
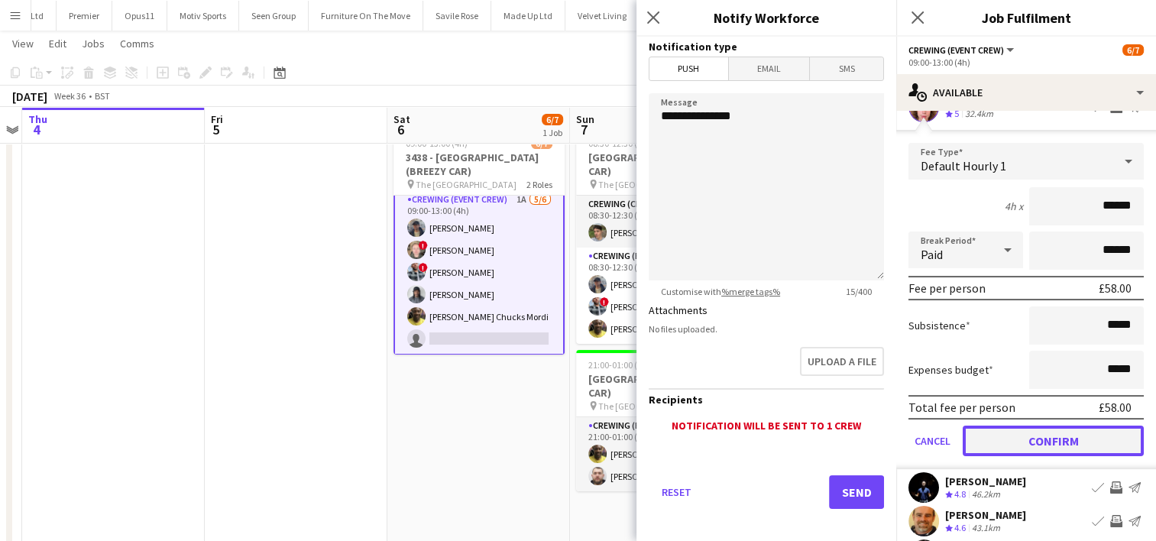
click at [1064, 434] on button "Confirm" at bounding box center [1053, 441] width 181 height 31
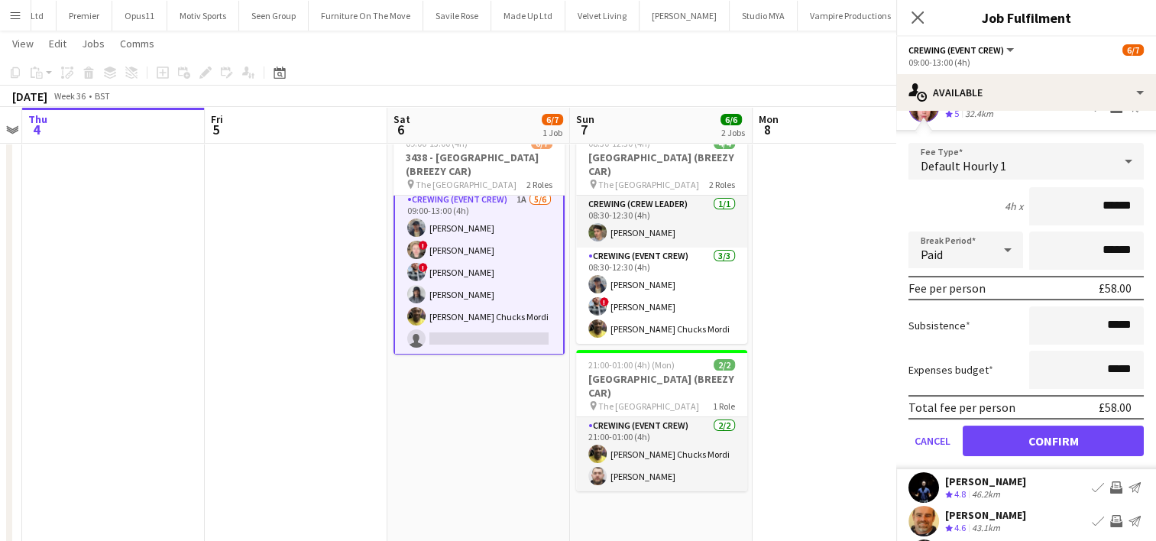
scroll to position [0, 0]
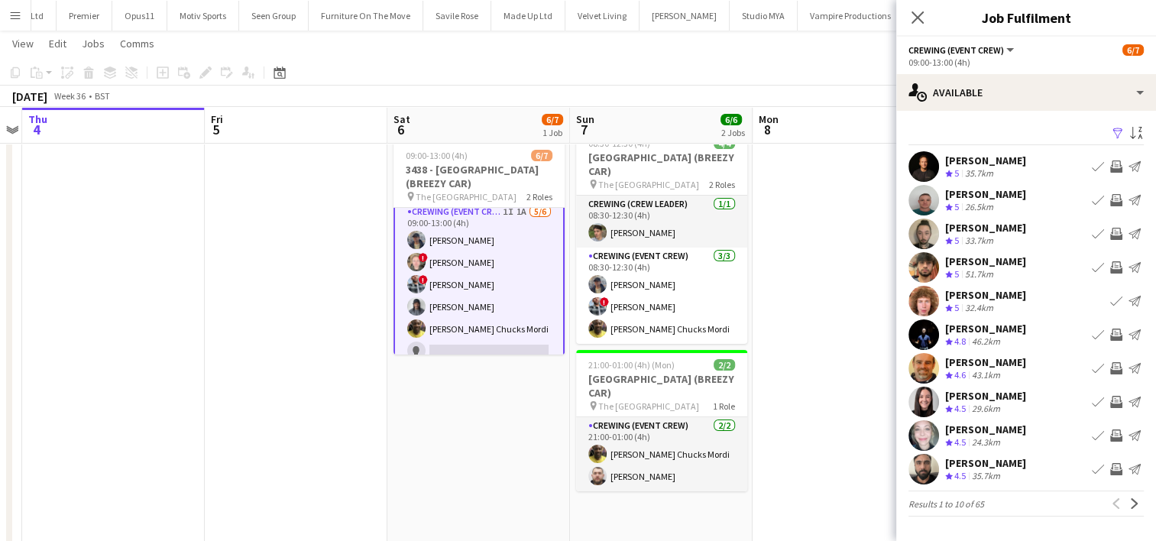
click at [1118, 265] on app-icon "Invite crew" at bounding box center [1117, 267] width 12 height 12
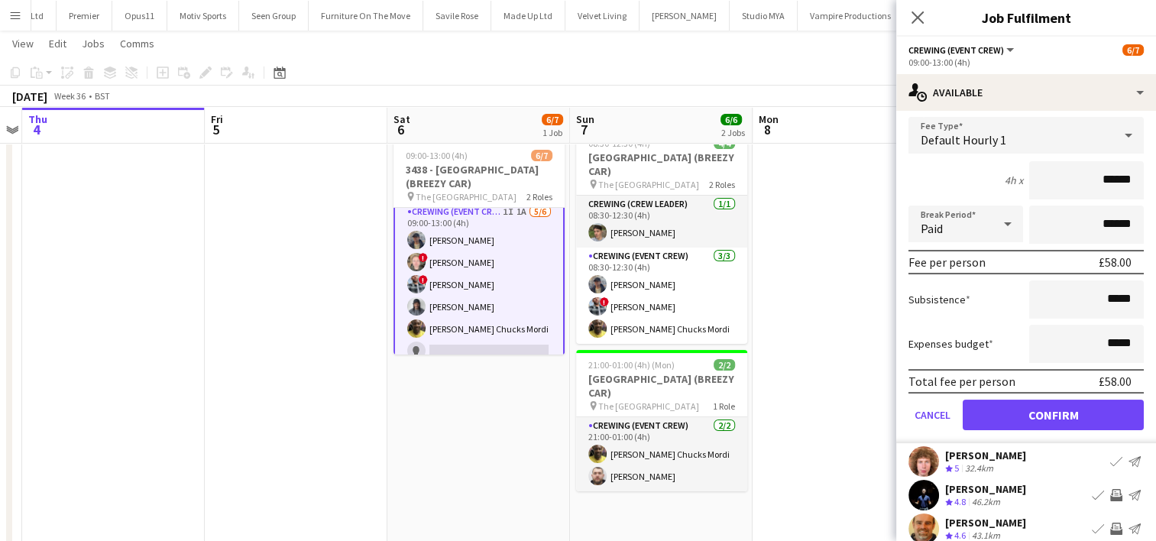
scroll to position [188, 0]
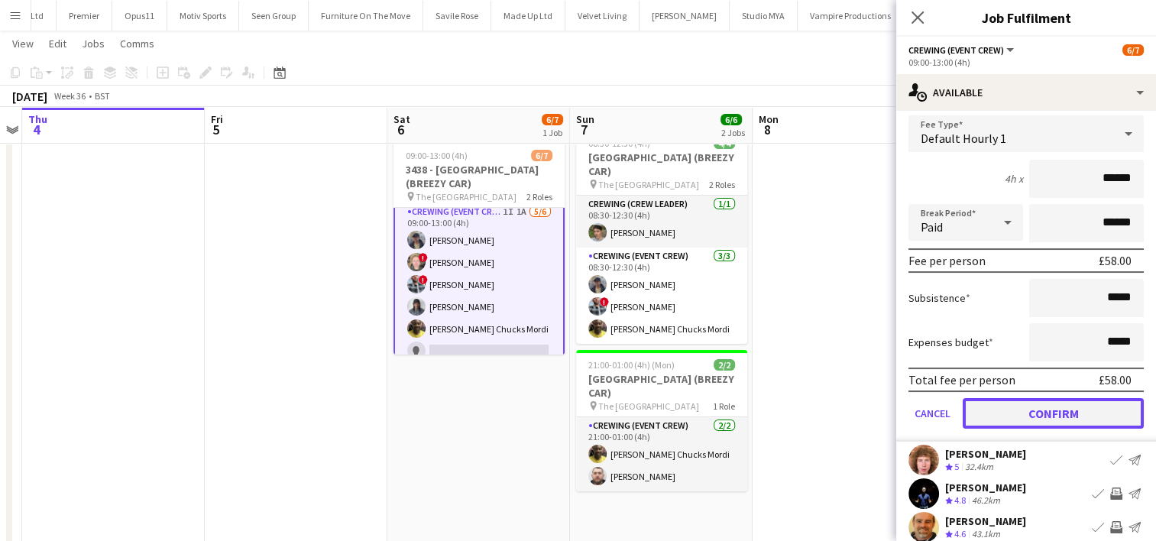
click at [1101, 407] on button "Confirm" at bounding box center [1053, 413] width 181 height 31
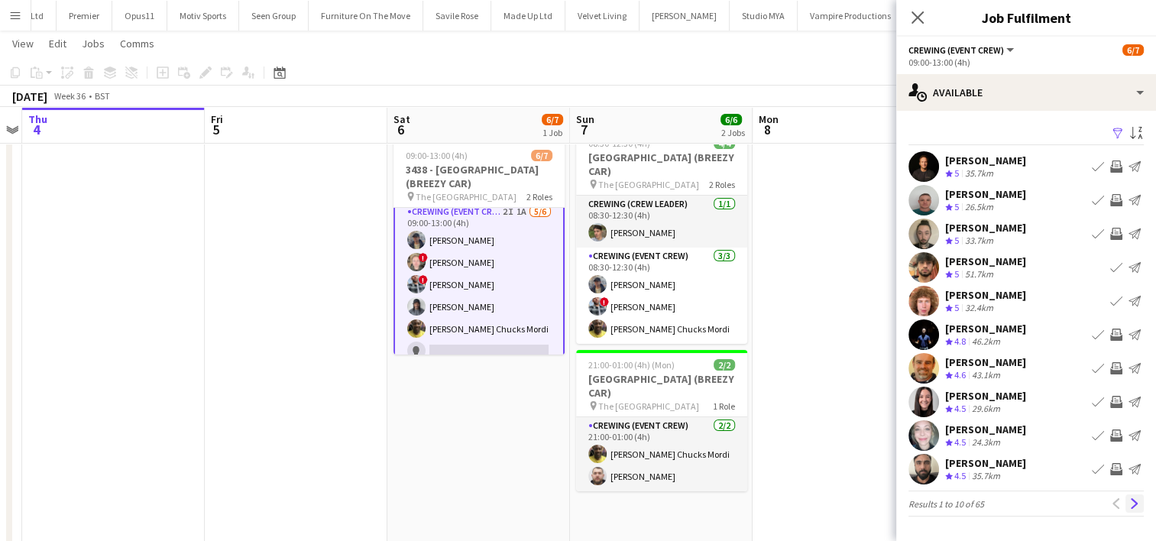
click at [1134, 505] on app-icon "Next" at bounding box center [1135, 503] width 11 height 11
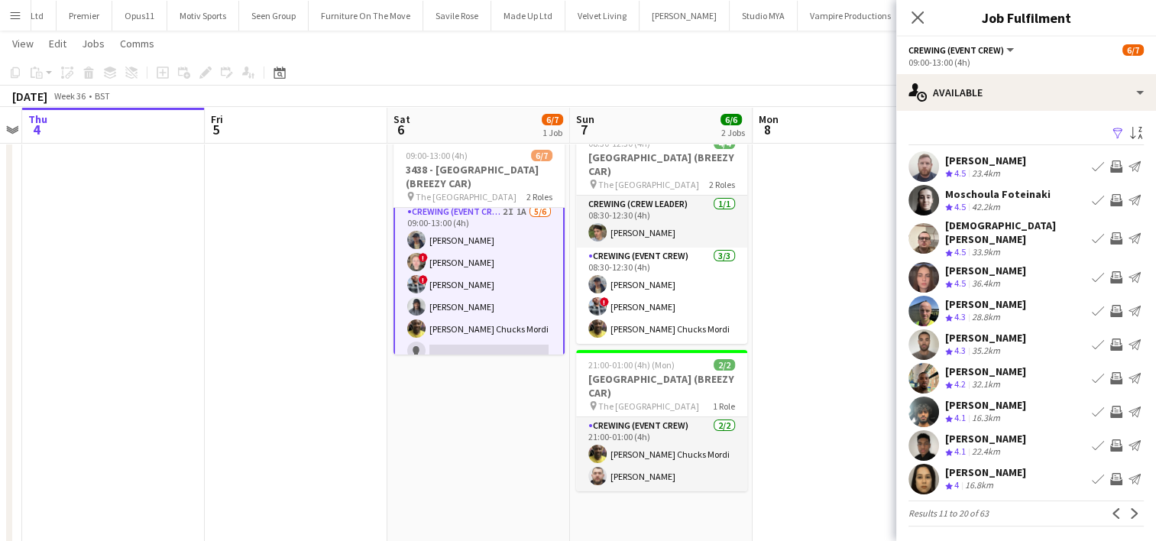
click at [1116, 236] on app-icon "Invite crew" at bounding box center [1117, 238] width 12 height 12
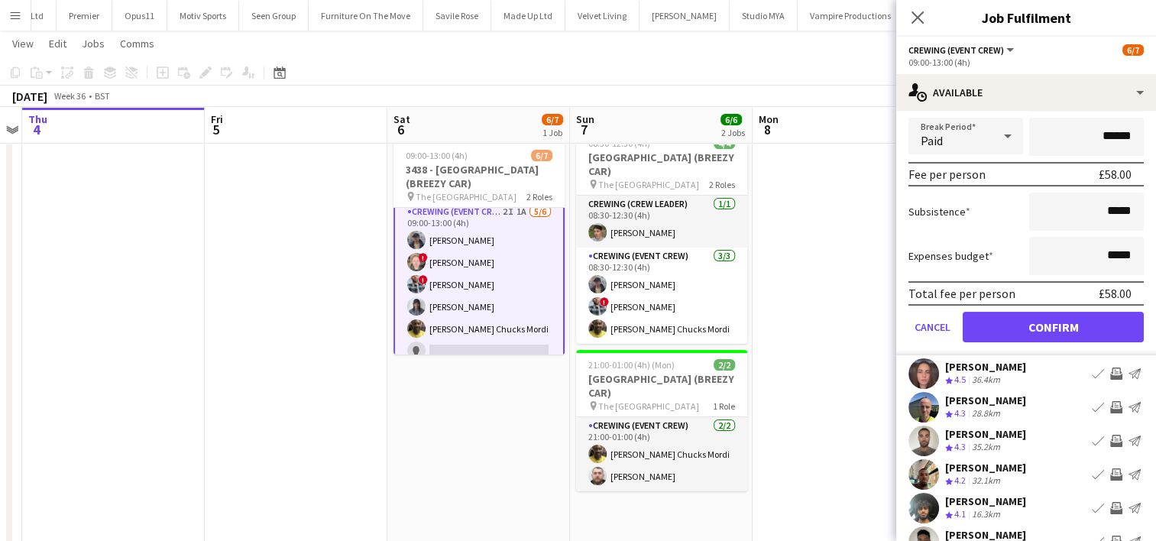
scroll to position [252, 0]
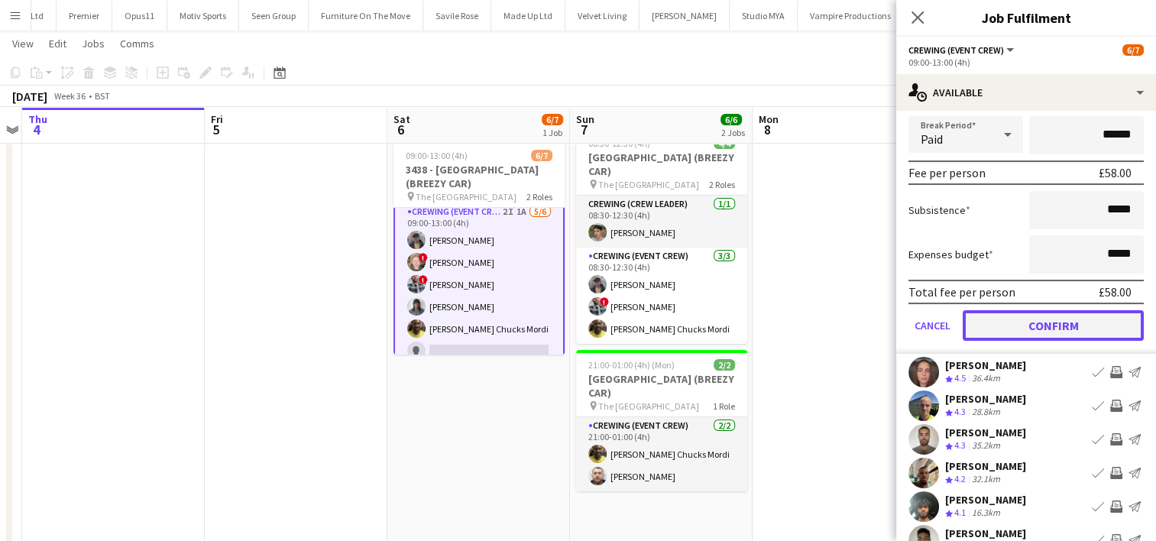
click at [1075, 314] on button "Confirm" at bounding box center [1053, 325] width 181 height 31
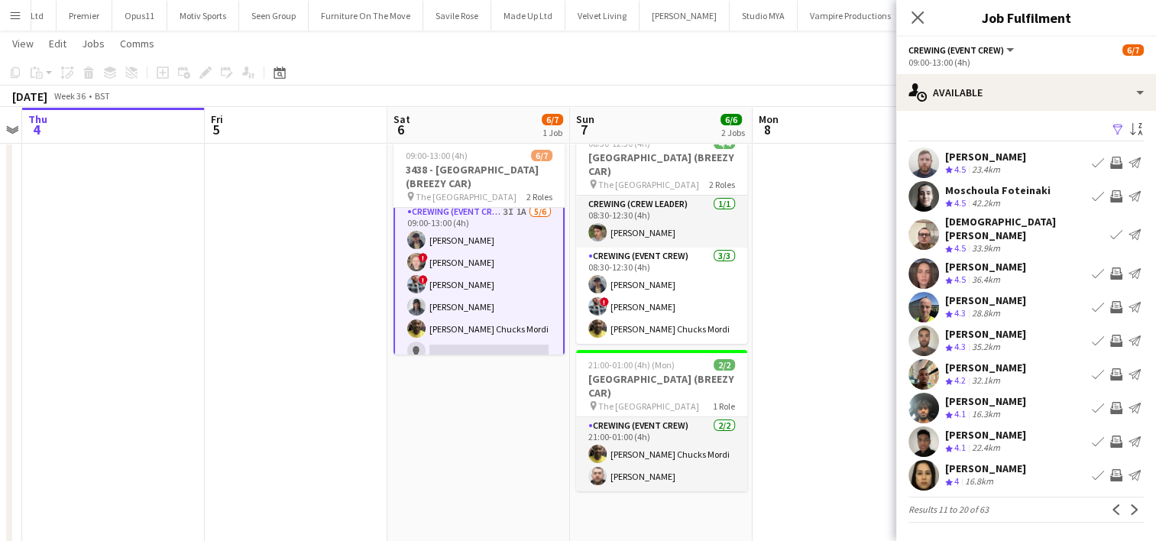
scroll to position [0, 0]
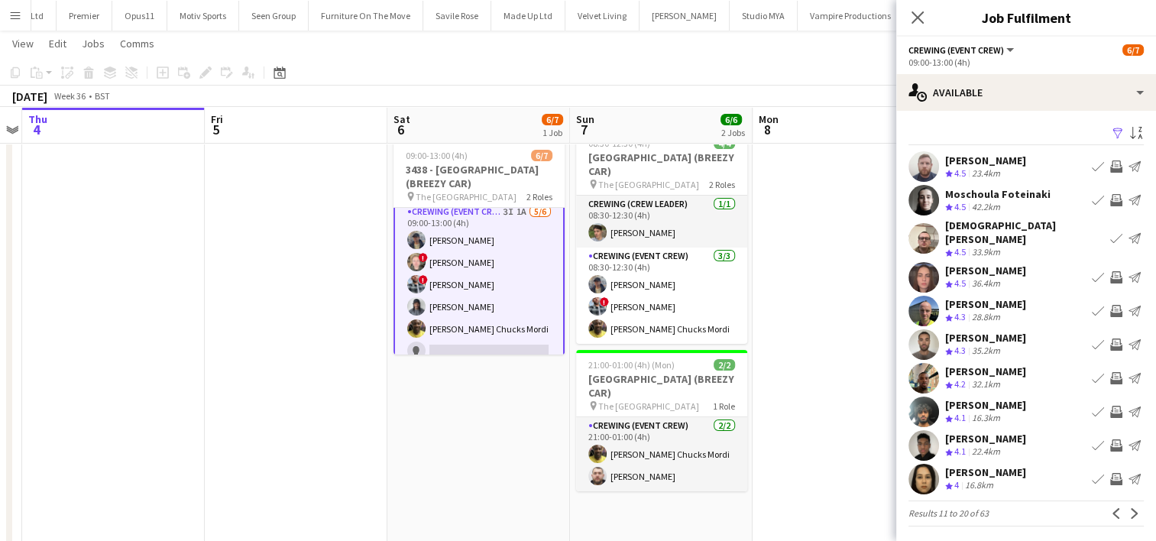
click at [1113, 339] on app-icon "Invite crew" at bounding box center [1117, 345] width 12 height 12
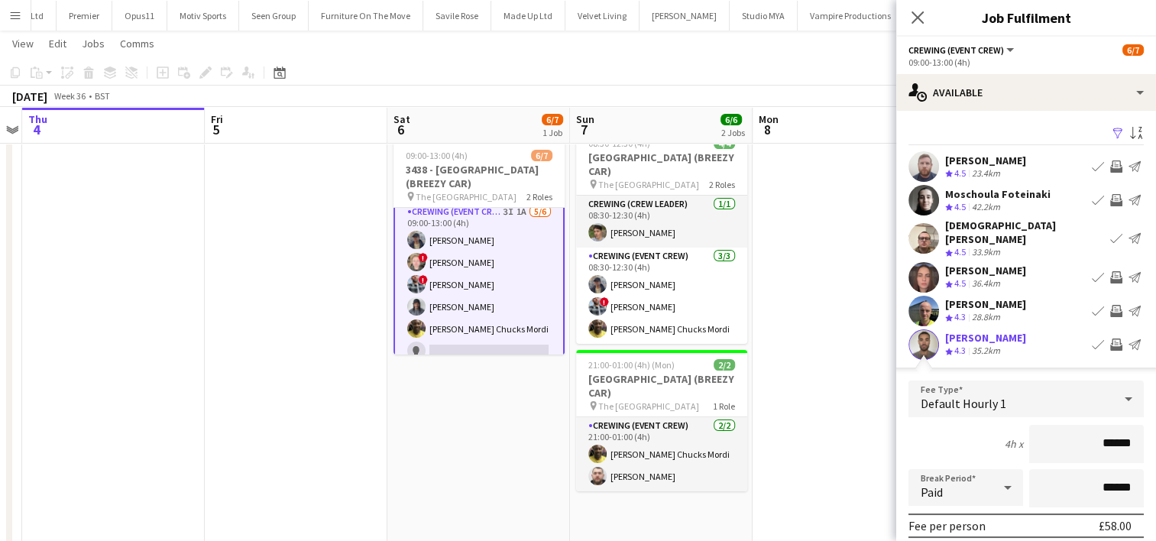
click at [1113, 336] on button "Invite crew" at bounding box center [1117, 345] width 18 height 18
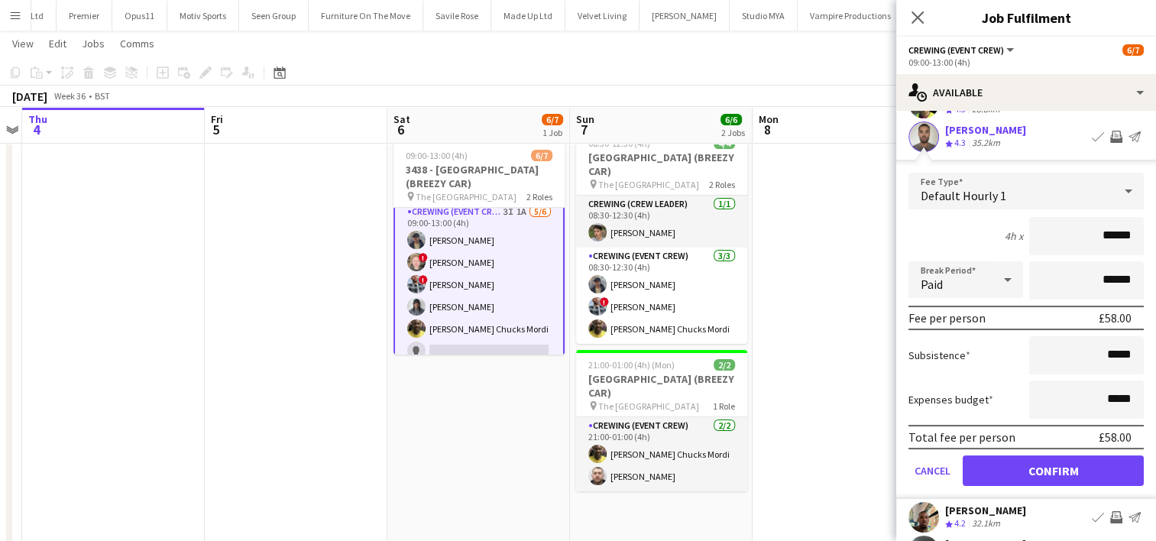
scroll to position [212, 0]
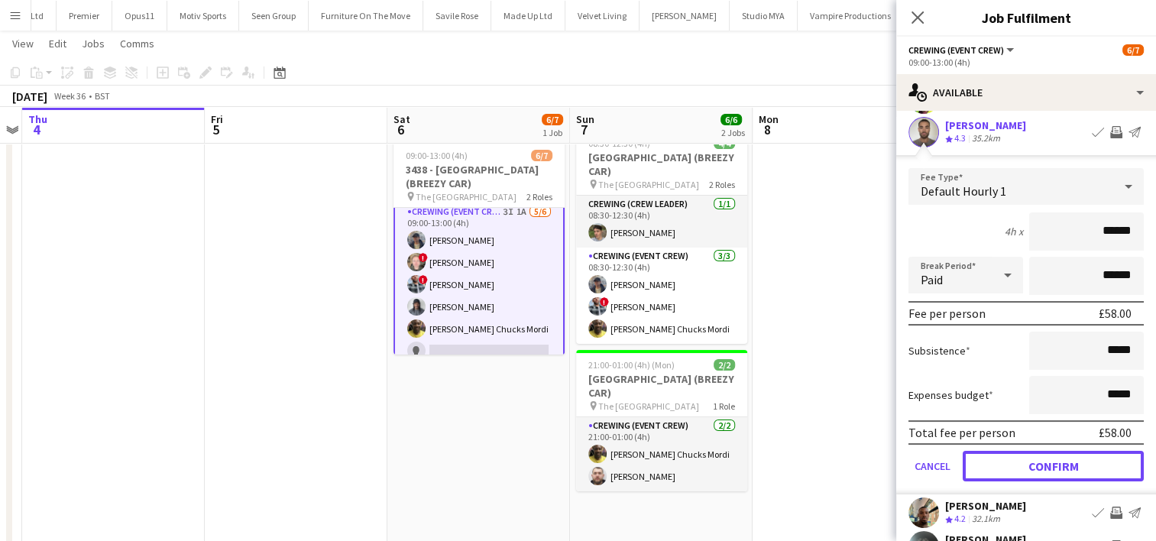
click at [1118, 452] on button "Confirm" at bounding box center [1053, 466] width 181 height 31
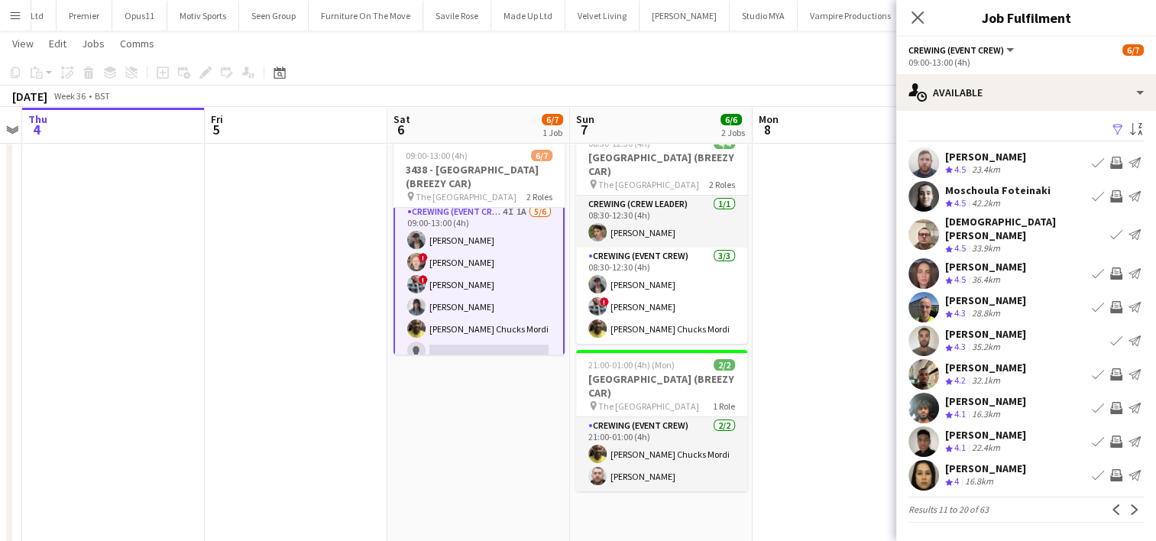
scroll to position [0, 0]
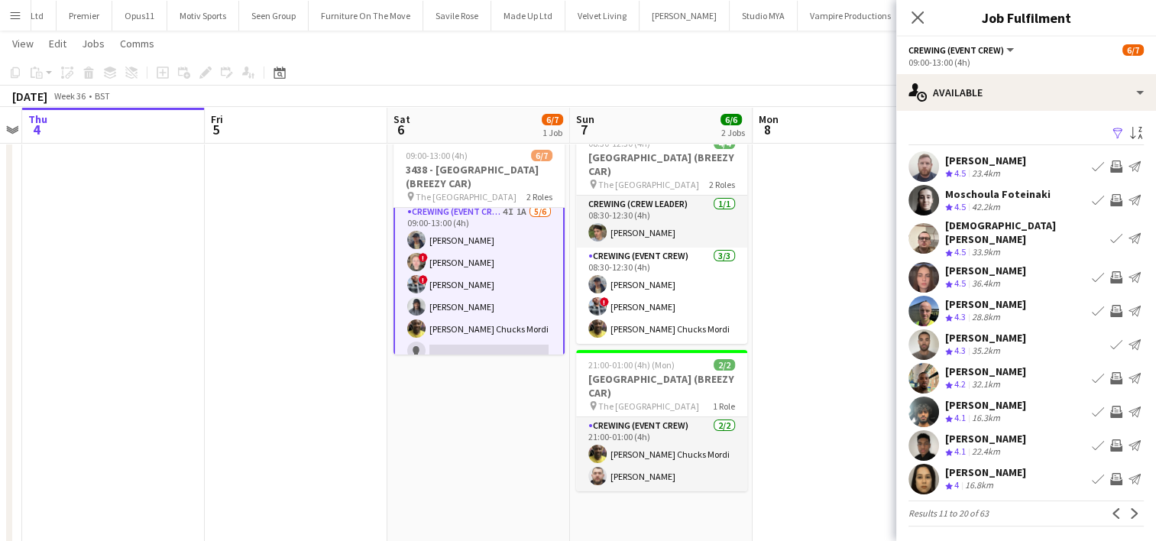
click at [1119, 372] on app-icon "Invite crew" at bounding box center [1117, 378] width 12 height 12
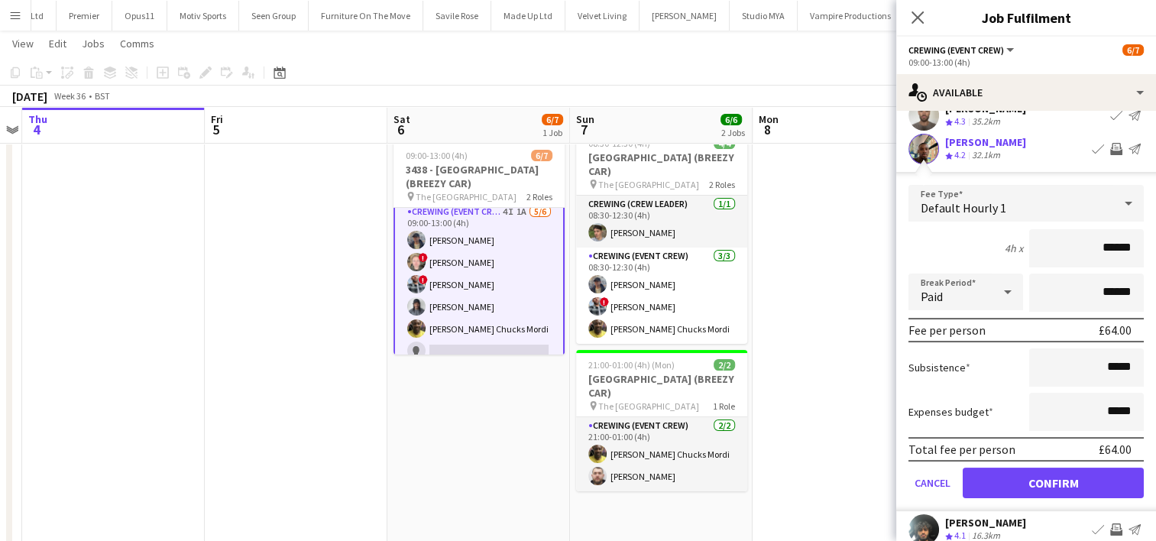
scroll to position [231, 0]
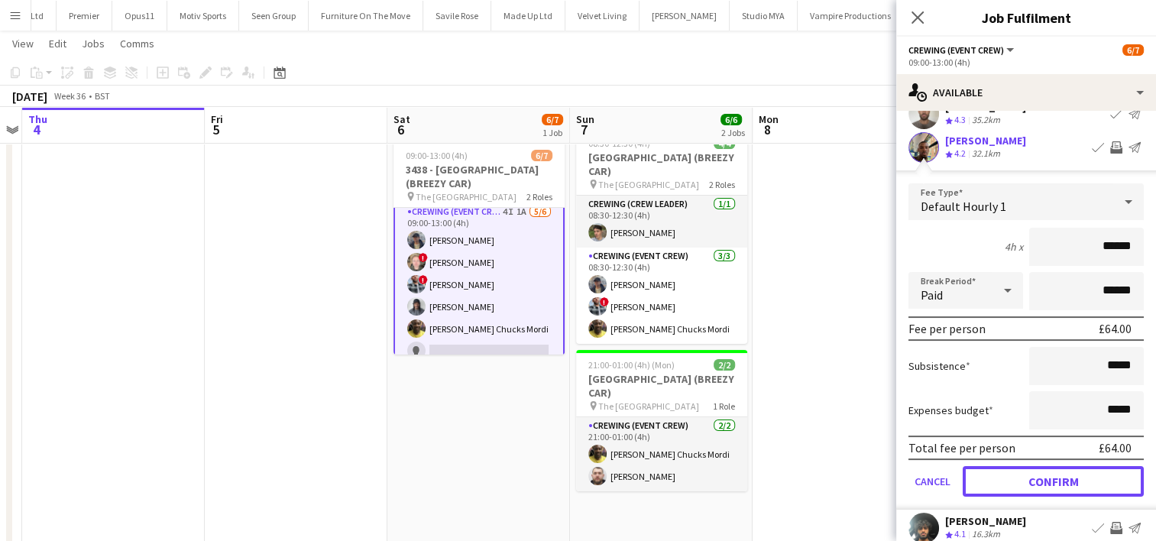
click at [1079, 469] on button "Confirm" at bounding box center [1053, 481] width 181 height 31
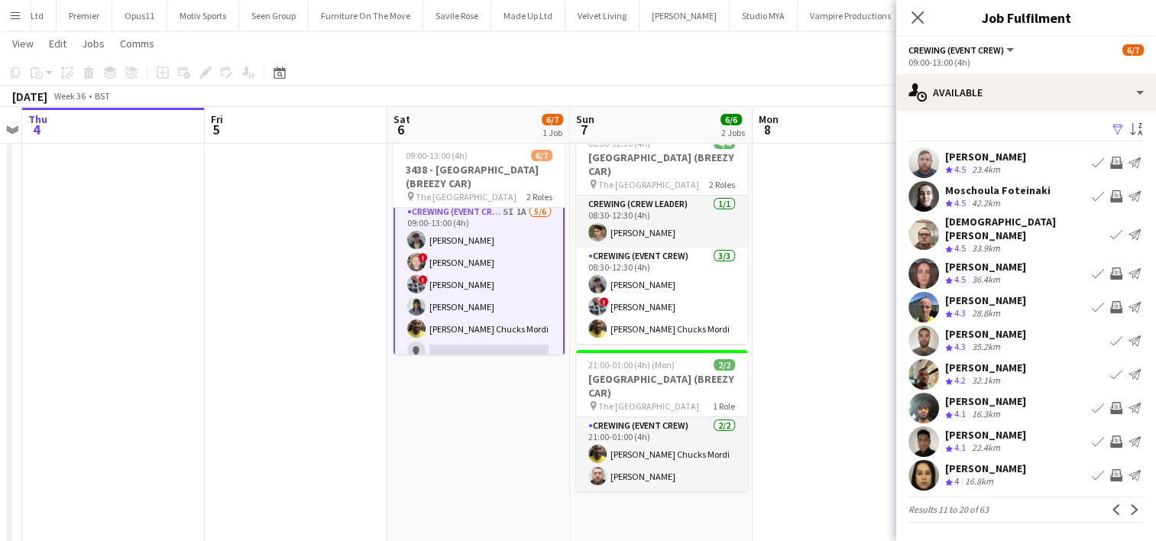
scroll to position [0, 0]
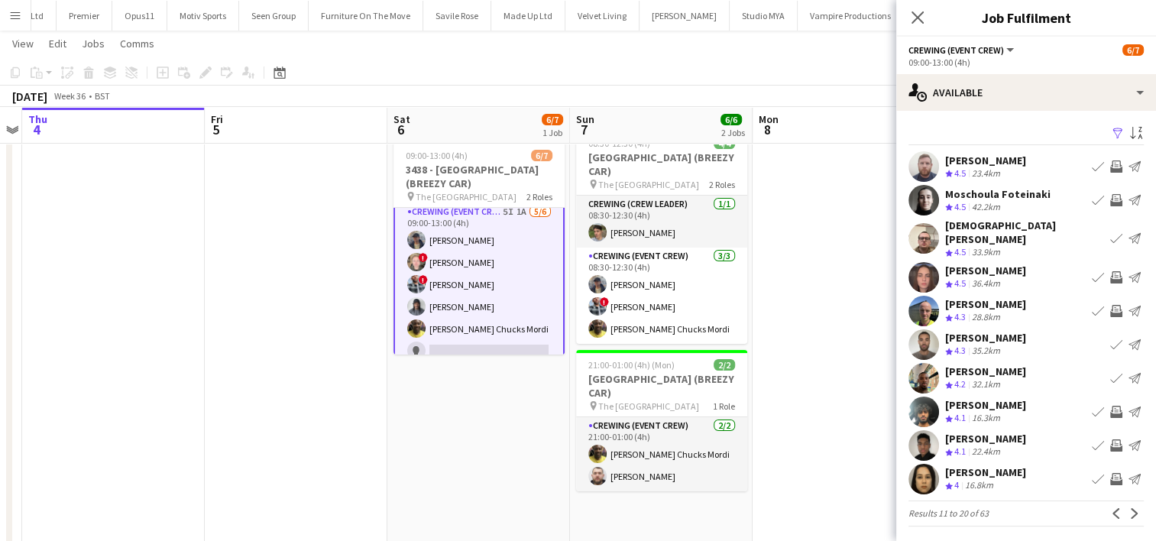
click at [1119, 440] on app-icon "Invite crew" at bounding box center [1117, 446] width 12 height 12
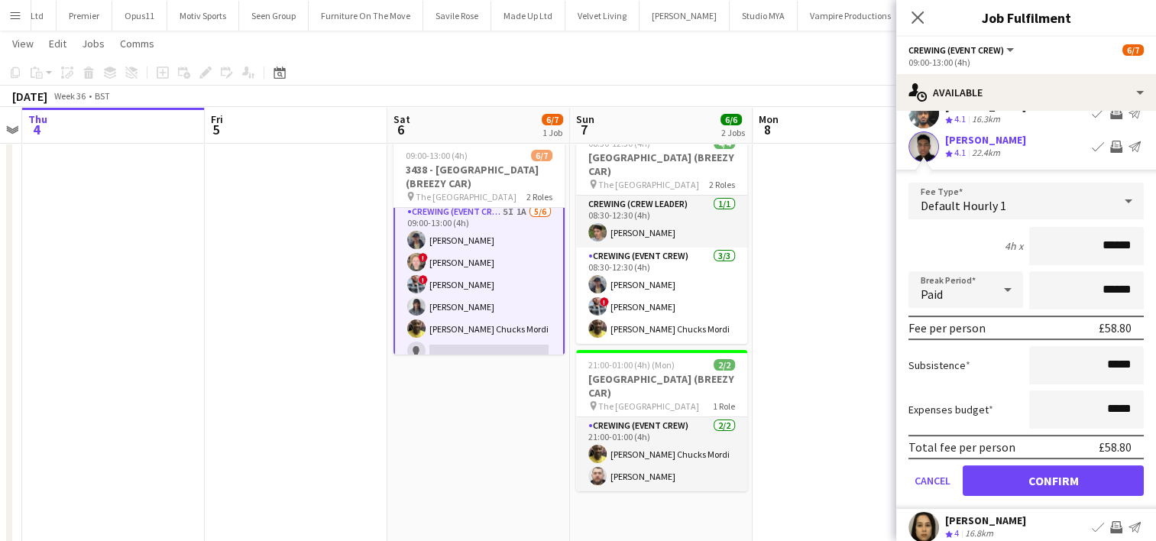
scroll to position [300, 0]
click at [1046, 476] on button "Confirm" at bounding box center [1053, 480] width 181 height 31
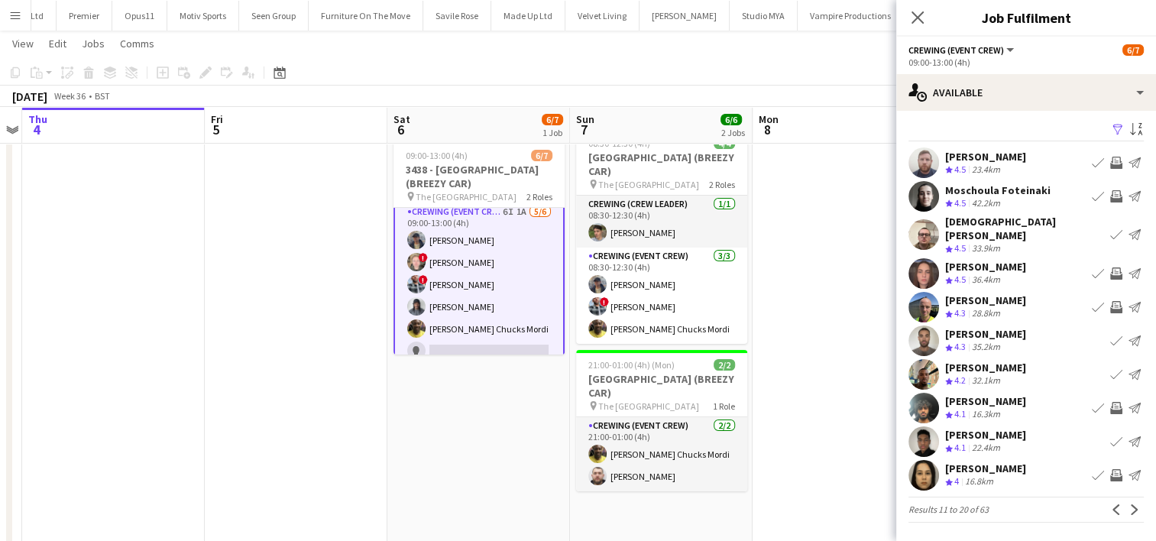
scroll to position [0, 0]
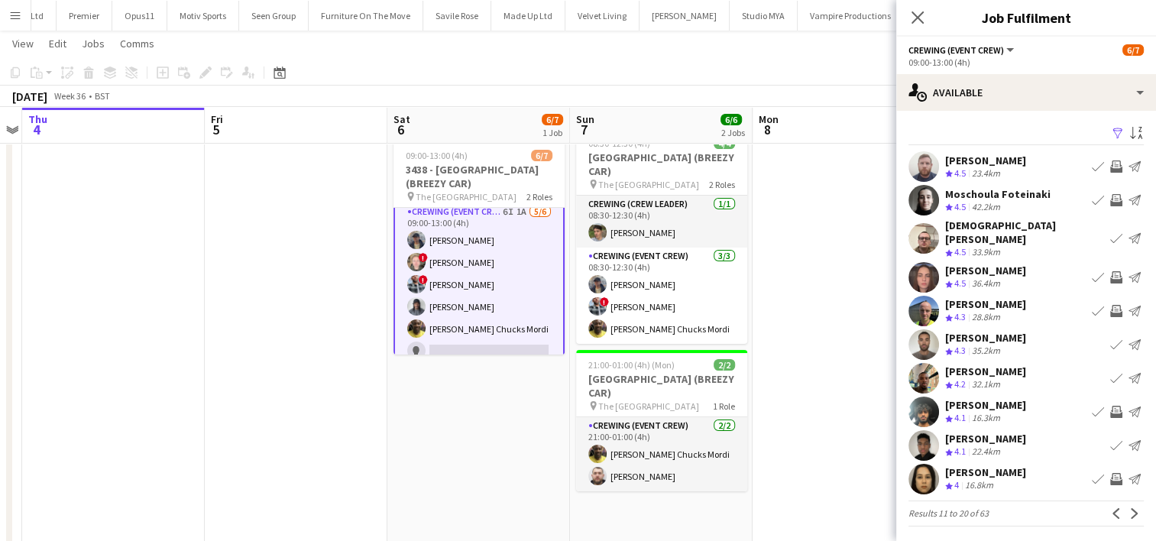
click at [1117, 406] on app-icon "Invite crew" at bounding box center [1117, 412] width 12 height 12
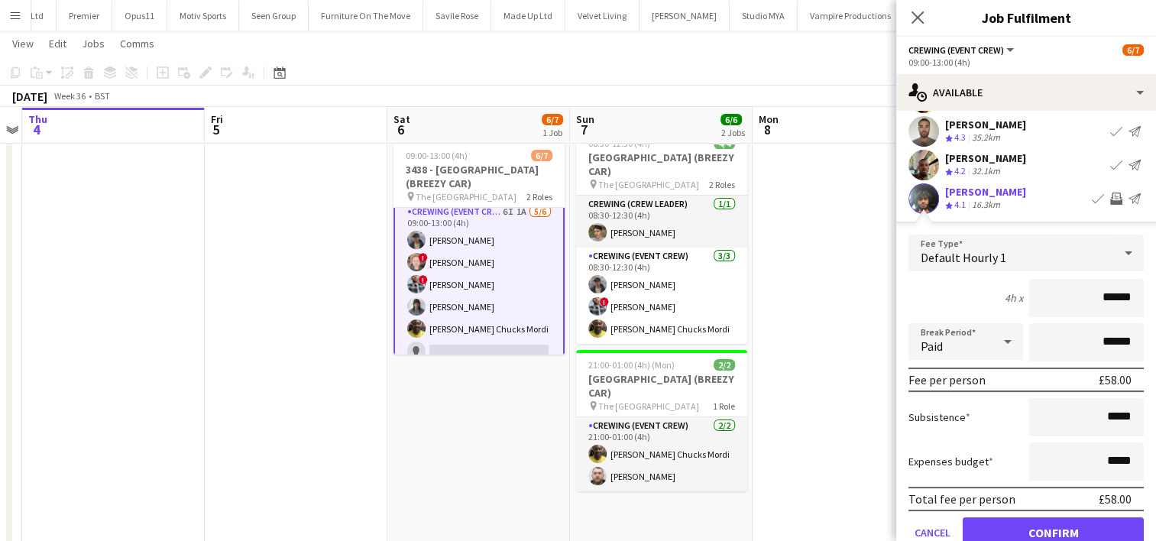
scroll to position [214, 0]
click at [1088, 523] on button "Confirm" at bounding box center [1053, 532] width 181 height 31
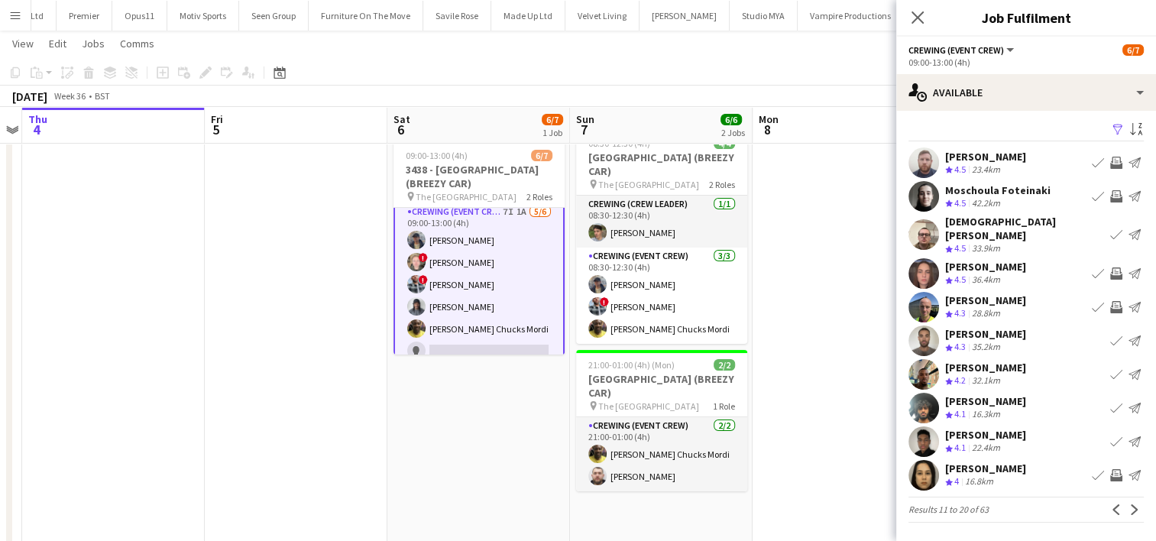
scroll to position [0, 0]
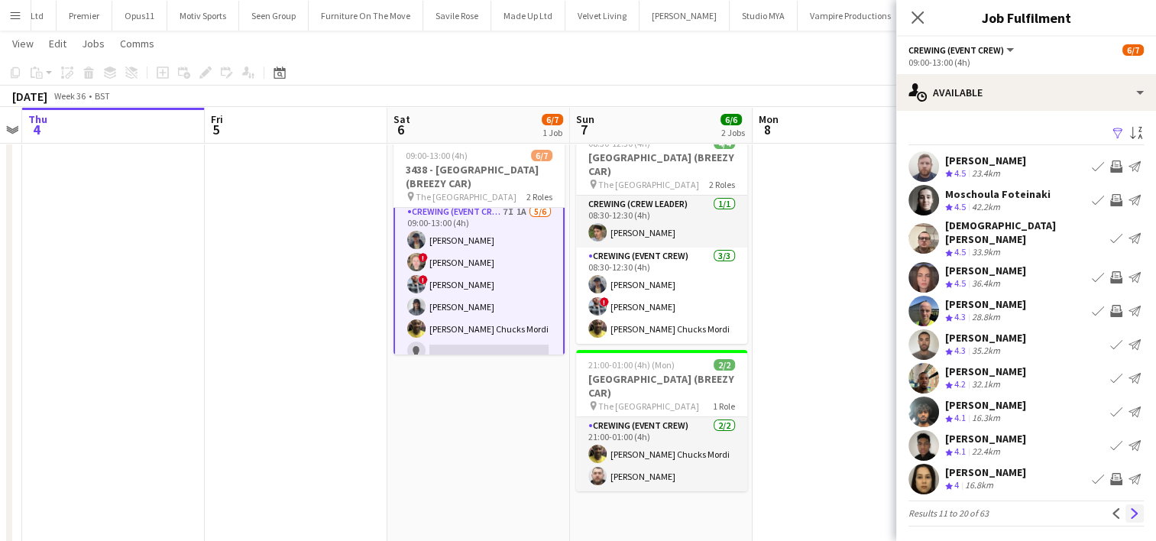
click at [1130, 508] on app-icon "Next" at bounding box center [1135, 513] width 11 height 11
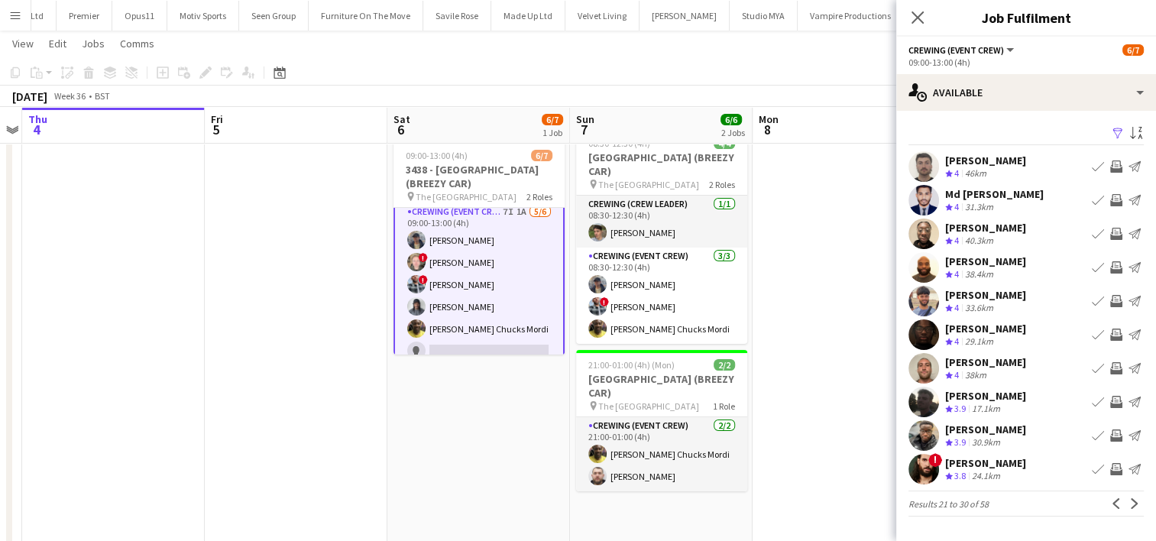
click at [1116, 304] on app-icon "Invite crew" at bounding box center [1117, 301] width 12 height 12
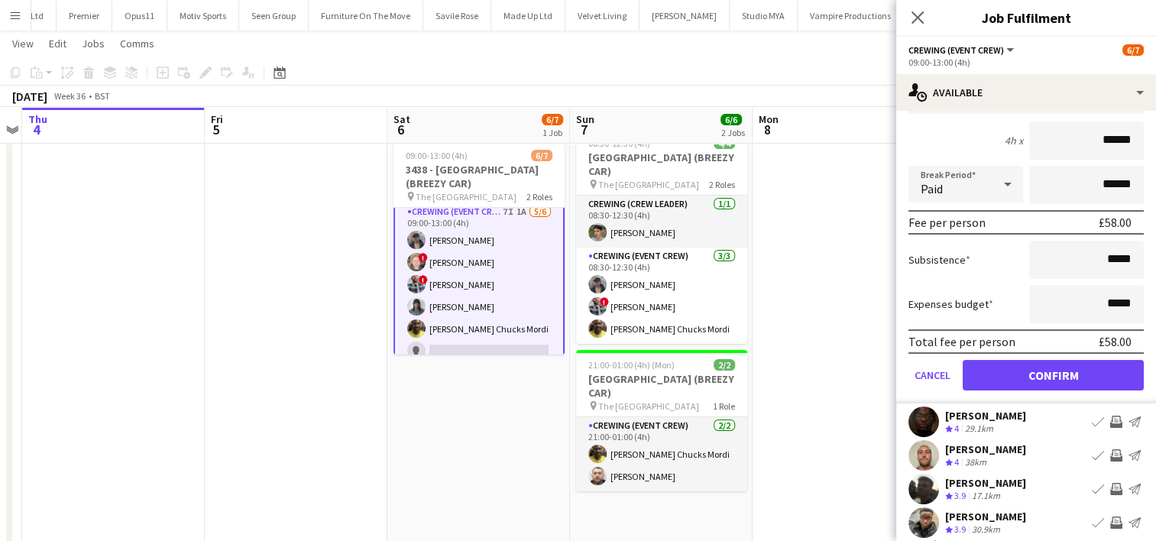
scroll to position [262, 0]
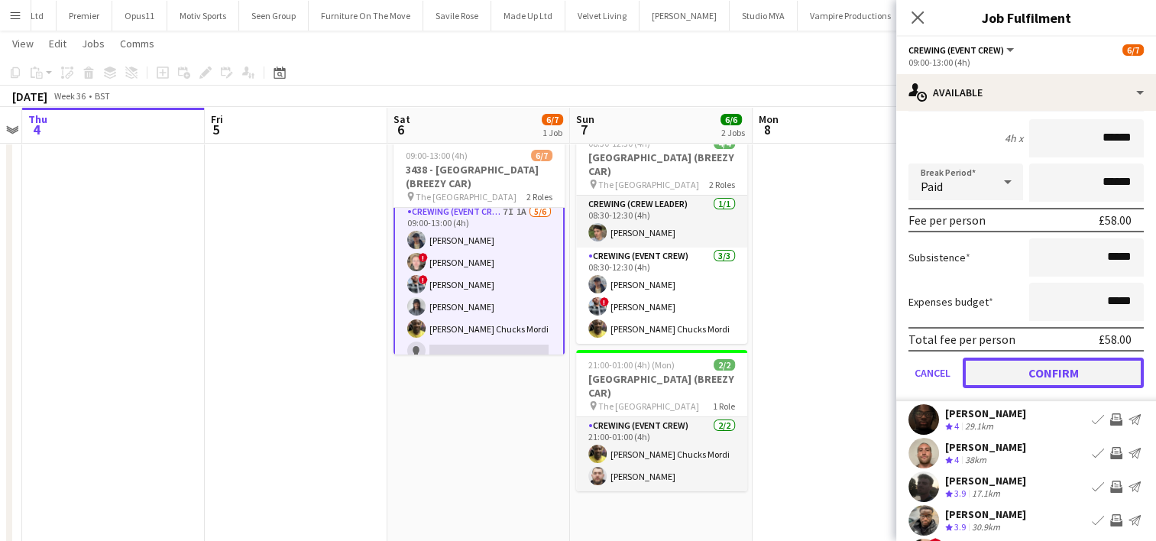
click at [1079, 368] on button "Confirm" at bounding box center [1053, 373] width 181 height 31
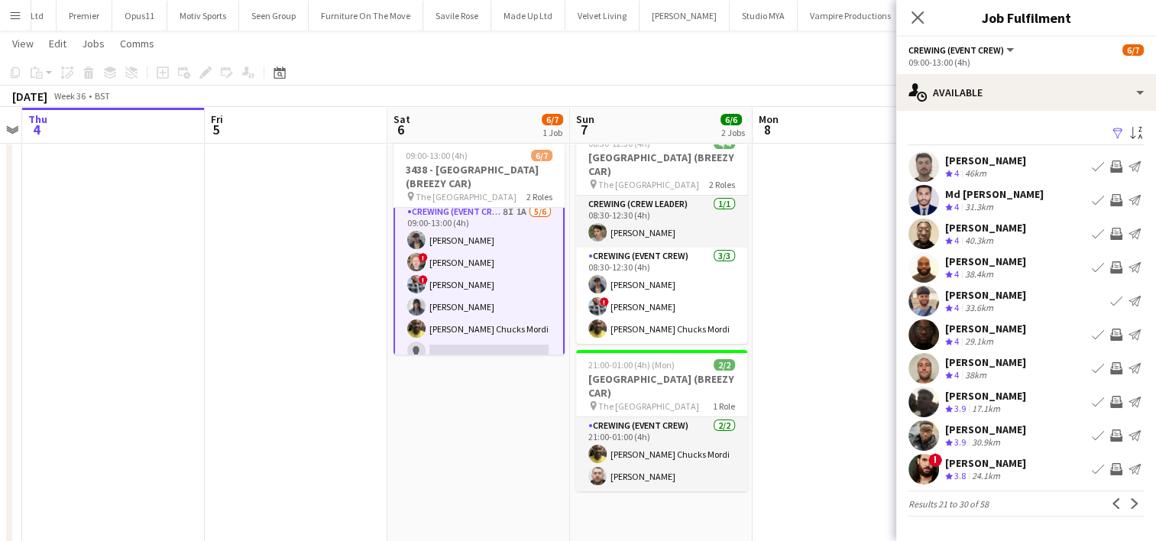
click at [1111, 366] on app-icon "Invite crew" at bounding box center [1117, 368] width 12 height 12
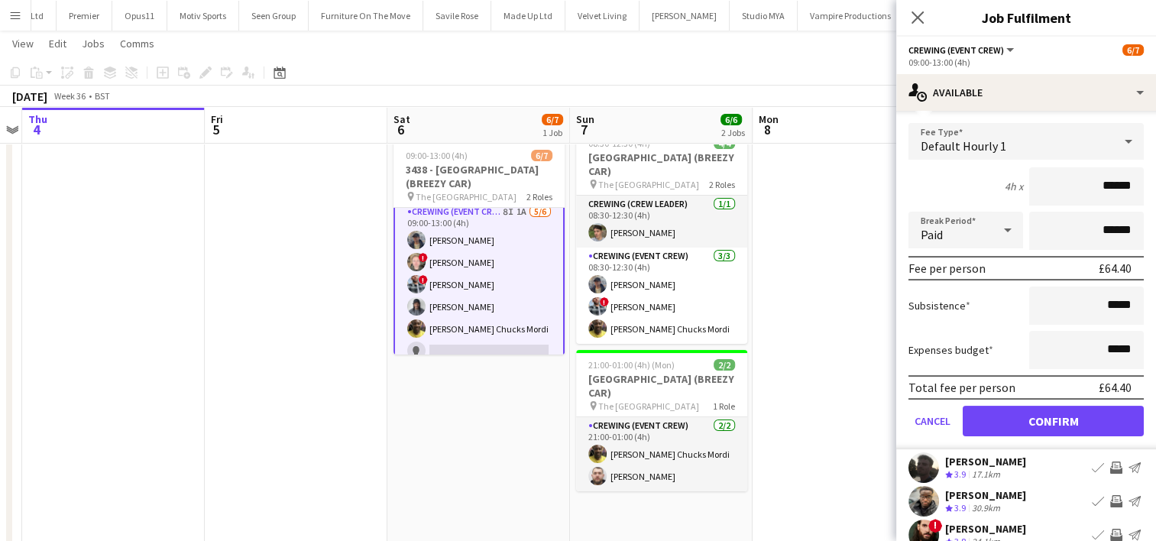
scroll to position [283, 0]
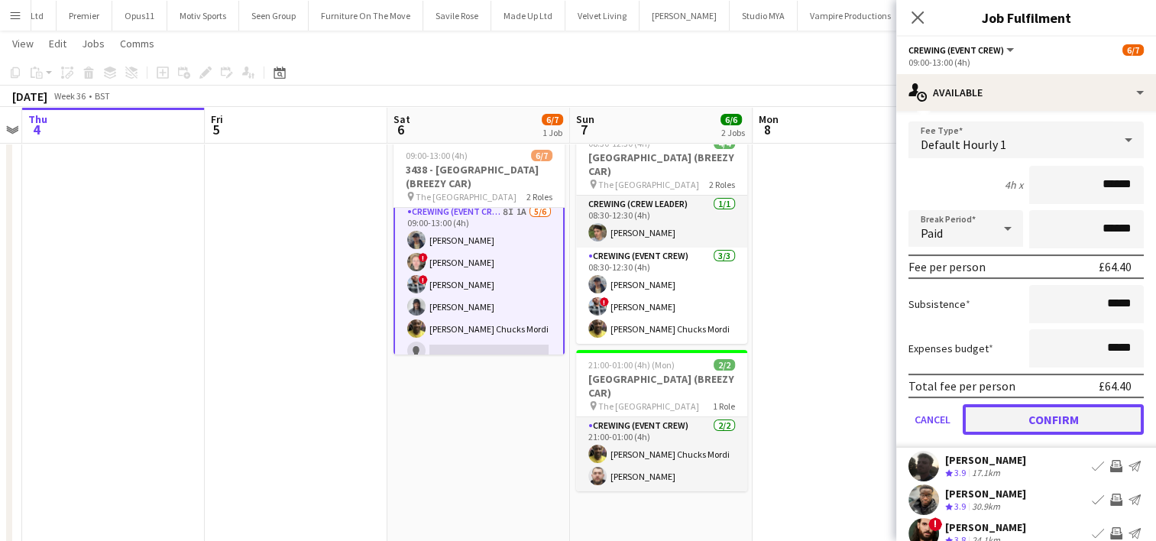
click at [1061, 417] on button "Confirm" at bounding box center [1053, 419] width 181 height 31
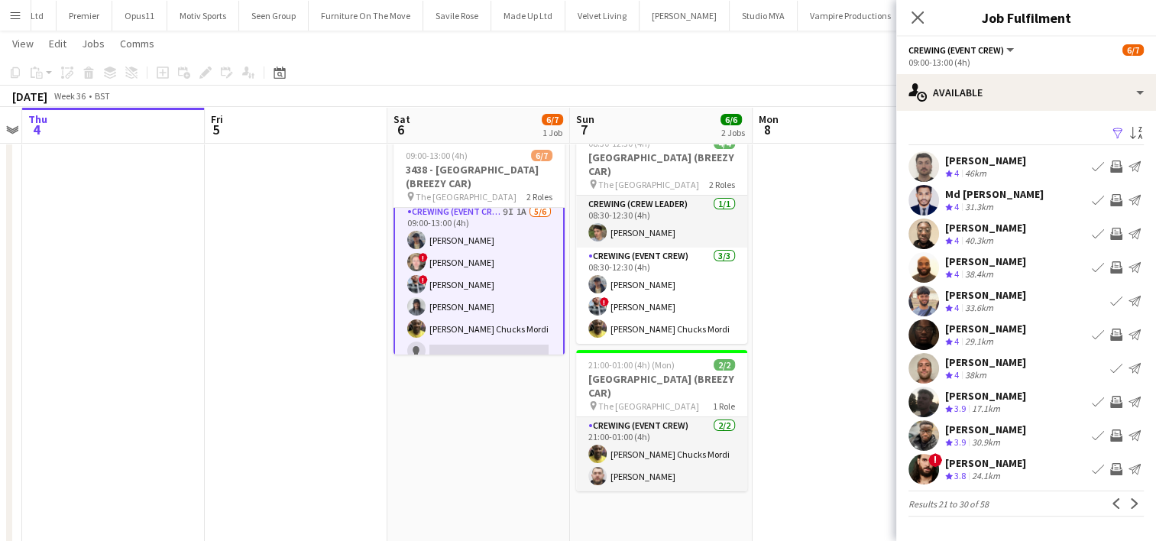
scroll to position [0, 0]
click at [1119, 438] on app-icon "Invite crew" at bounding box center [1117, 436] width 12 height 12
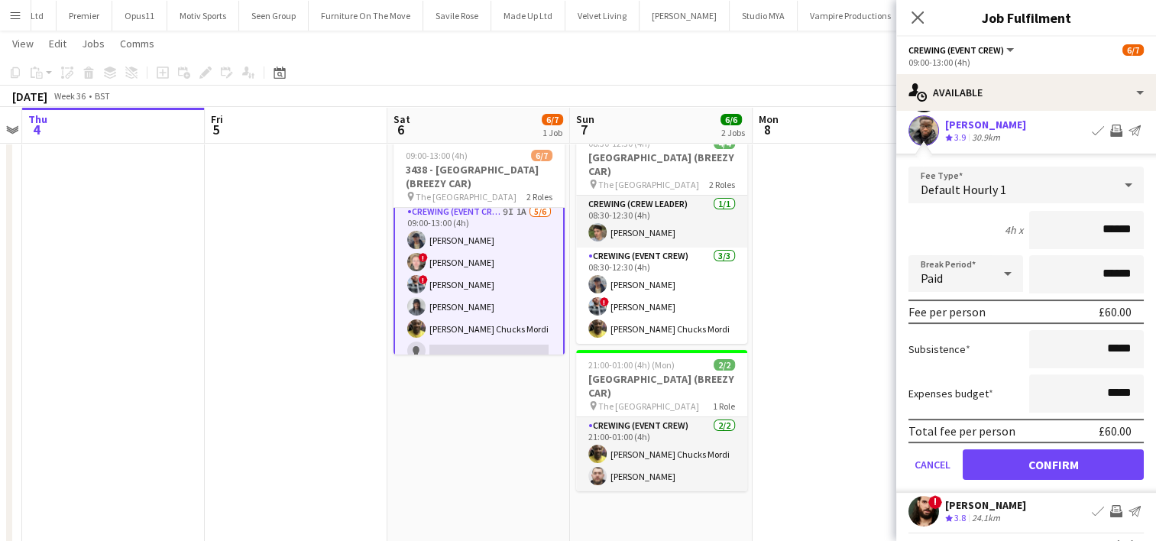
scroll to position [339, 0]
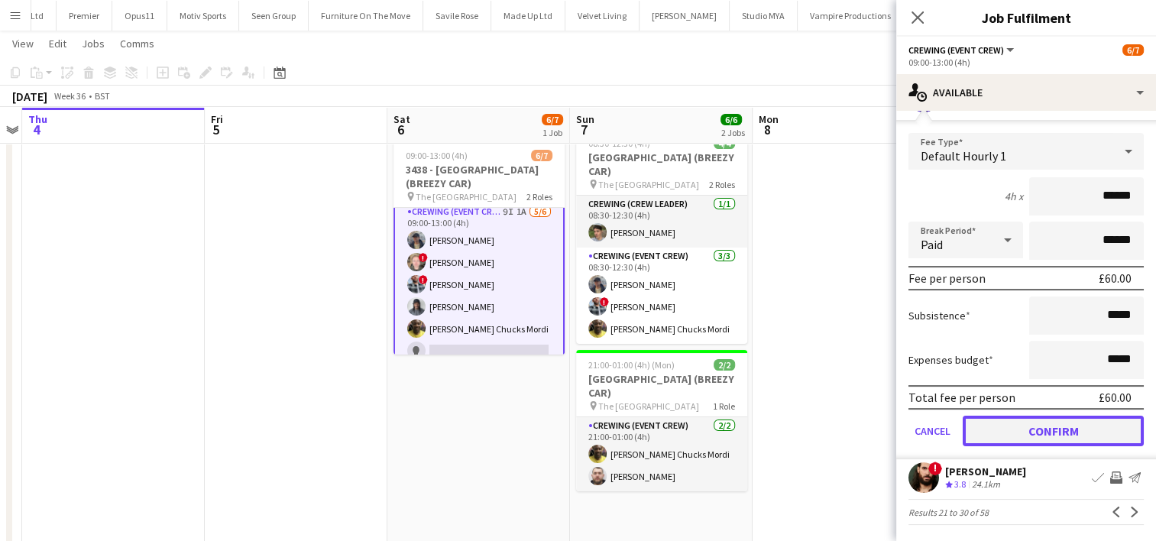
click at [1051, 428] on button "Confirm" at bounding box center [1053, 431] width 181 height 31
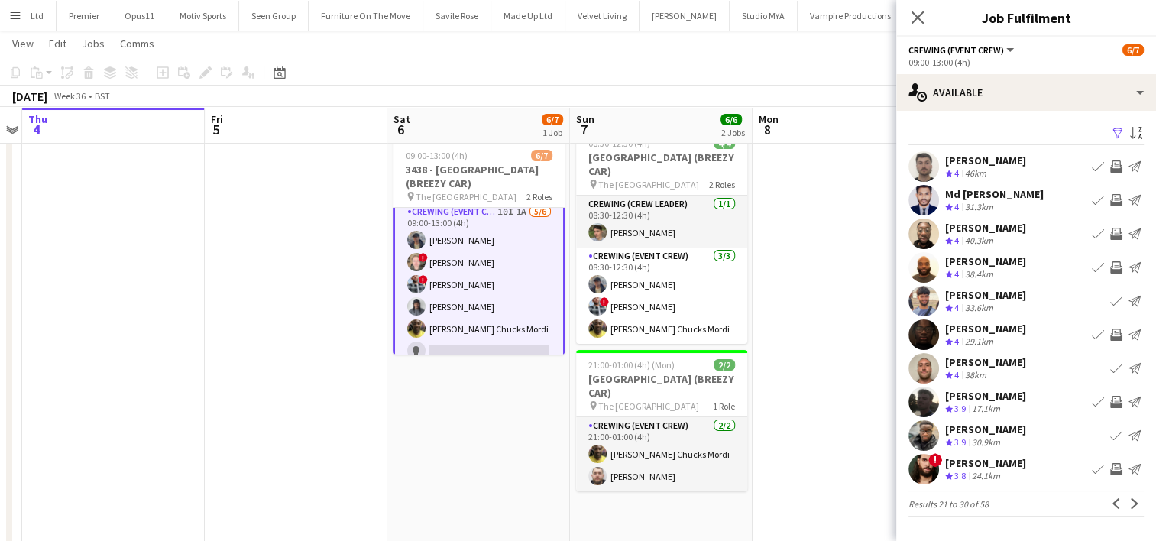
click at [868, 280] on app-date-cell at bounding box center [844, 365] width 183 height 486
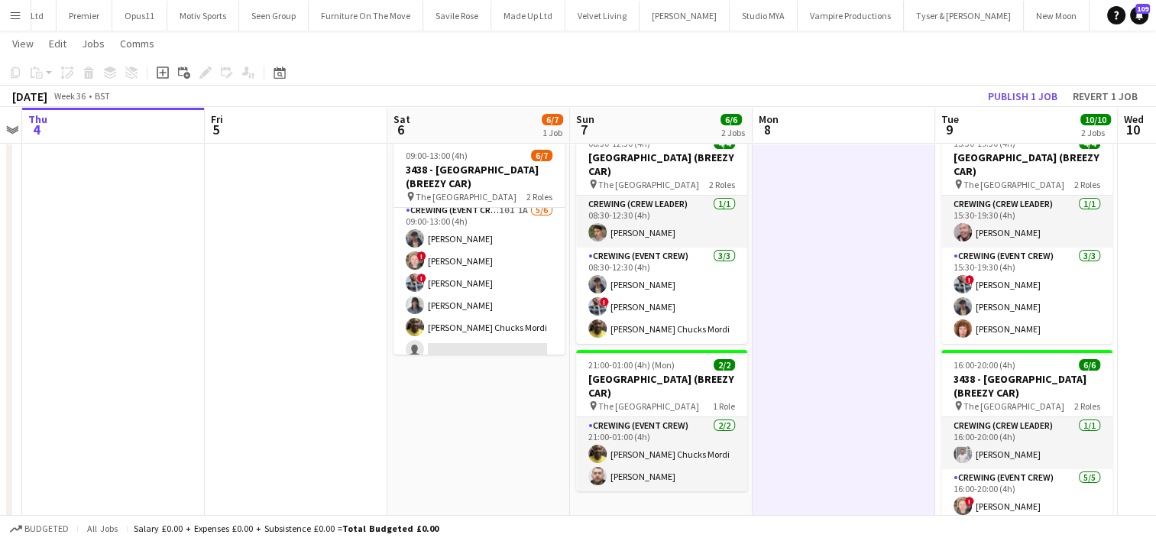
scroll to position [57, 0]
click at [1004, 94] on button "Publish 1 job" at bounding box center [1023, 96] width 82 height 20
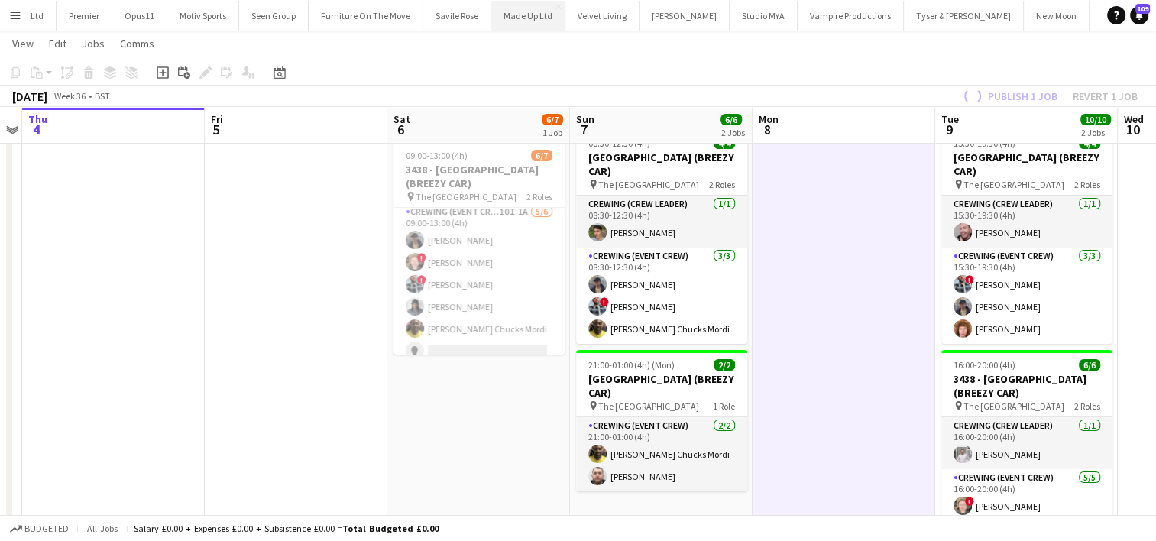
scroll to position [55, 0]
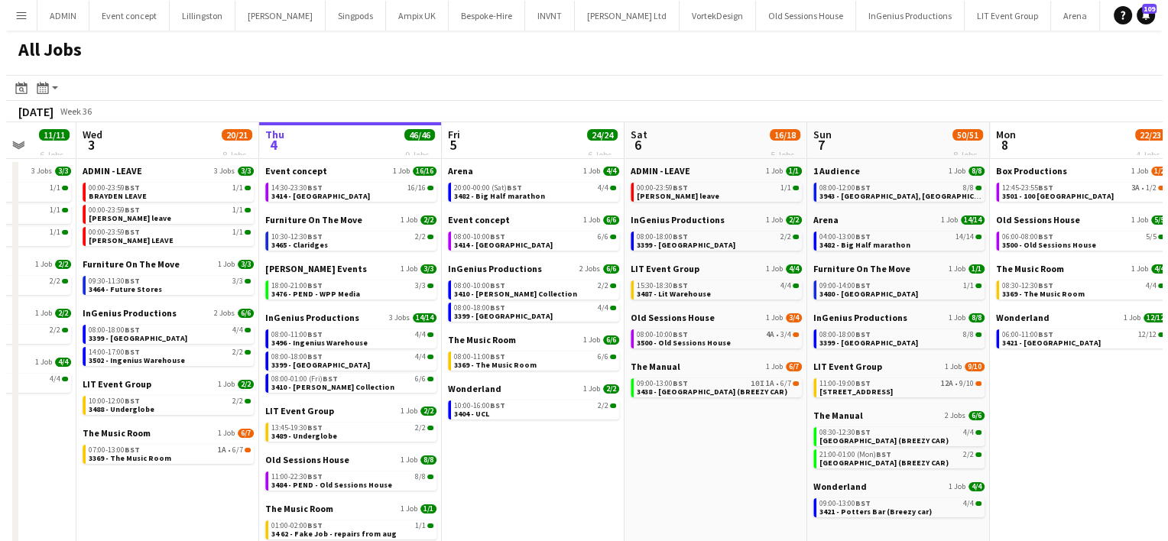
scroll to position [0, 478]
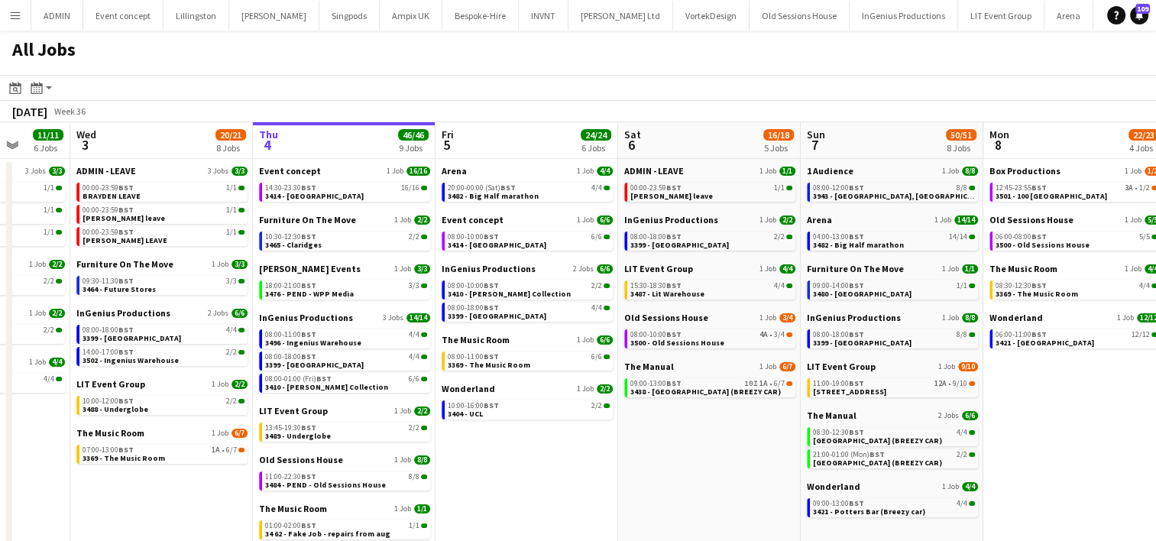
click at [18, 18] on app-icon "Menu" at bounding box center [15, 15] width 12 height 12
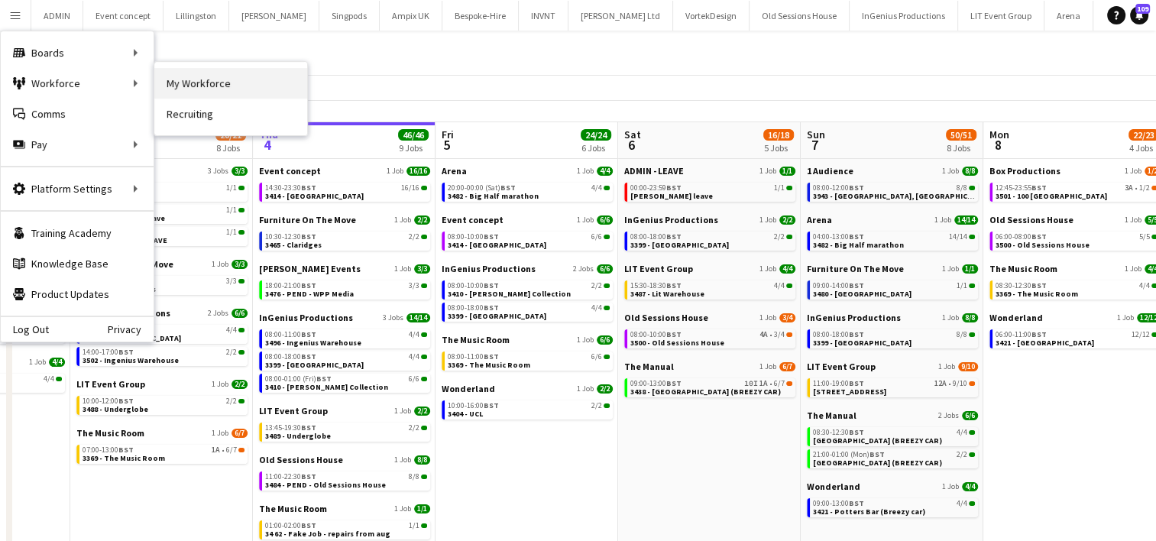
click at [189, 76] on link "My Workforce" at bounding box center [230, 83] width 153 height 31
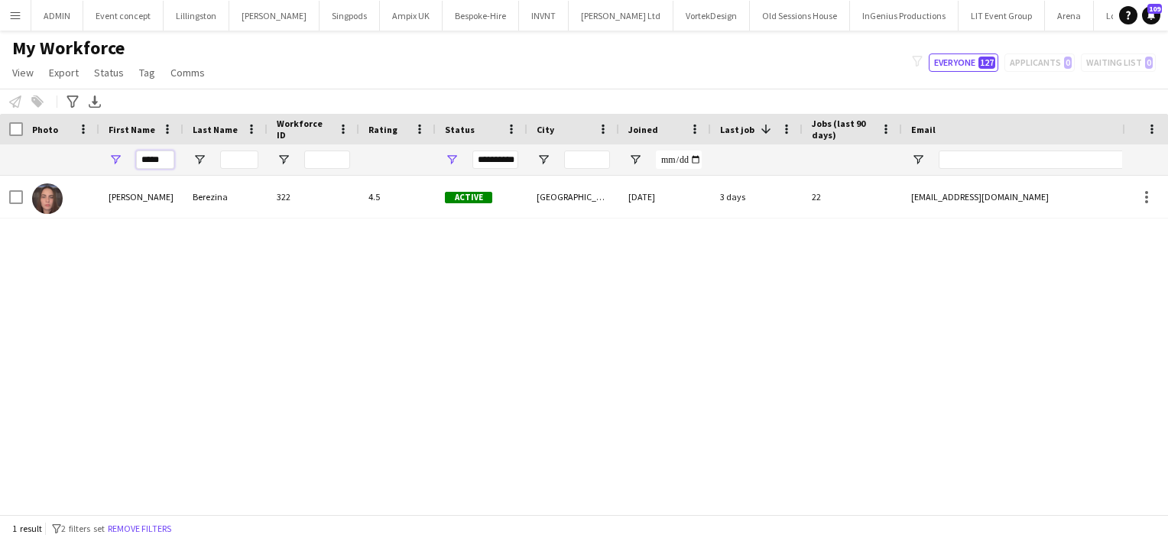
click at [154, 163] on input "*****" at bounding box center [155, 160] width 38 height 18
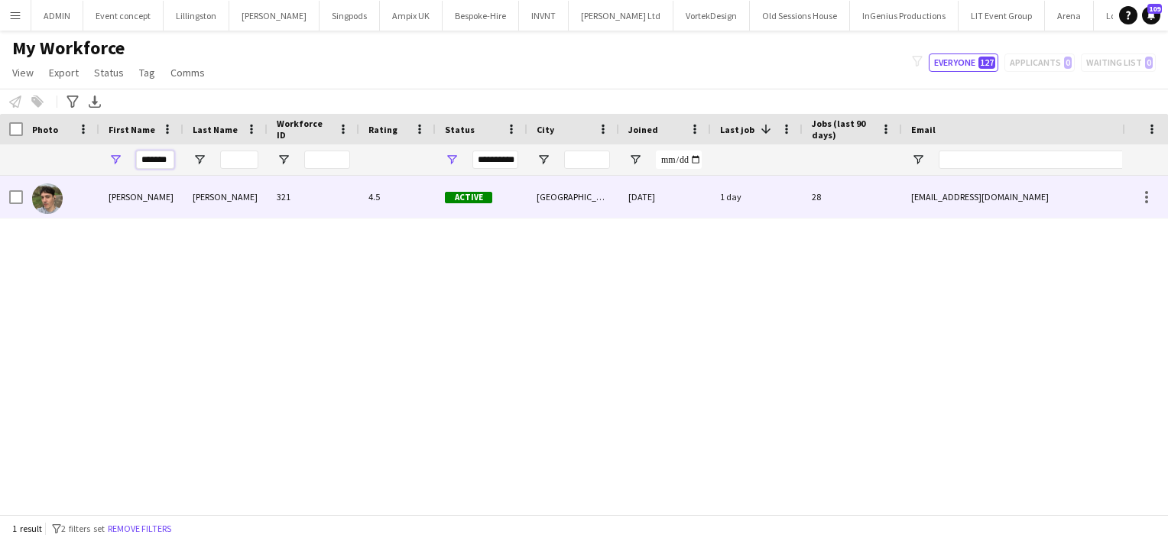
type input "*******"
click at [167, 209] on div "[PERSON_NAME]" at bounding box center [141, 197] width 84 height 42
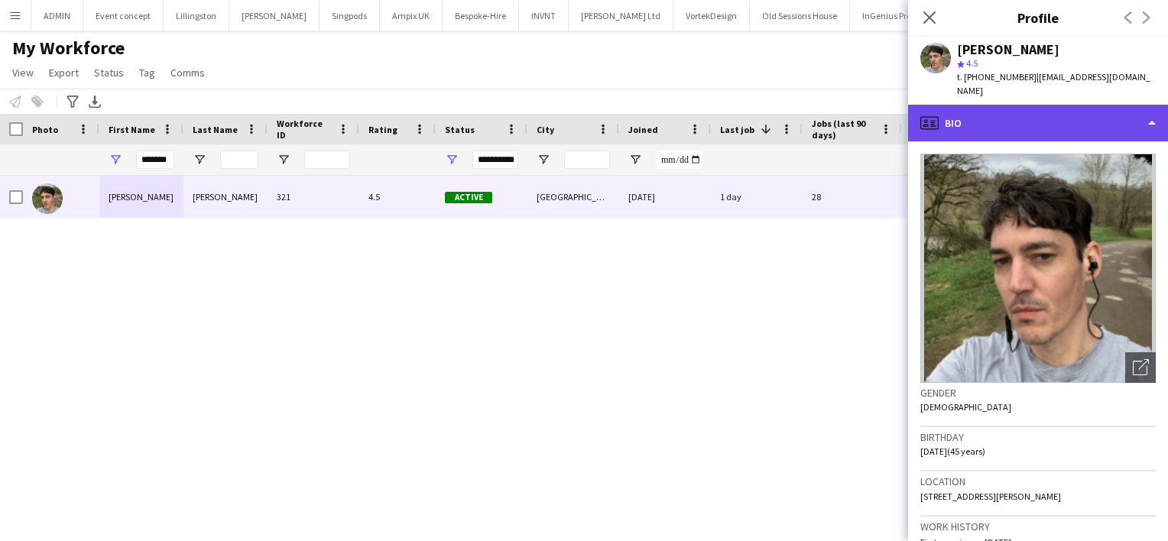
click at [1021, 112] on div "profile Bio" at bounding box center [1038, 123] width 260 height 37
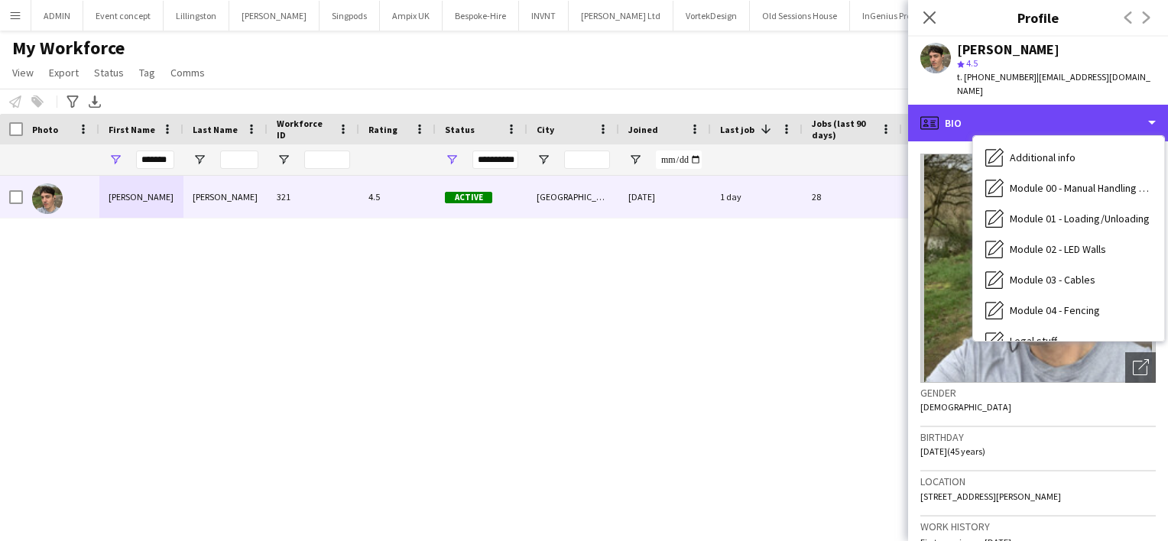
scroll to position [327, 0]
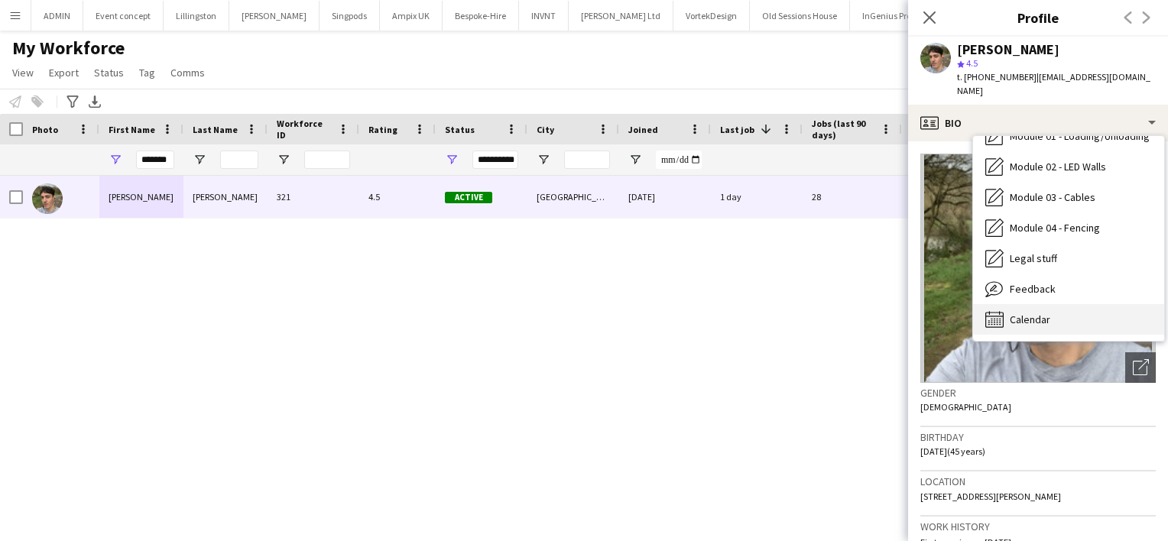
click at [1067, 310] on div "Calendar Calendar" at bounding box center [1068, 319] width 191 height 31
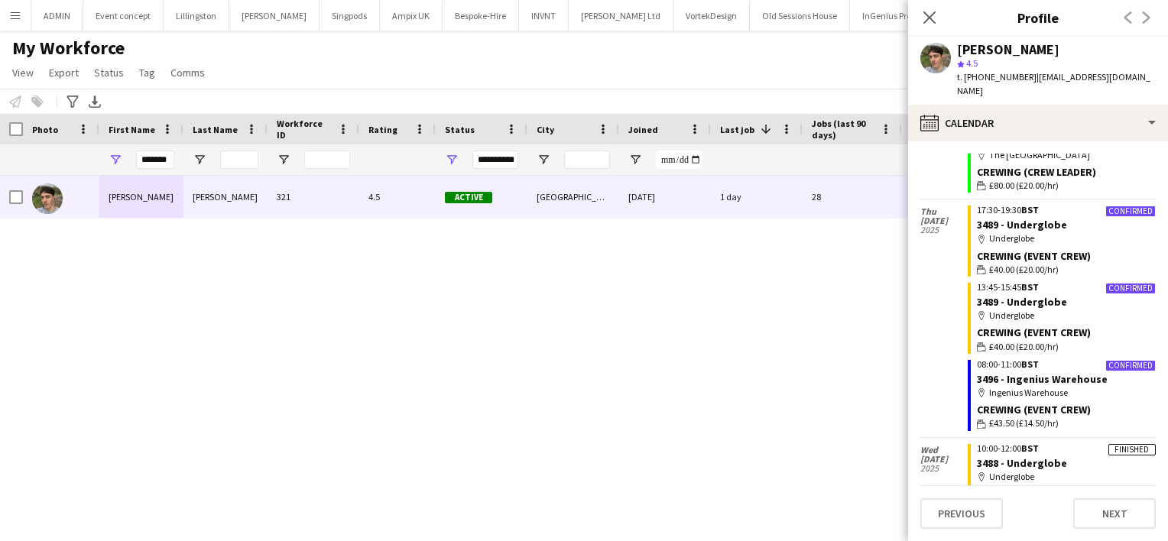
scroll to position [299, 0]
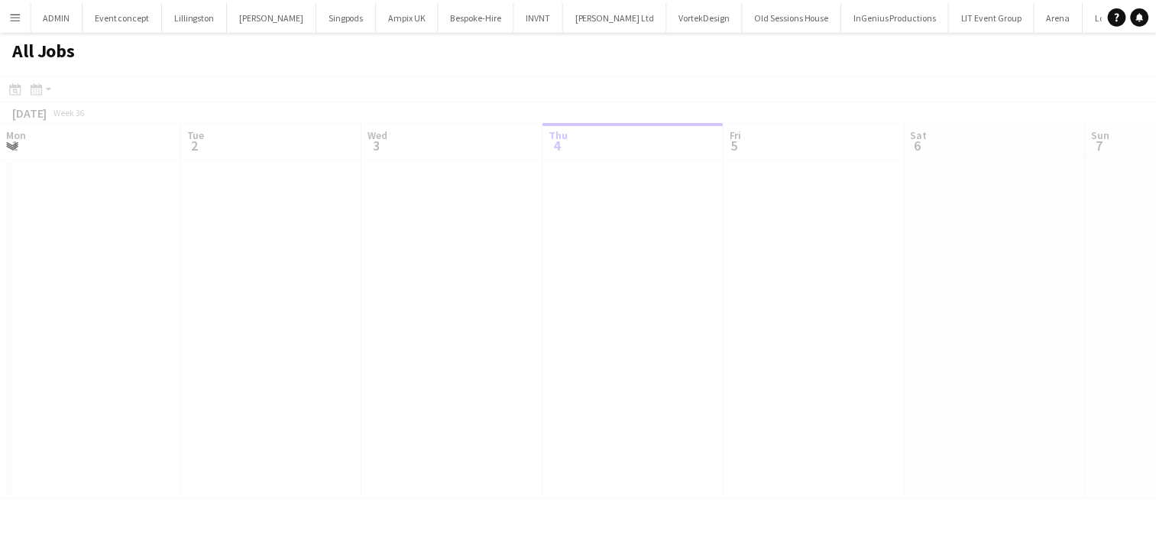
scroll to position [0, 365]
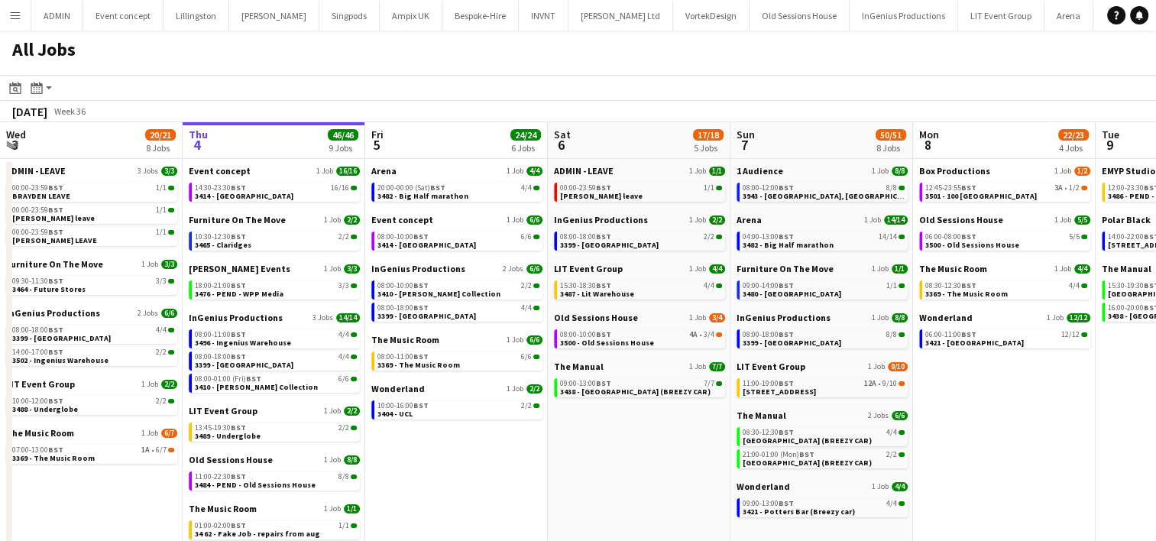
click at [8, 24] on button "Menu" at bounding box center [15, 15] width 31 height 31
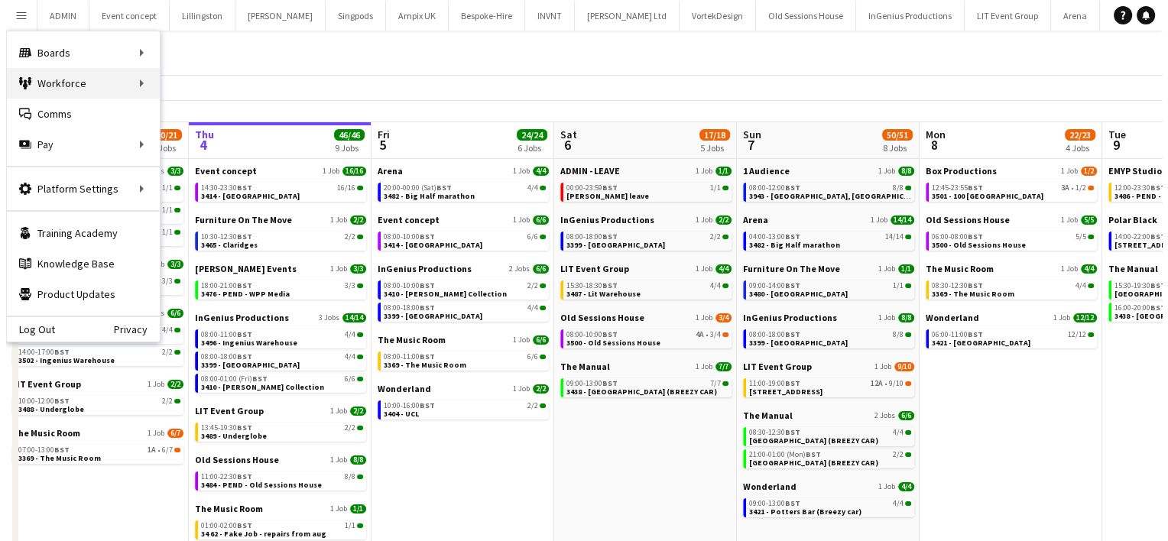
scroll to position [0, 0]
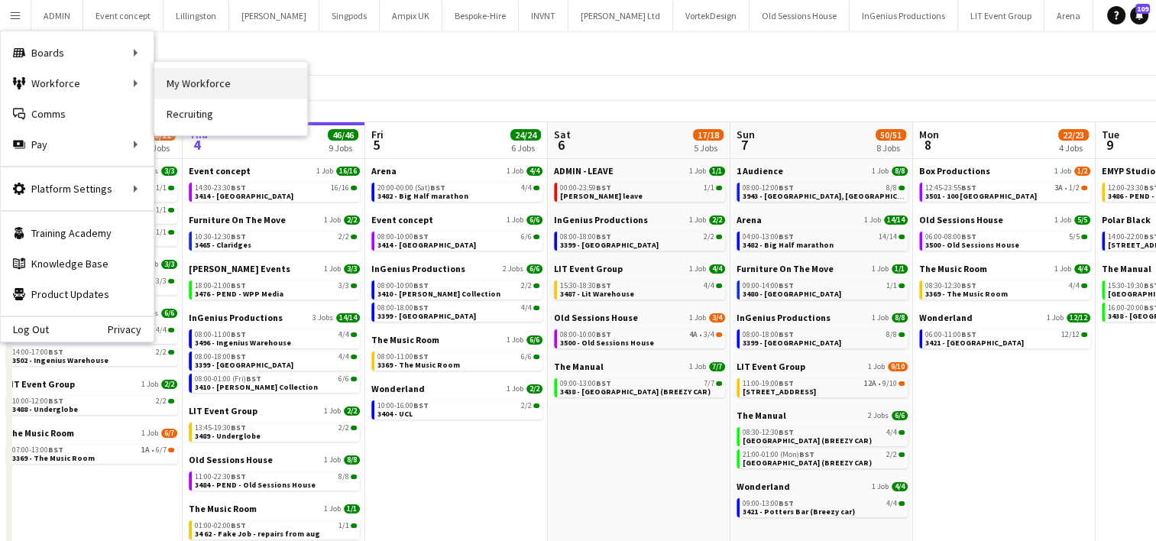
click at [189, 92] on link "My Workforce" at bounding box center [230, 83] width 153 height 31
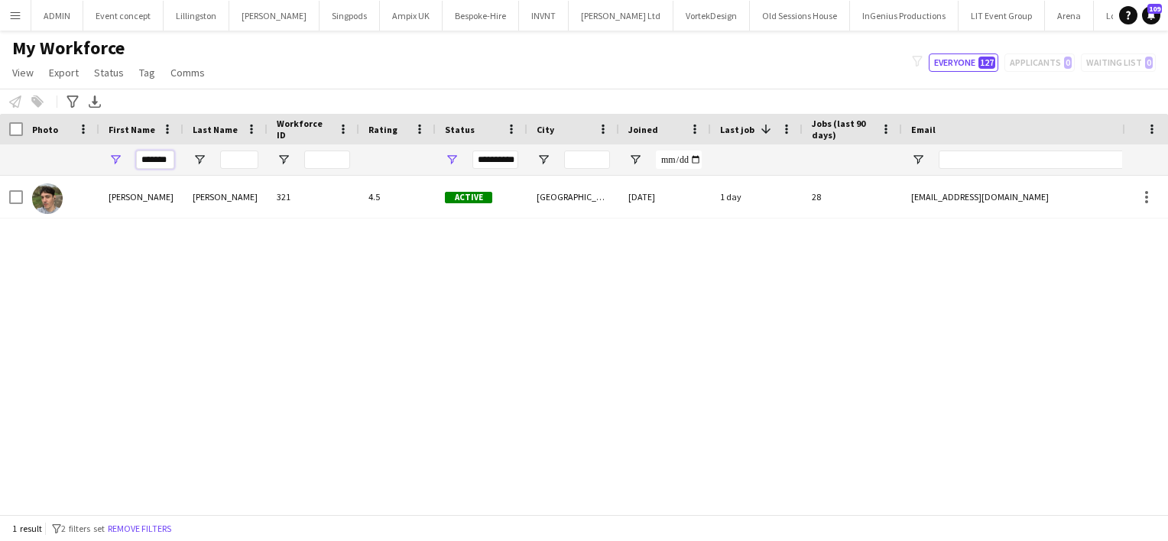
click at [165, 161] on input "*******" at bounding box center [155, 160] width 38 height 18
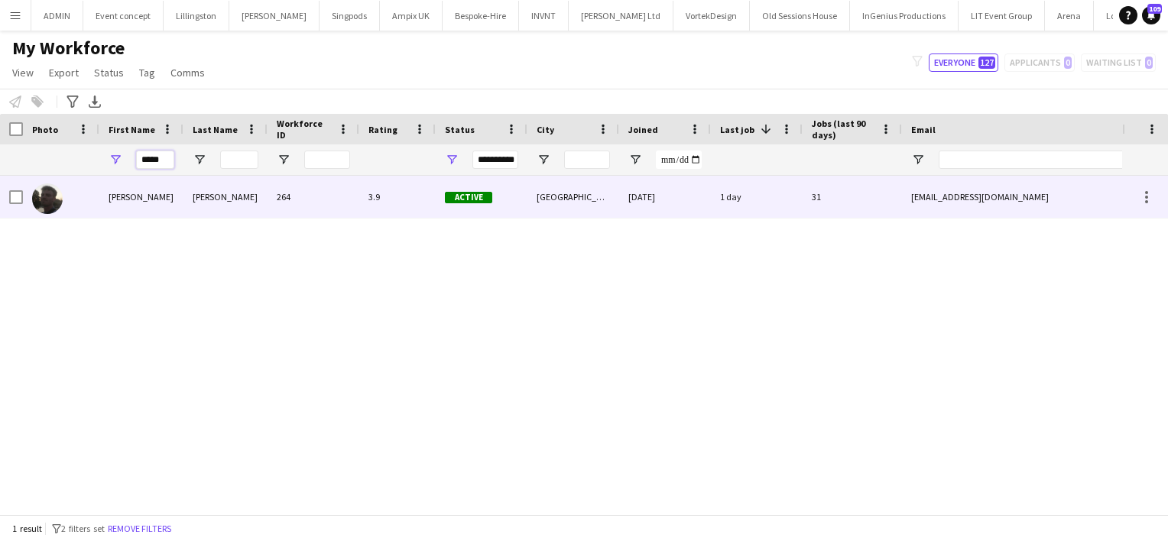
type input "*****"
click at [142, 193] on div "[PERSON_NAME]" at bounding box center [141, 197] width 84 height 42
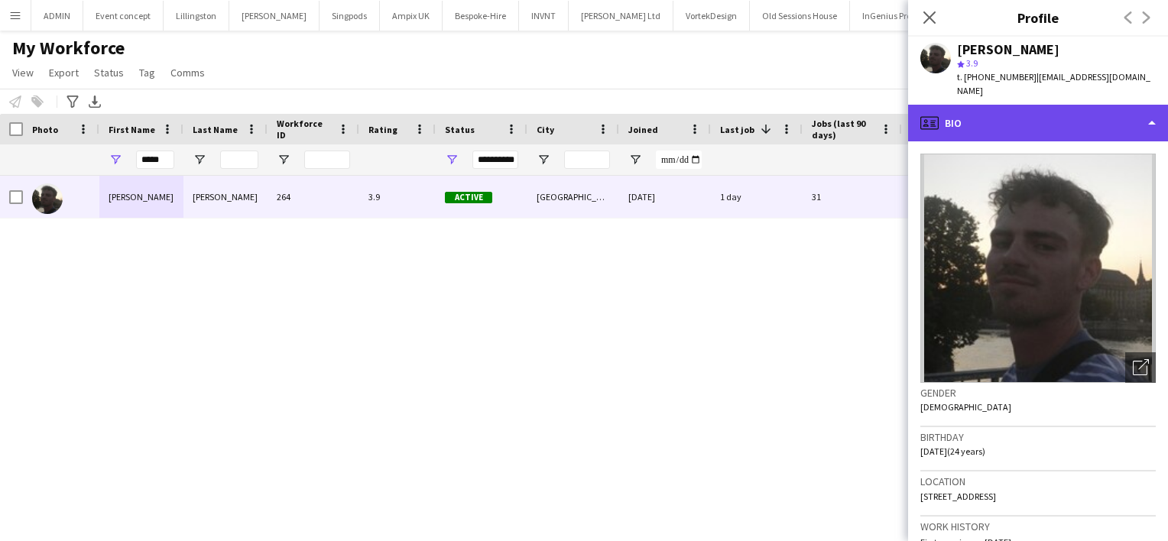
click at [1098, 118] on div "profile Bio" at bounding box center [1038, 123] width 260 height 37
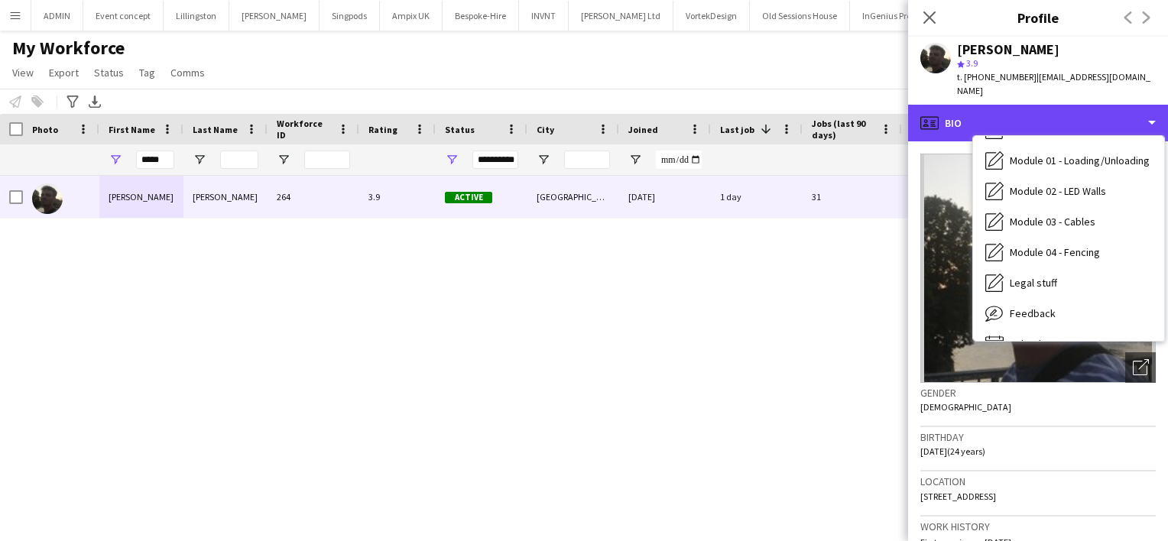
scroll to position [327, 0]
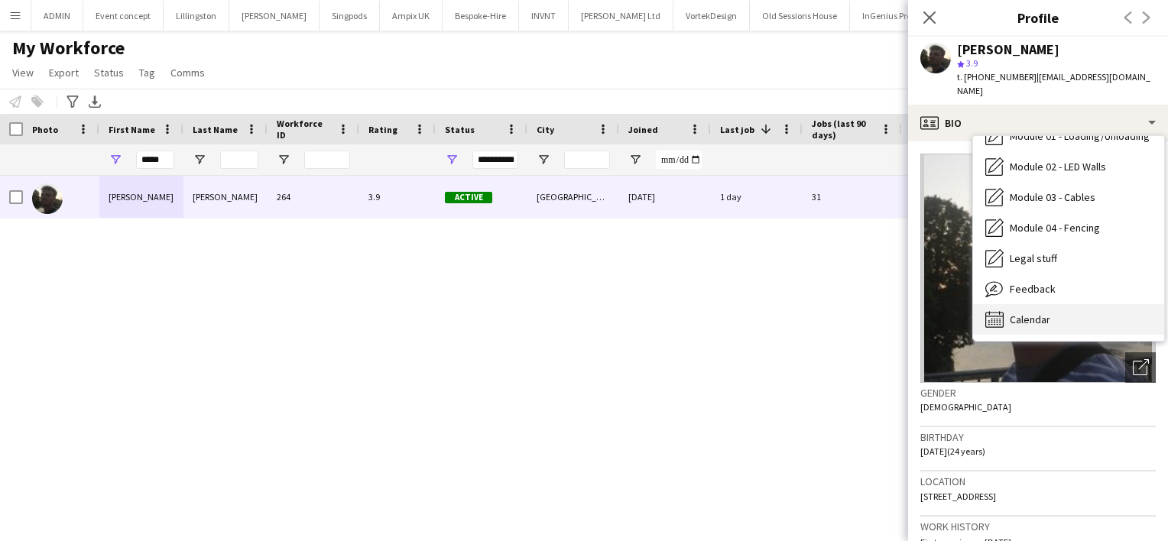
click at [1098, 316] on div "Calendar Calendar" at bounding box center [1068, 319] width 191 height 31
